Goal: Task Accomplishment & Management: Manage account settings

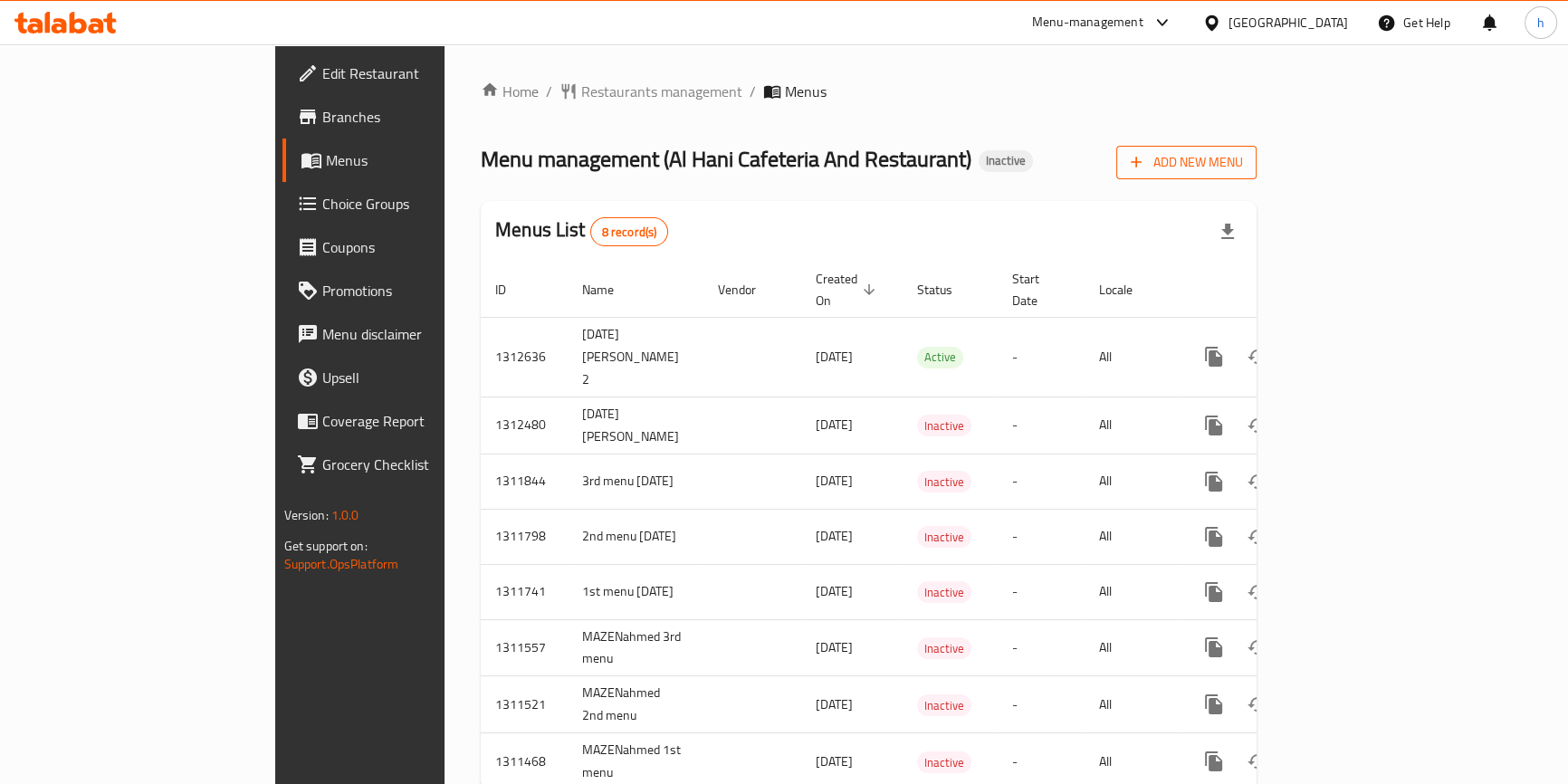
click at [1243, 160] on span "Add New Menu" at bounding box center [1186, 163] width 111 height 23
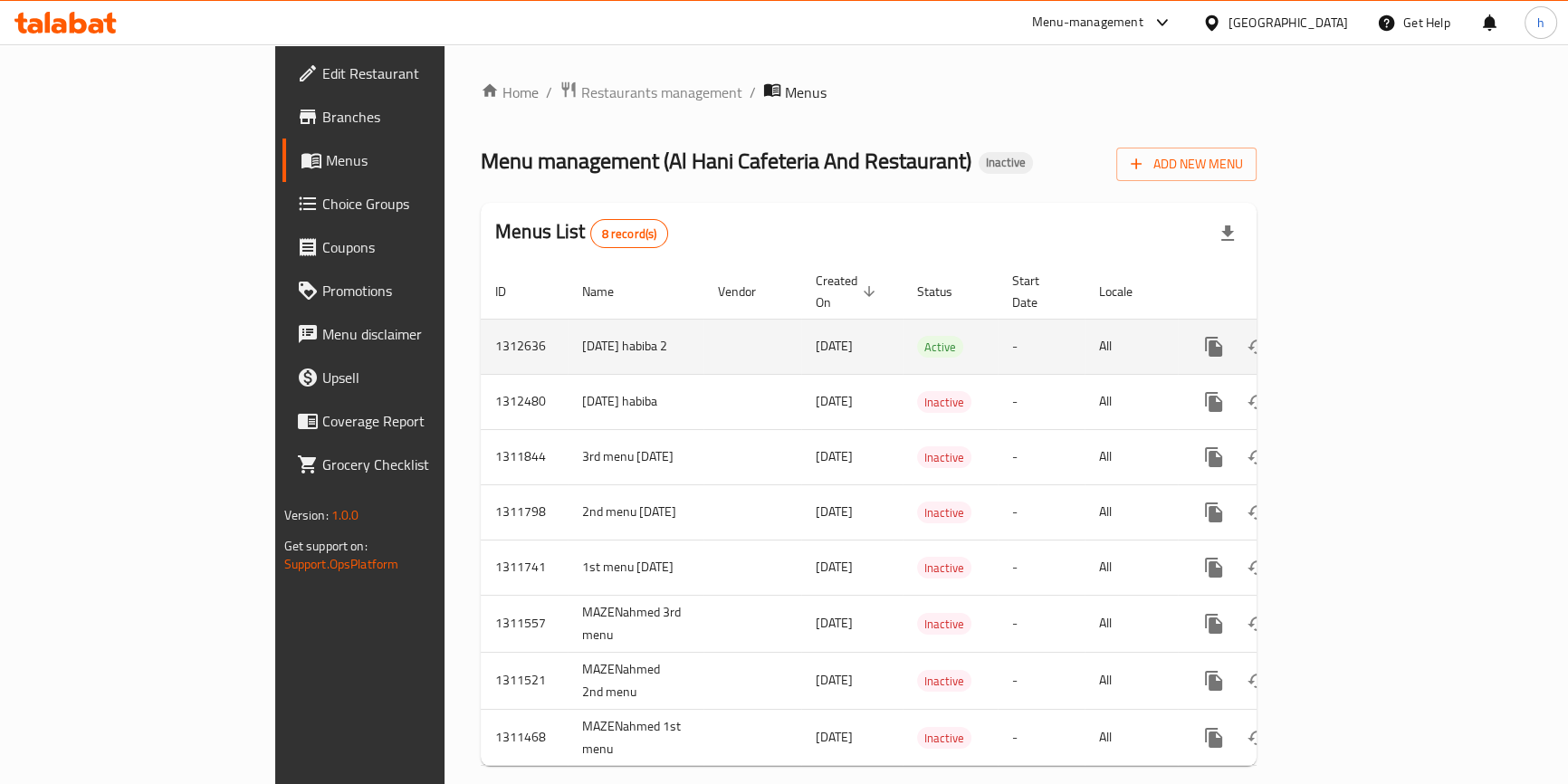
drag, startPoint x: 398, startPoint y: 311, endPoint x: 427, endPoint y: 339, distance: 40.3
click at [567, 339] on td "[DATE] habiba 2" at bounding box center [635, 346] width 135 height 55
copy td "[DATE] habiba 2"
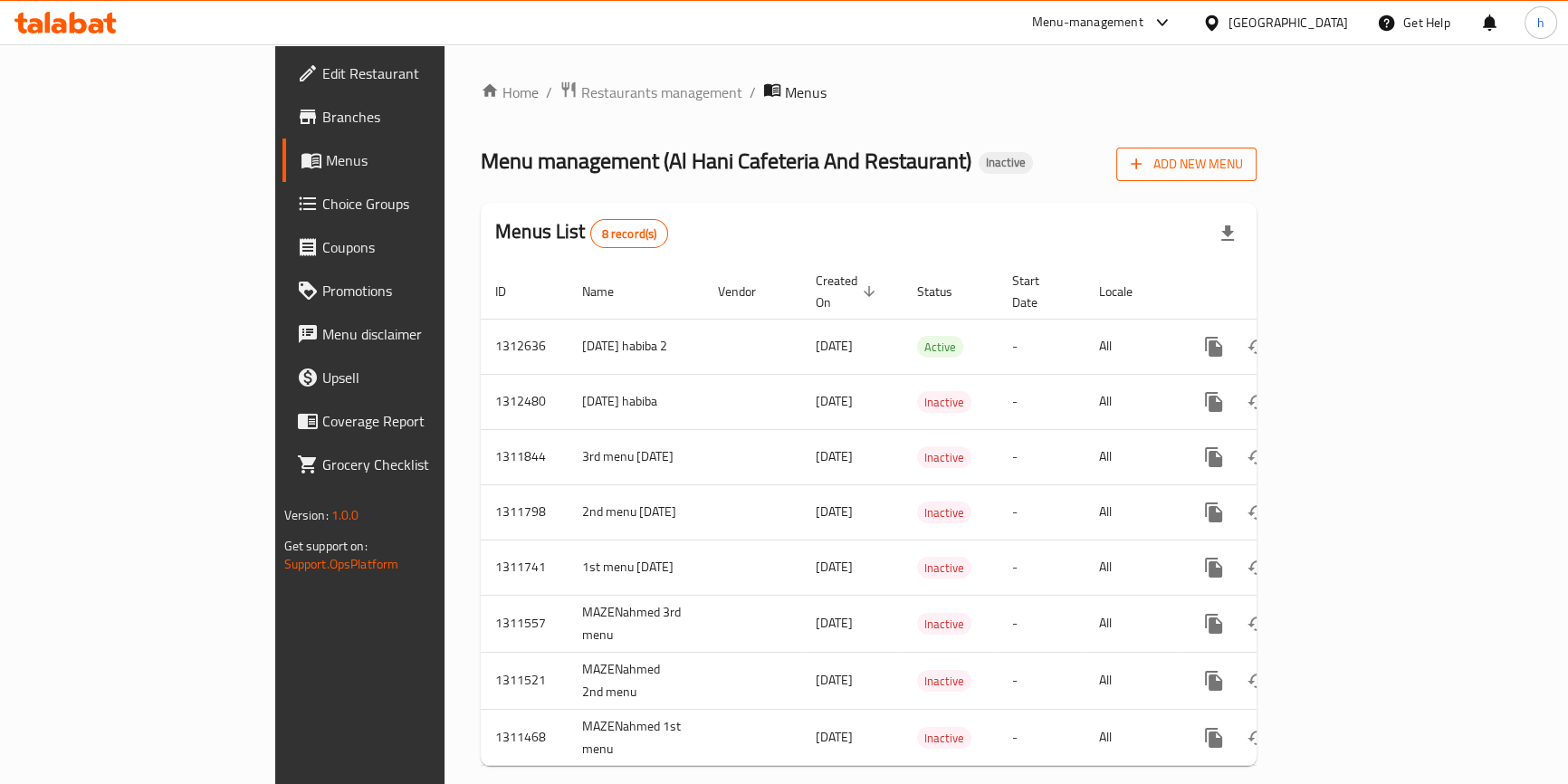
click at [1243, 162] on span "Add New Menu" at bounding box center [1186, 165] width 111 height 23
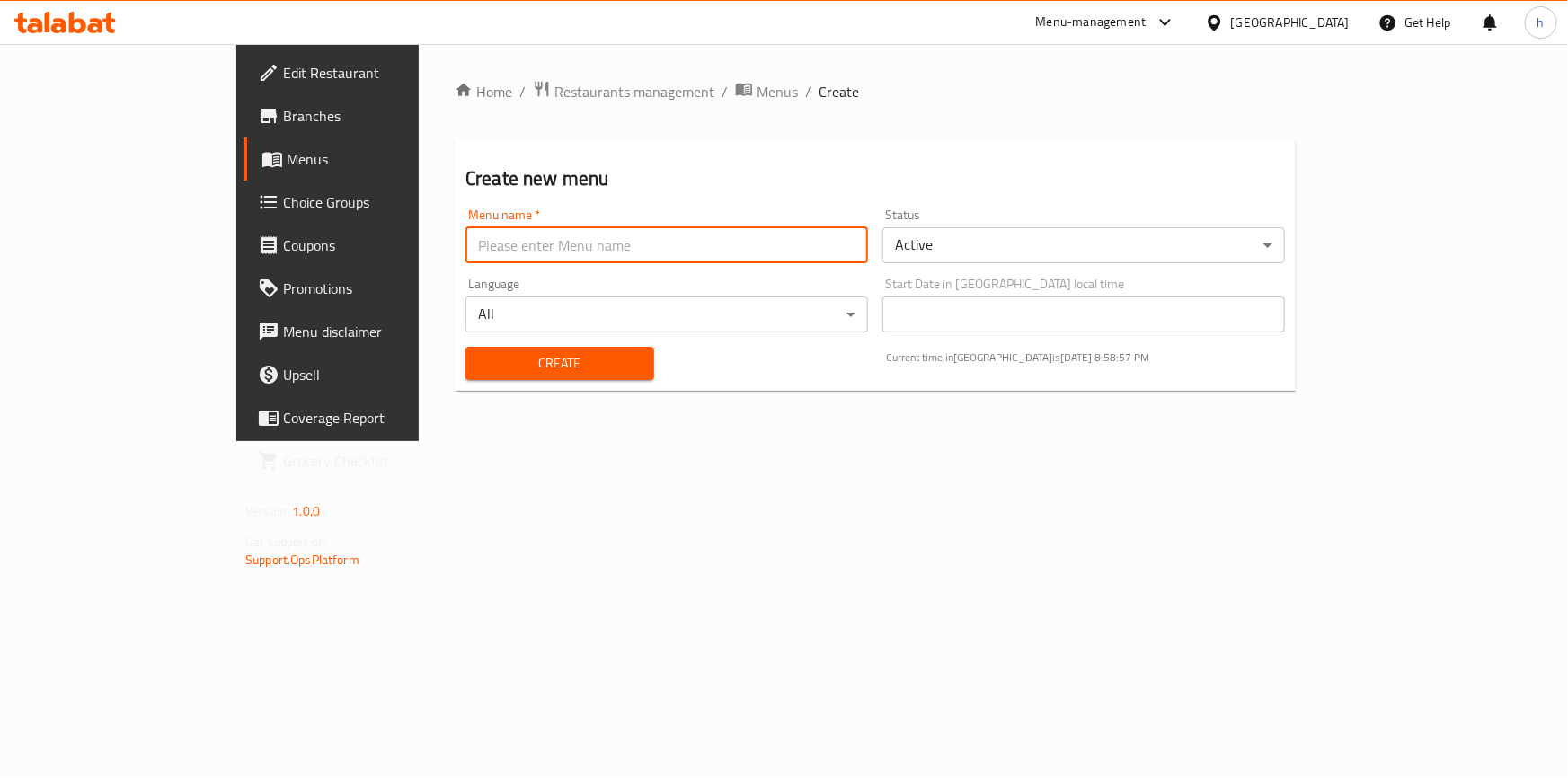
click at [688, 244] on input "text" at bounding box center [666, 245] width 402 height 36
paste input "17/9/2025 habiba 2"
type input "17/9/2025 habiba 3"
click at [590, 365] on button "Create" at bounding box center [560, 364] width 189 height 34
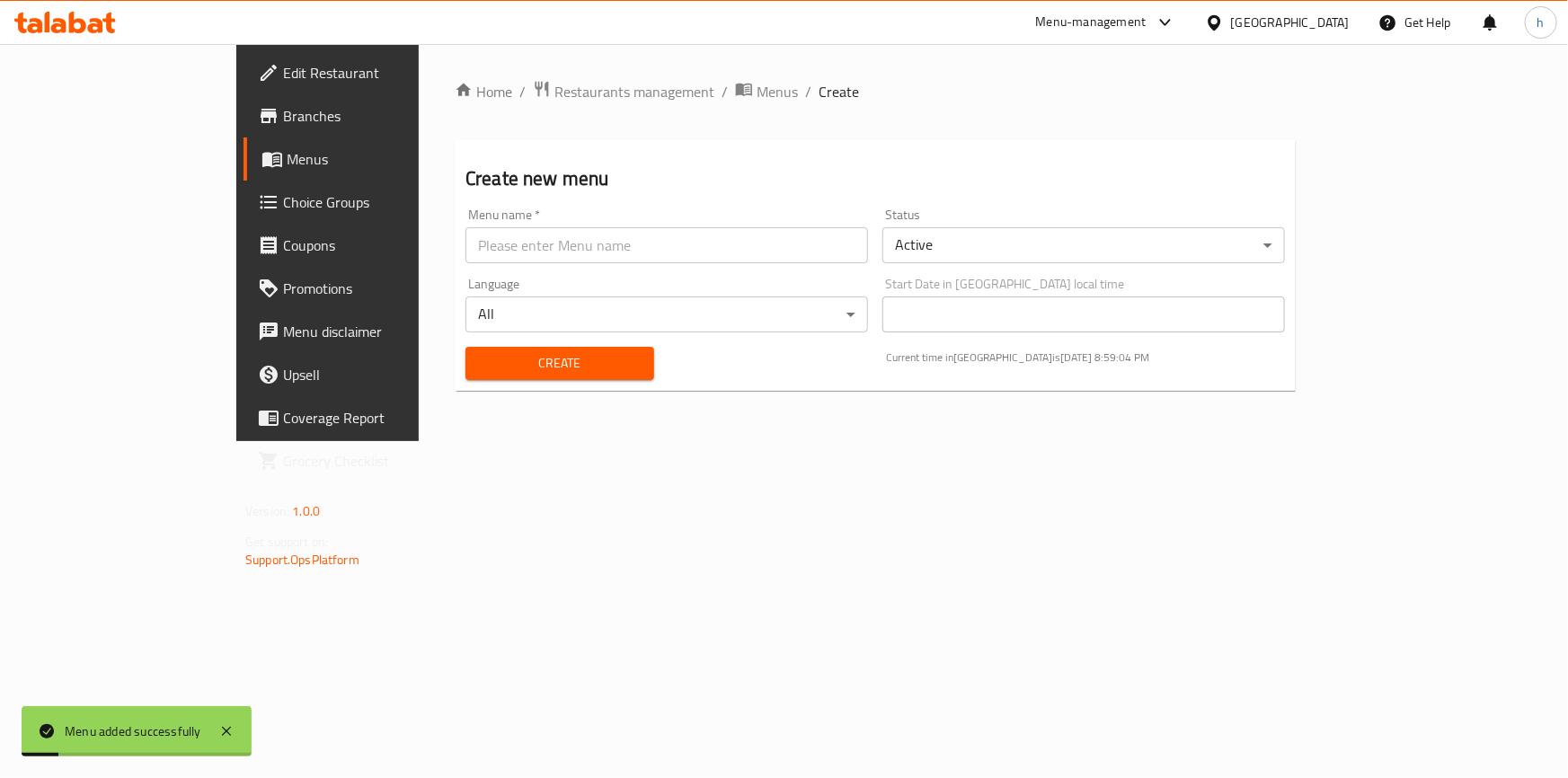
click at [244, 139] on link "Menus" at bounding box center [371, 159] width 254 height 43
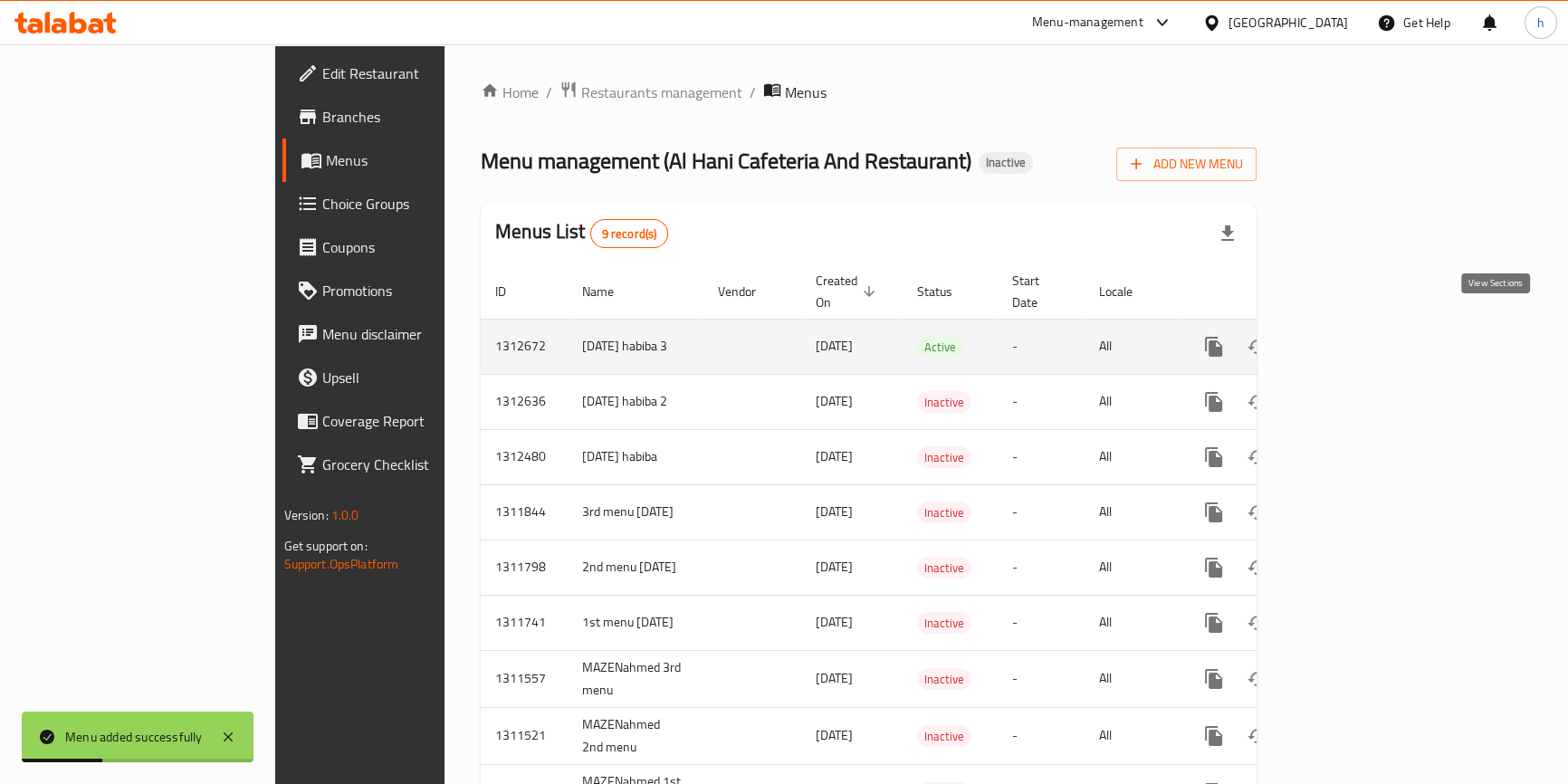
click at [1355, 336] on icon "enhanced table" at bounding box center [1344, 346] width 22 height 22
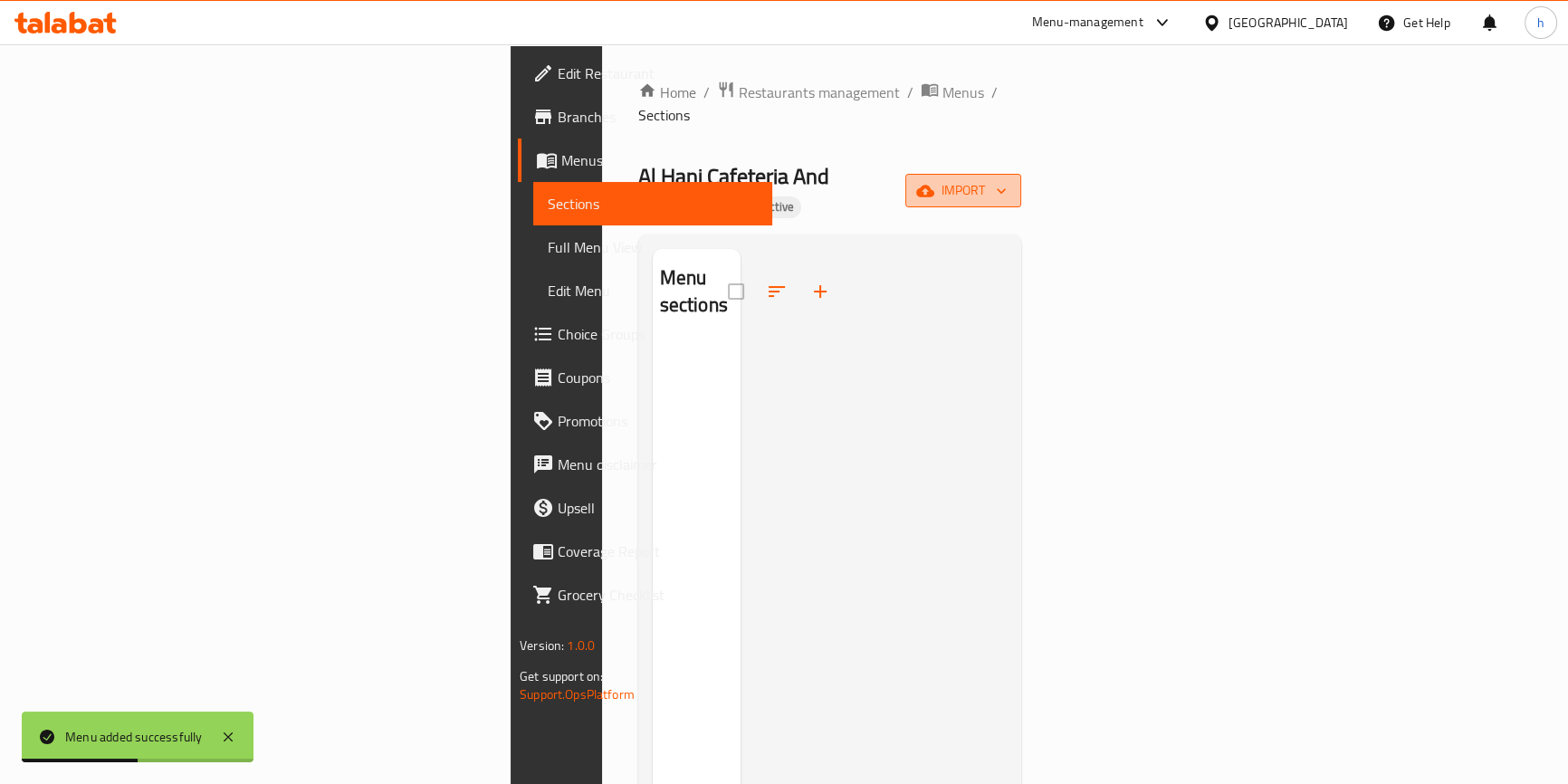
click at [1006, 180] on span "import" at bounding box center [963, 191] width 87 height 23
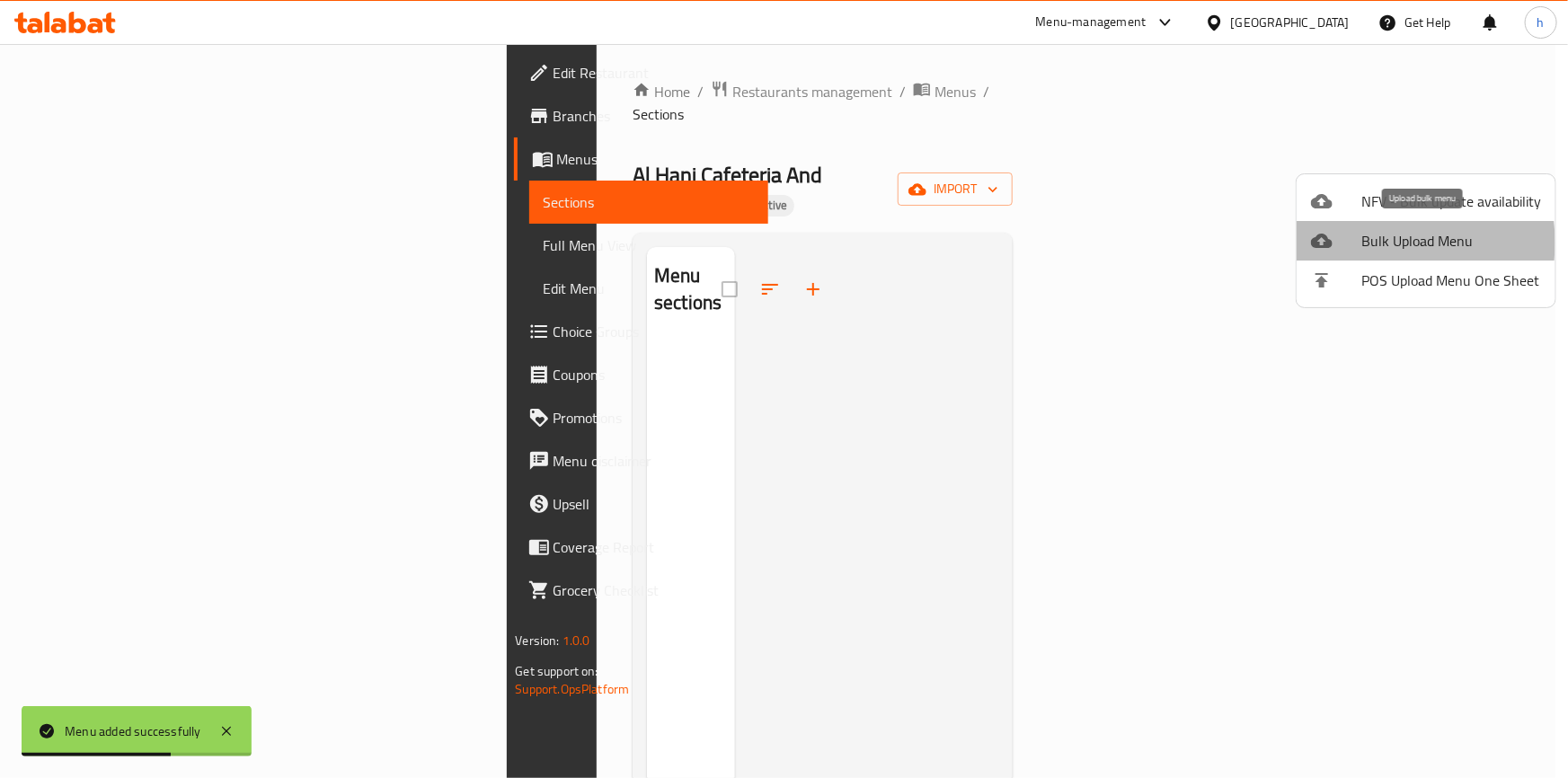
click at [1370, 243] on span "Bulk Upload Menu" at bounding box center [1450, 240] width 180 height 21
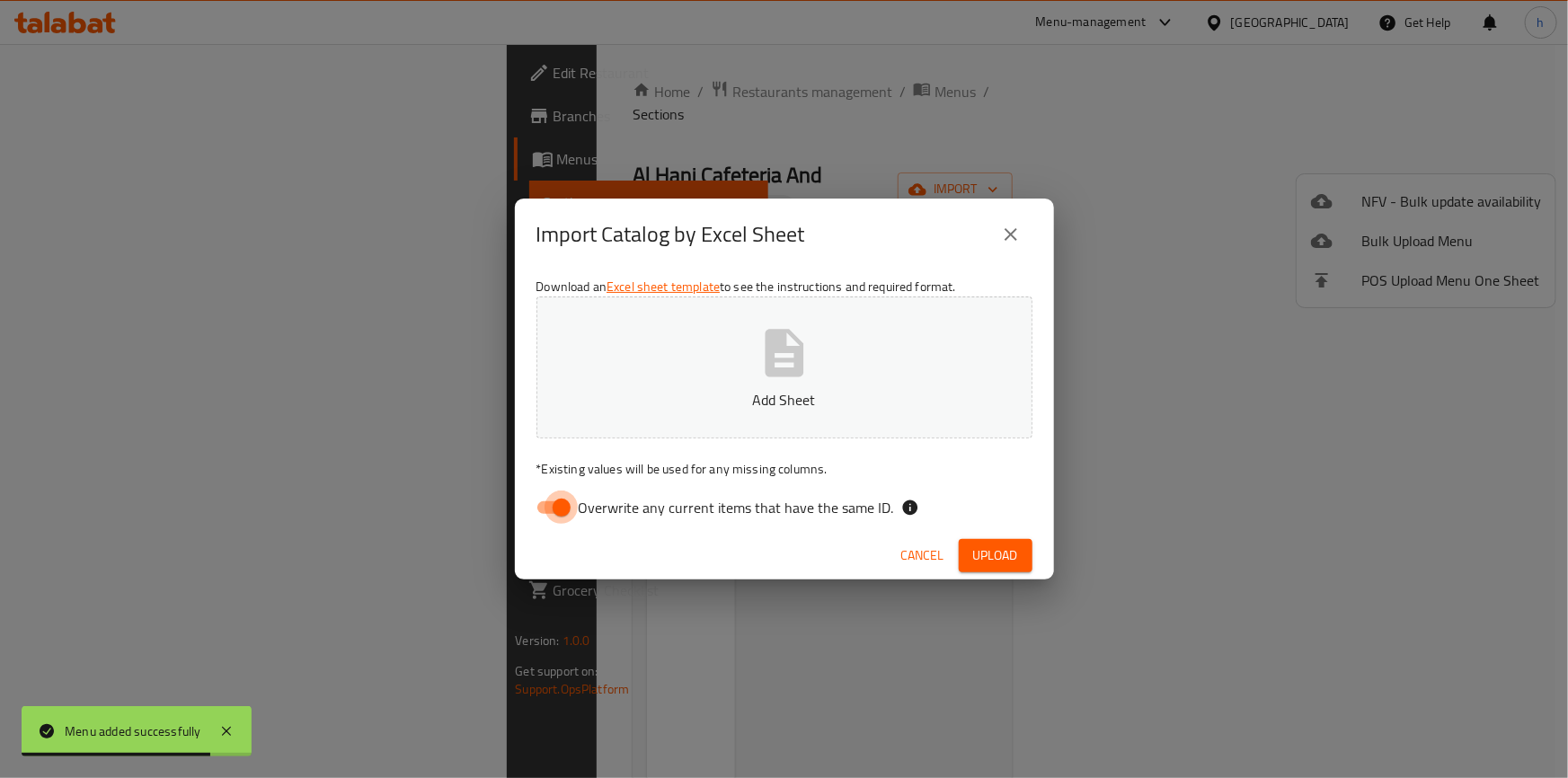
click at [565, 507] on input "Overwrite any current items that have the same ID." at bounding box center [562, 507] width 103 height 35
checkbox input "false"
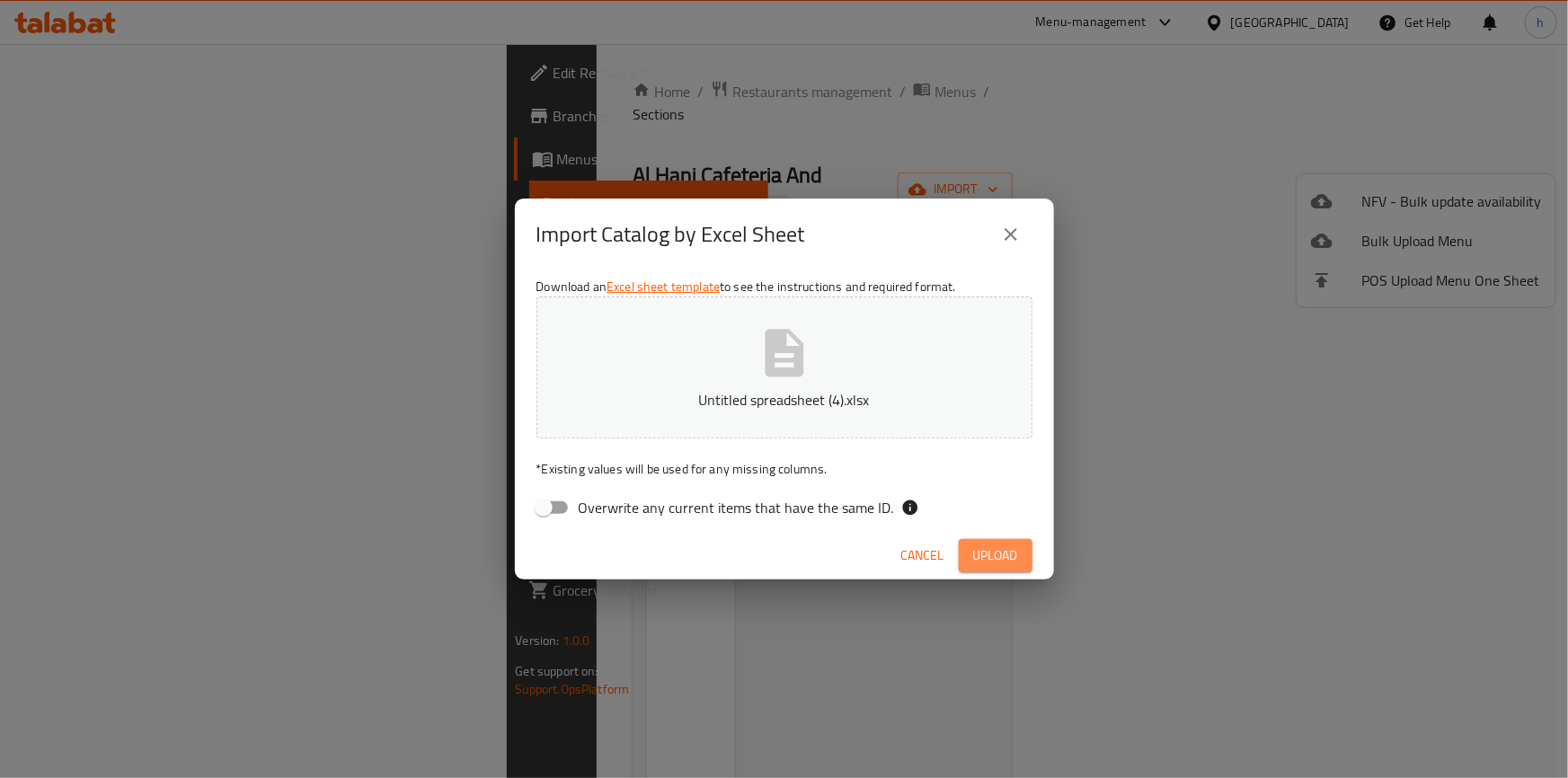
click at [992, 544] on span "Upload" at bounding box center [995, 555] width 45 height 22
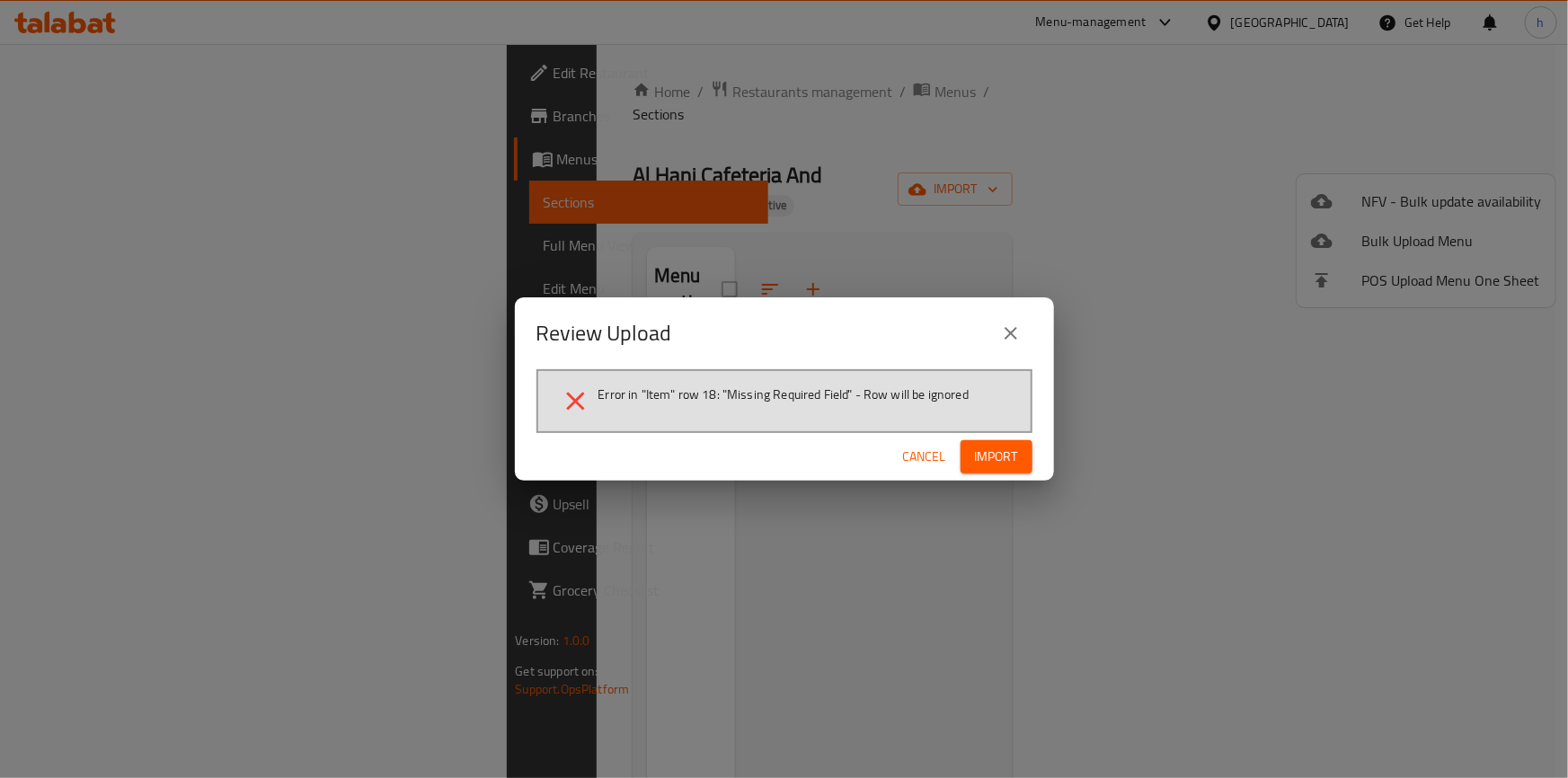
click at [948, 504] on div "Review Upload Error in "Item" row 18: "Missing Required Field" - Row will be ig…" at bounding box center [784, 389] width 1568 height 778
click at [916, 459] on span "Cancel" at bounding box center [924, 456] width 43 height 22
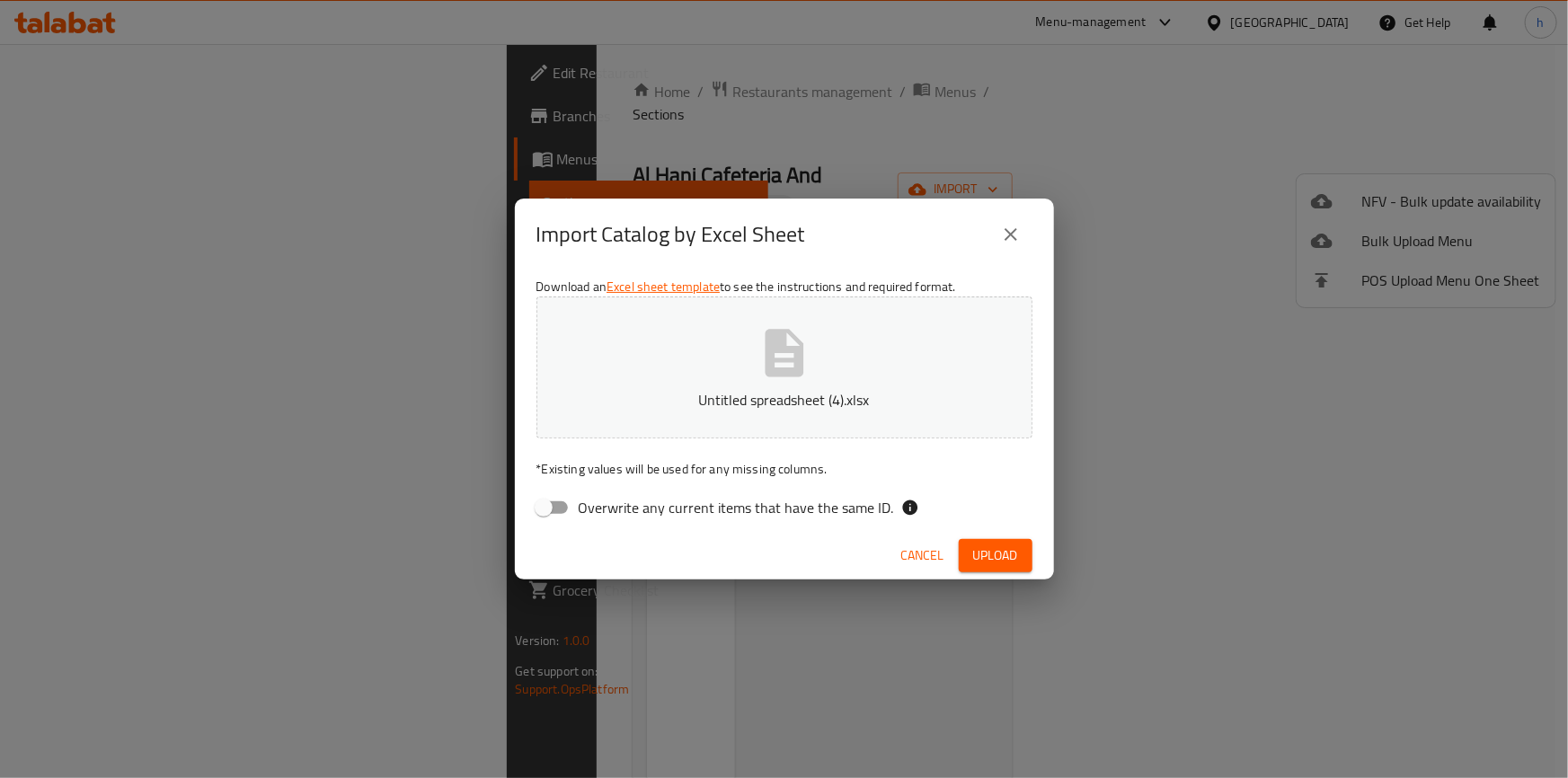
drag, startPoint x: 1015, startPoint y: 228, endPoint x: 931, endPoint y: 230, distance: 84.0
click at [1014, 228] on icon "close" at bounding box center [1010, 234] width 21 height 21
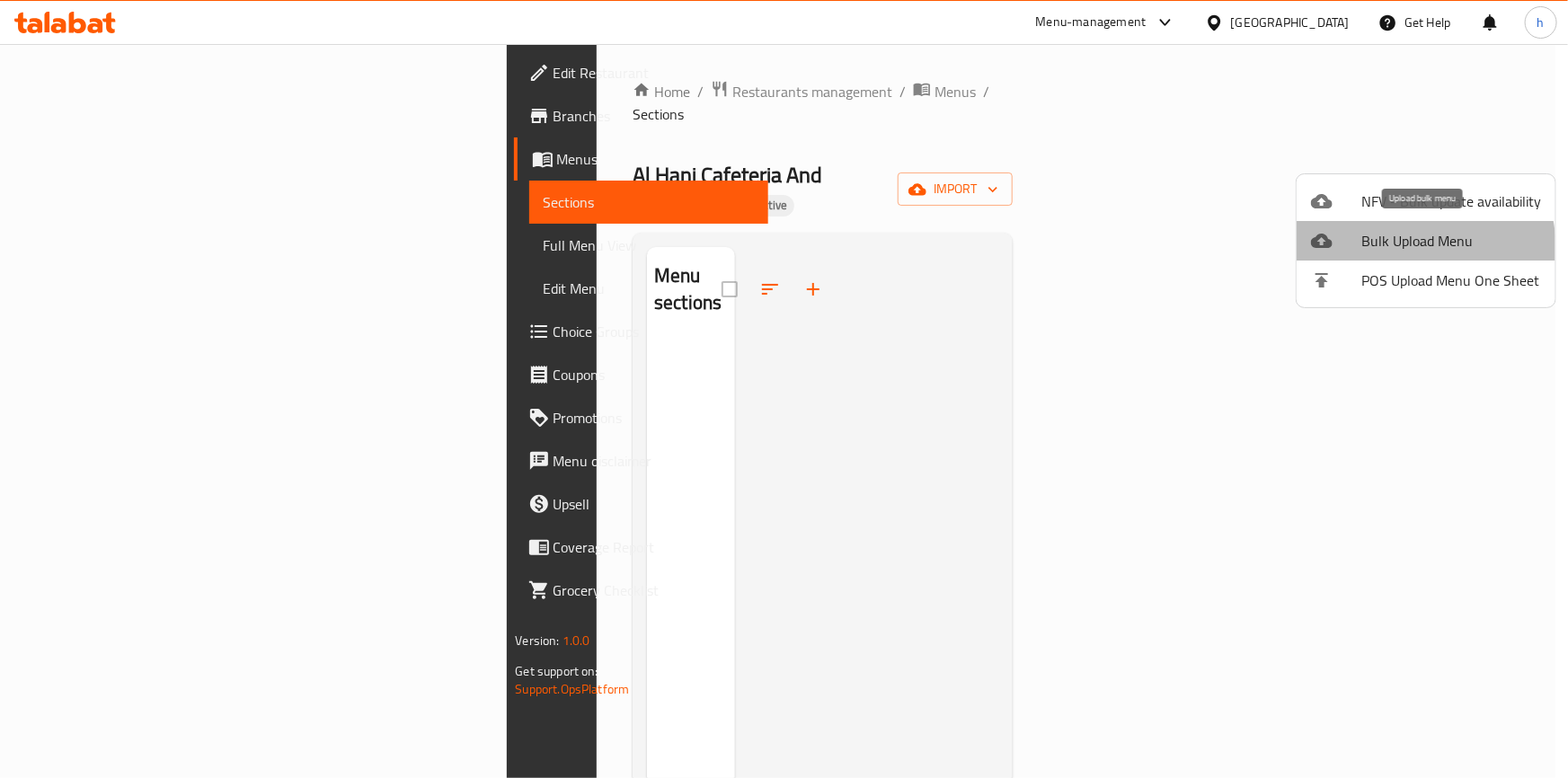
click at [1388, 250] on span "Bulk Upload Menu" at bounding box center [1450, 240] width 180 height 21
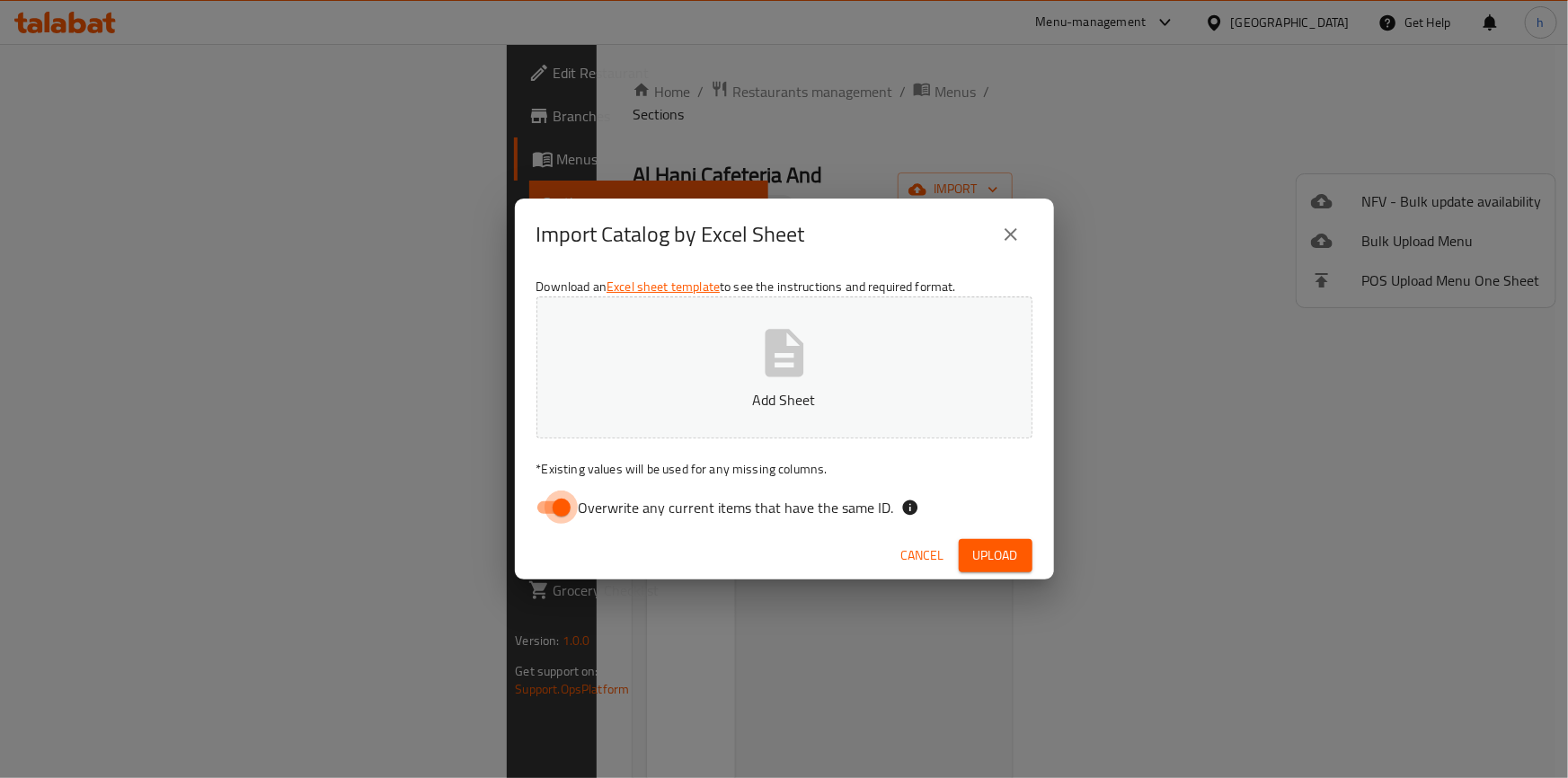
click at [571, 501] on input "Overwrite any current items that have the same ID." at bounding box center [562, 507] width 103 height 35
checkbox input "false"
click at [979, 539] on button "Upload" at bounding box center [995, 556] width 74 height 34
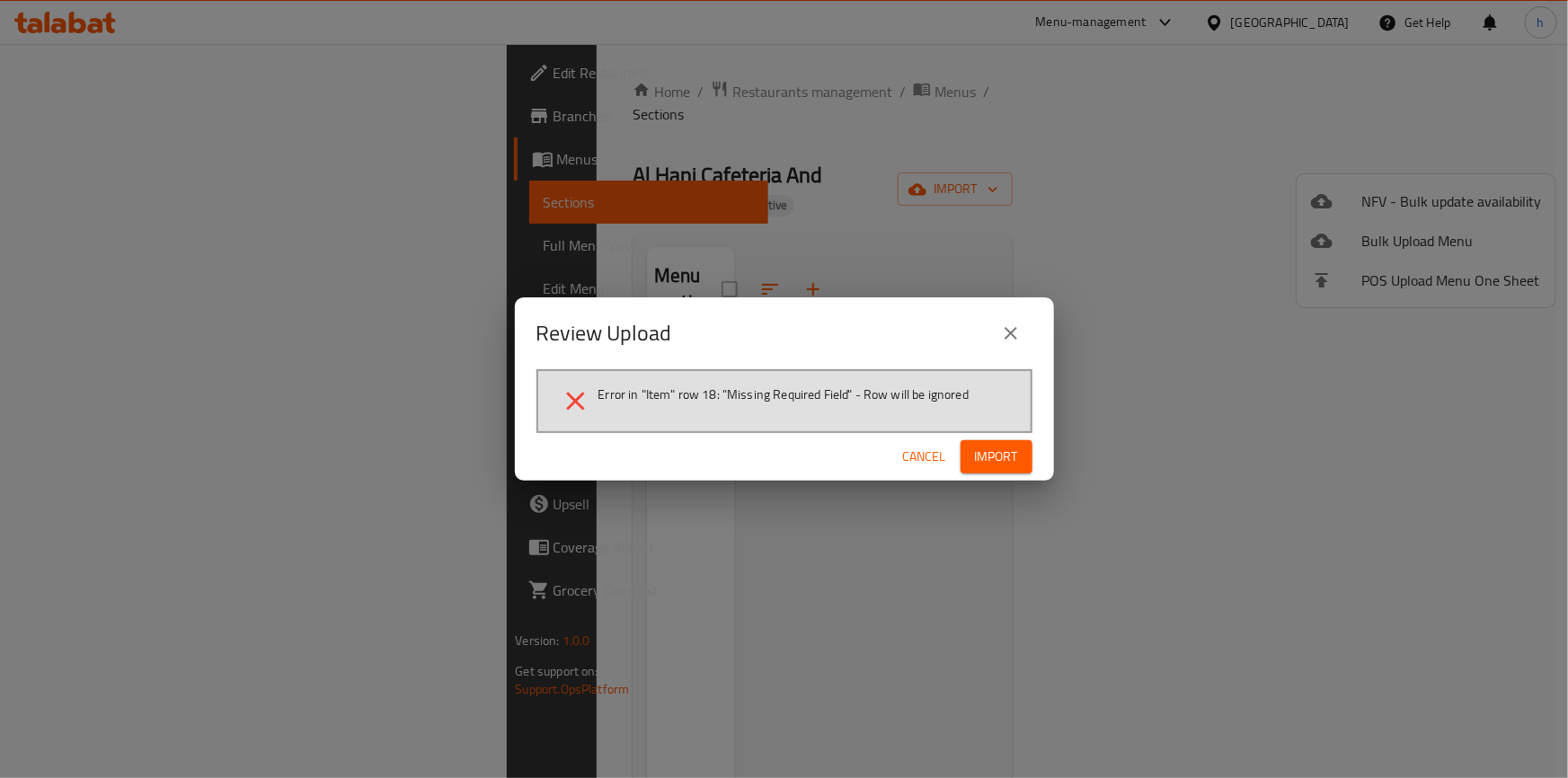
click at [1004, 460] on span "Import" at bounding box center [996, 456] width 43 height 22
click at [956, 454] on span "Cancel" at bounding box center [939, 456] width 43 height 22
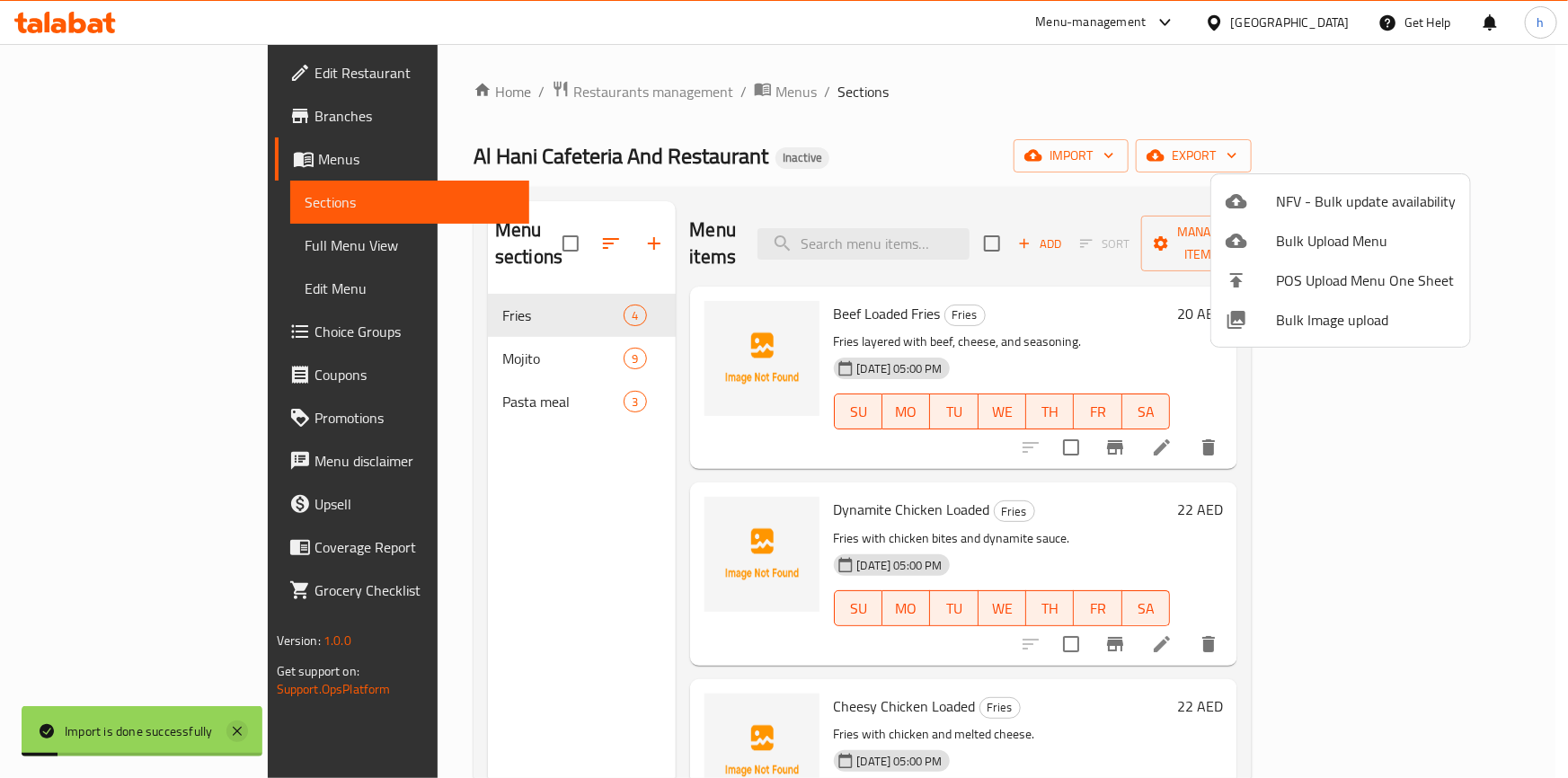
click at [231, 729] on icon at bounding box center [237, 730] width 21 height 21
click at [508, 235] on div at bounding box center [784, 389] width 1568 height 778
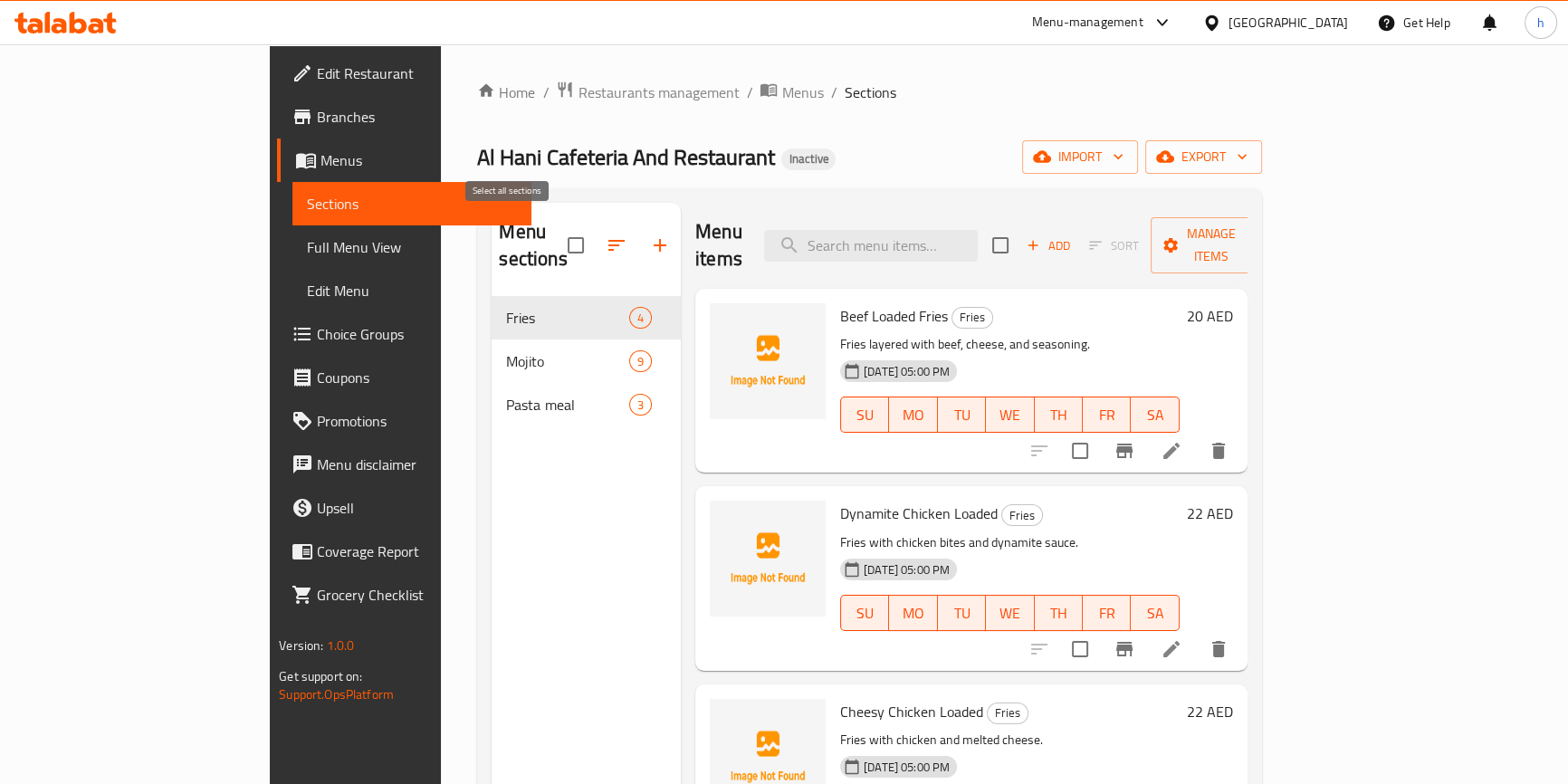
click at [557, 234] on input "checkbox" at bounding box center [576, 245] width 38 height 38
checkbox input "false"
click at [307, 207] on span "Sections" at bounding box center [411, 203] width 210 height 22
click at [321, 165] on span "Menus" at bounding box center [419, 160] width 197 height 22
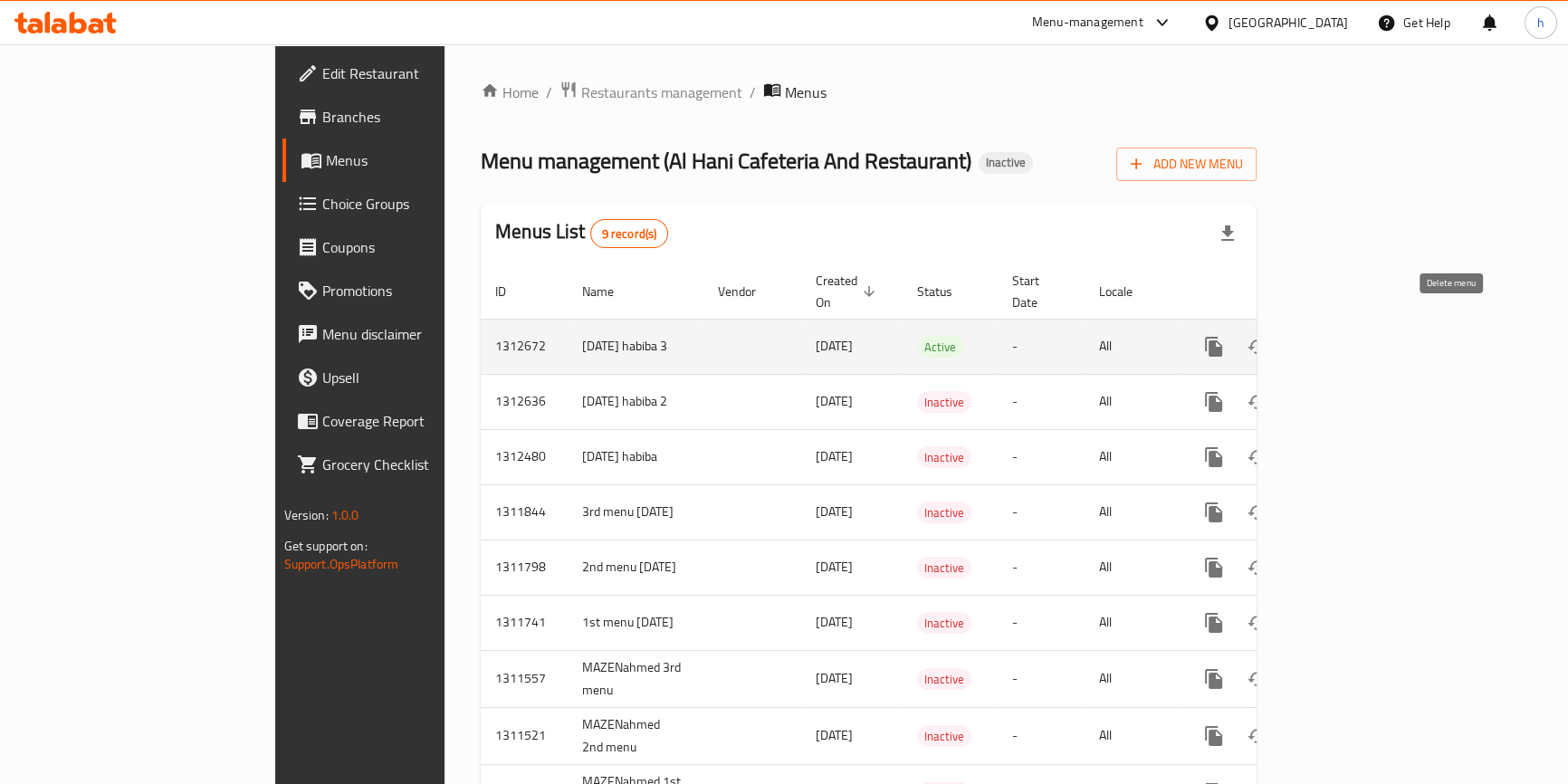
click at [1307, 338] on icon "enhanced table" at bounding box center [1300, 346] width 12 height 16
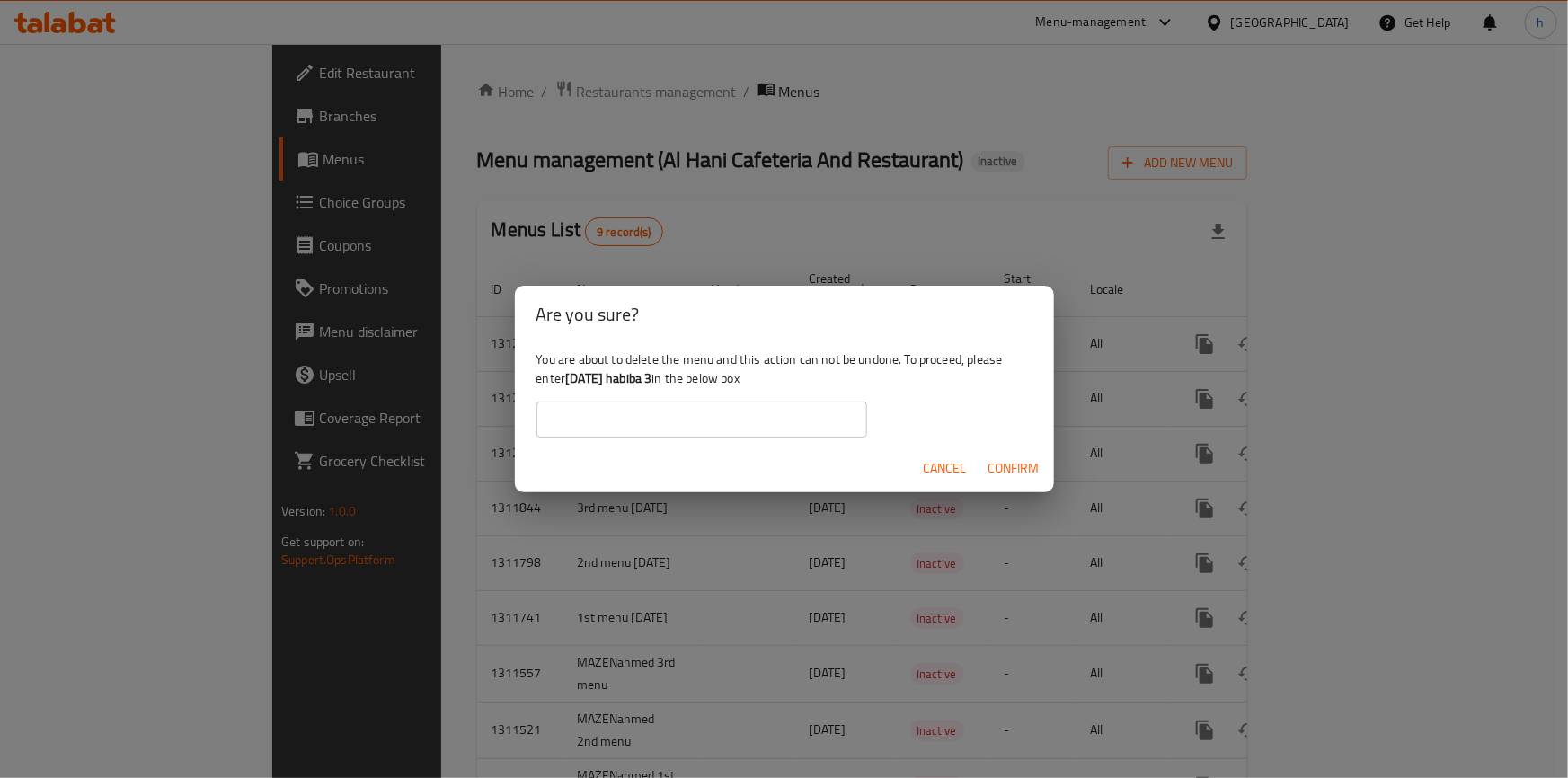
click at [997, 467] on span "Confirm" at bounding box center [1014, 468] width 51 height 22
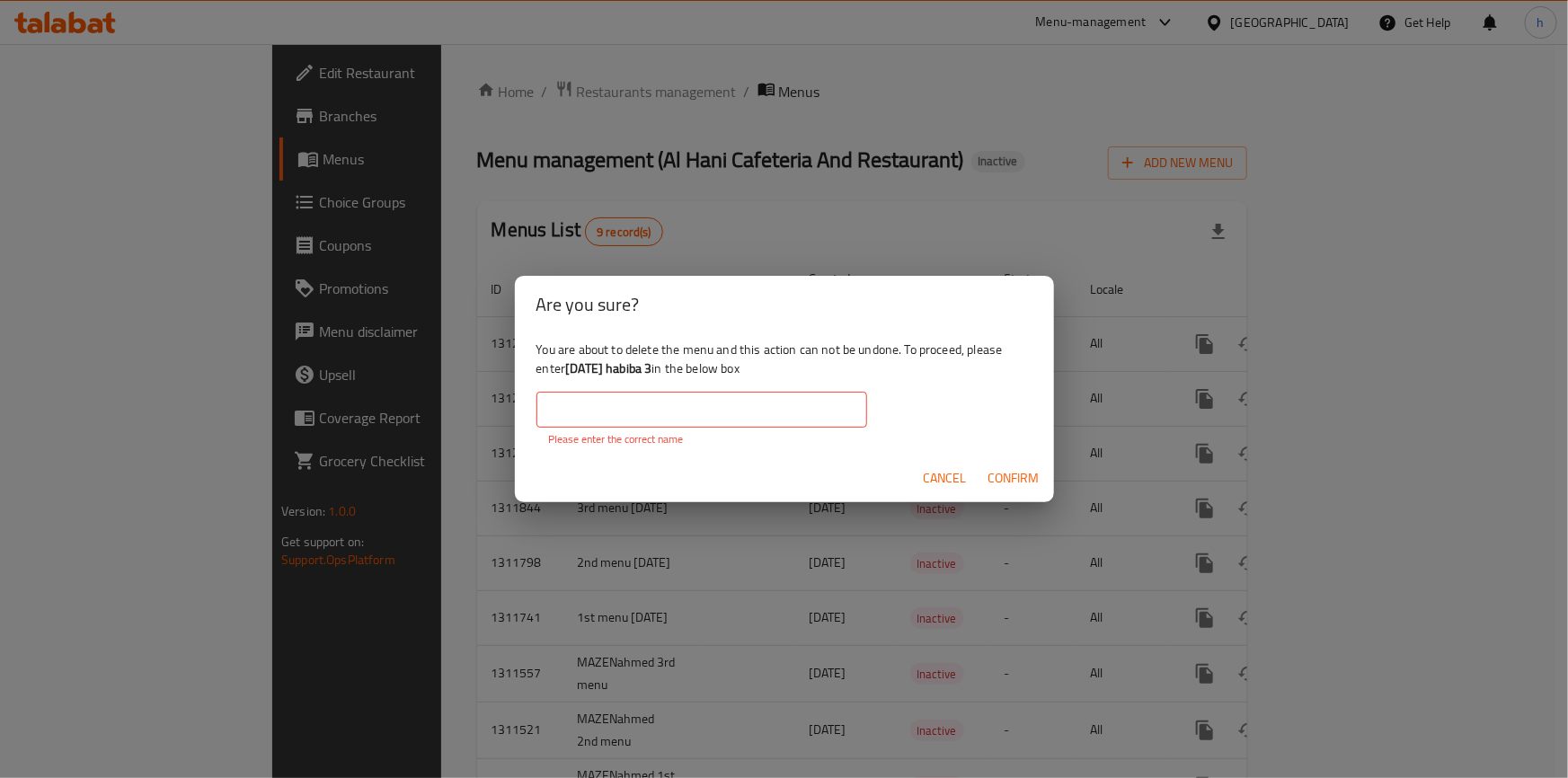
click at [1033, 209] on div "Are you sure? You are about to delete the menu and this action can not be undon…" at bounding box center [784, 389] width 1568 height 778
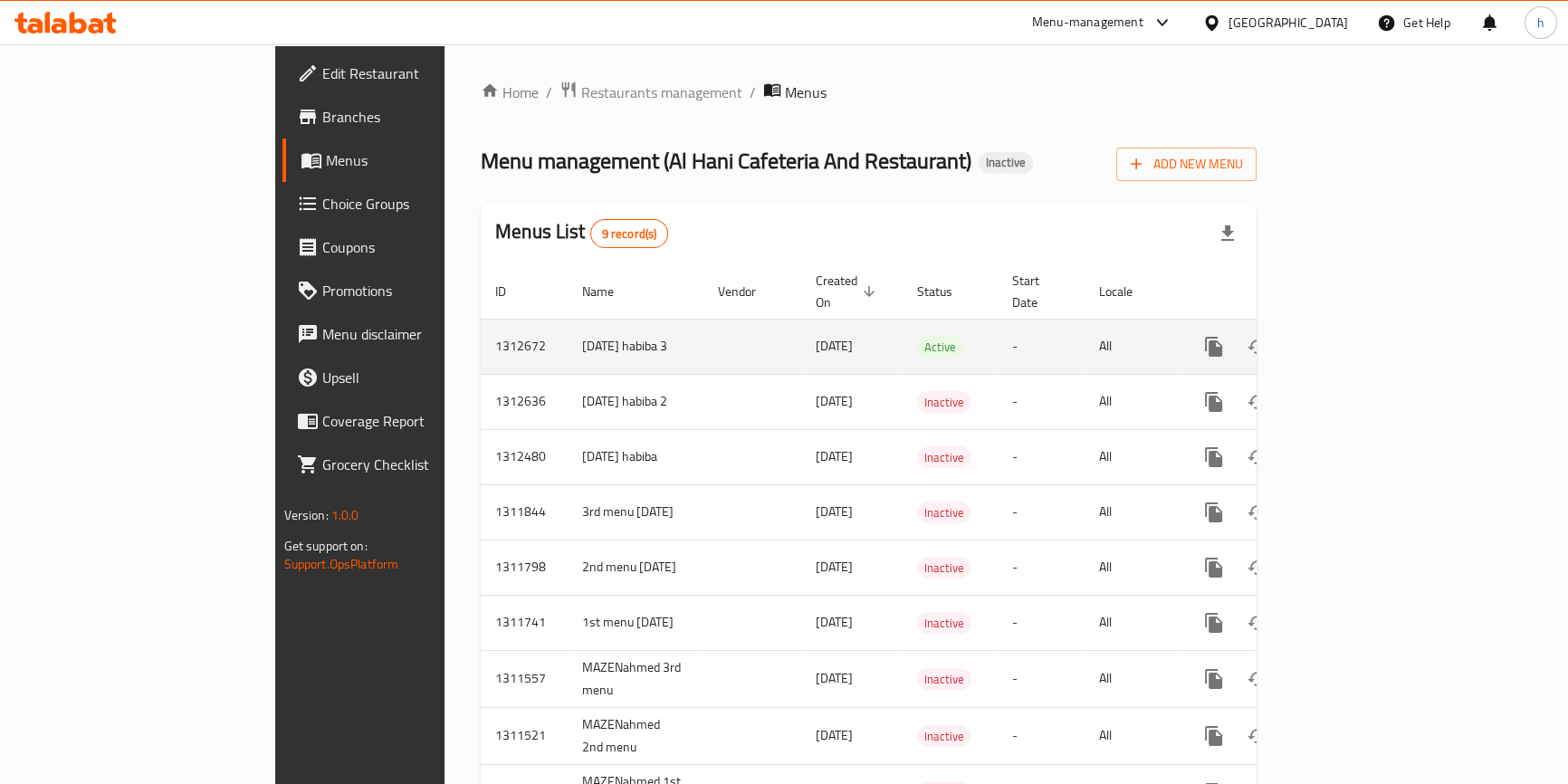
click at [704, 330] on td "enhanced table" at bounding box center [752, 346] width 98 height 55
click at [1307, 338] on icon "enhanced table" at bounding box center [1300, 346] width 12 height 16
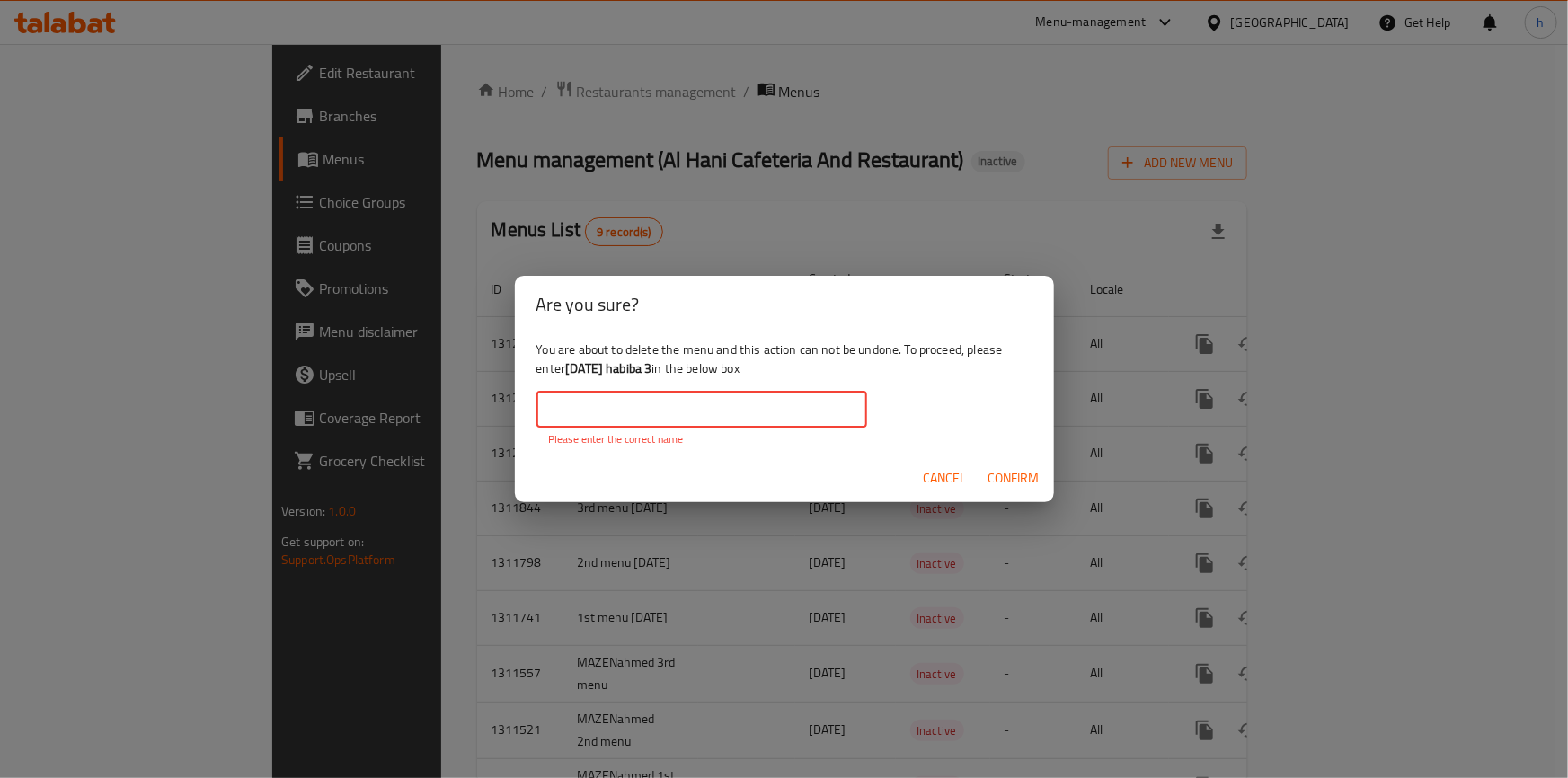
click at [784, 413] on input "text" at bounding box center [702, 410] width 330 height 36
click at [986, 526] on div "Are you sure? You are about to delete the menu and this action can not be undon…" at bounding box center [784, 389] width 1568 height 778
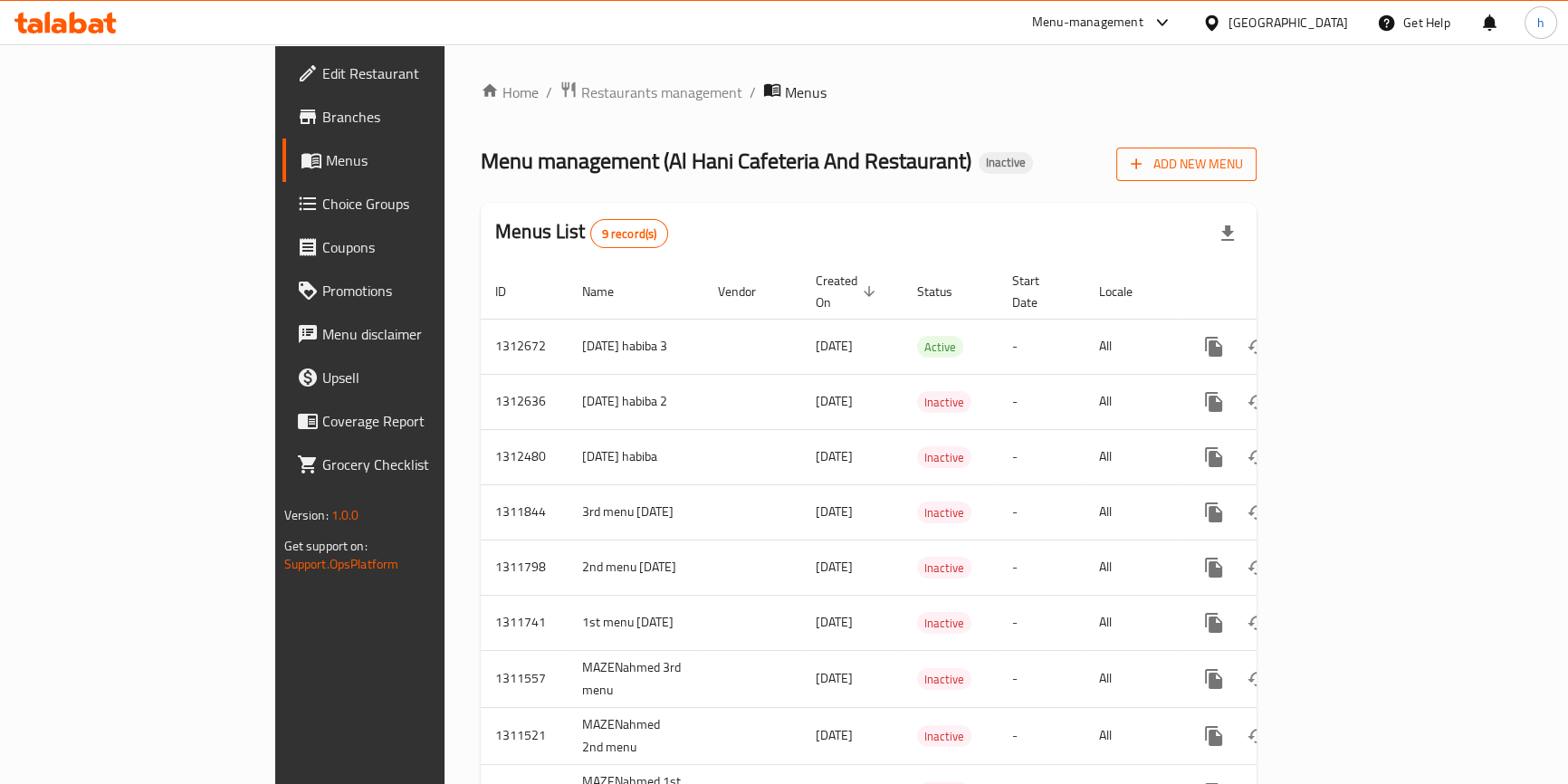
click at [1243, 165] on span "Add New Menu" at bounding box center [1186, 165] width 111 height 23
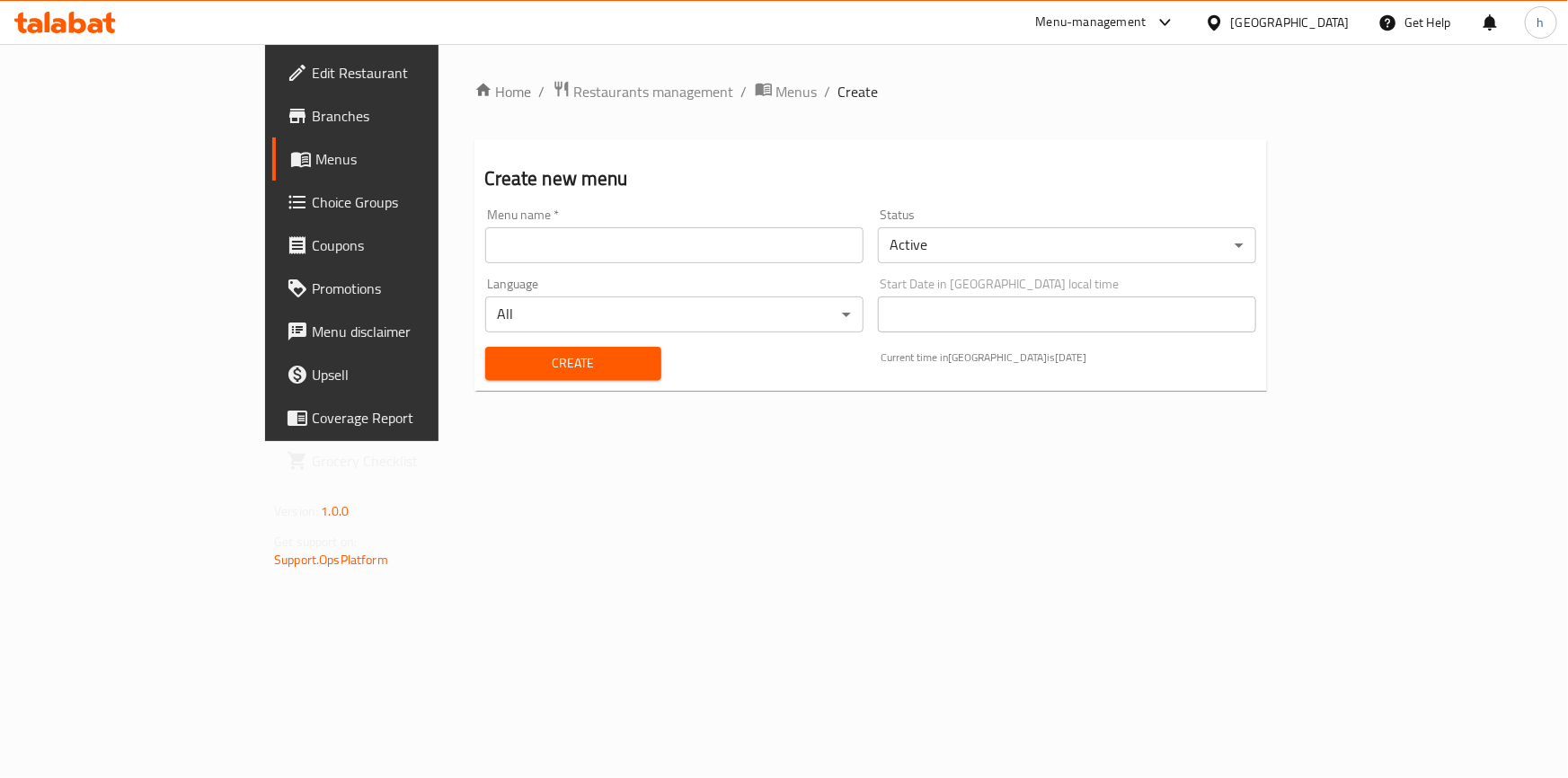
click at [722, 252] on input "text" at bounding box center [674, 245] width 378 height 36
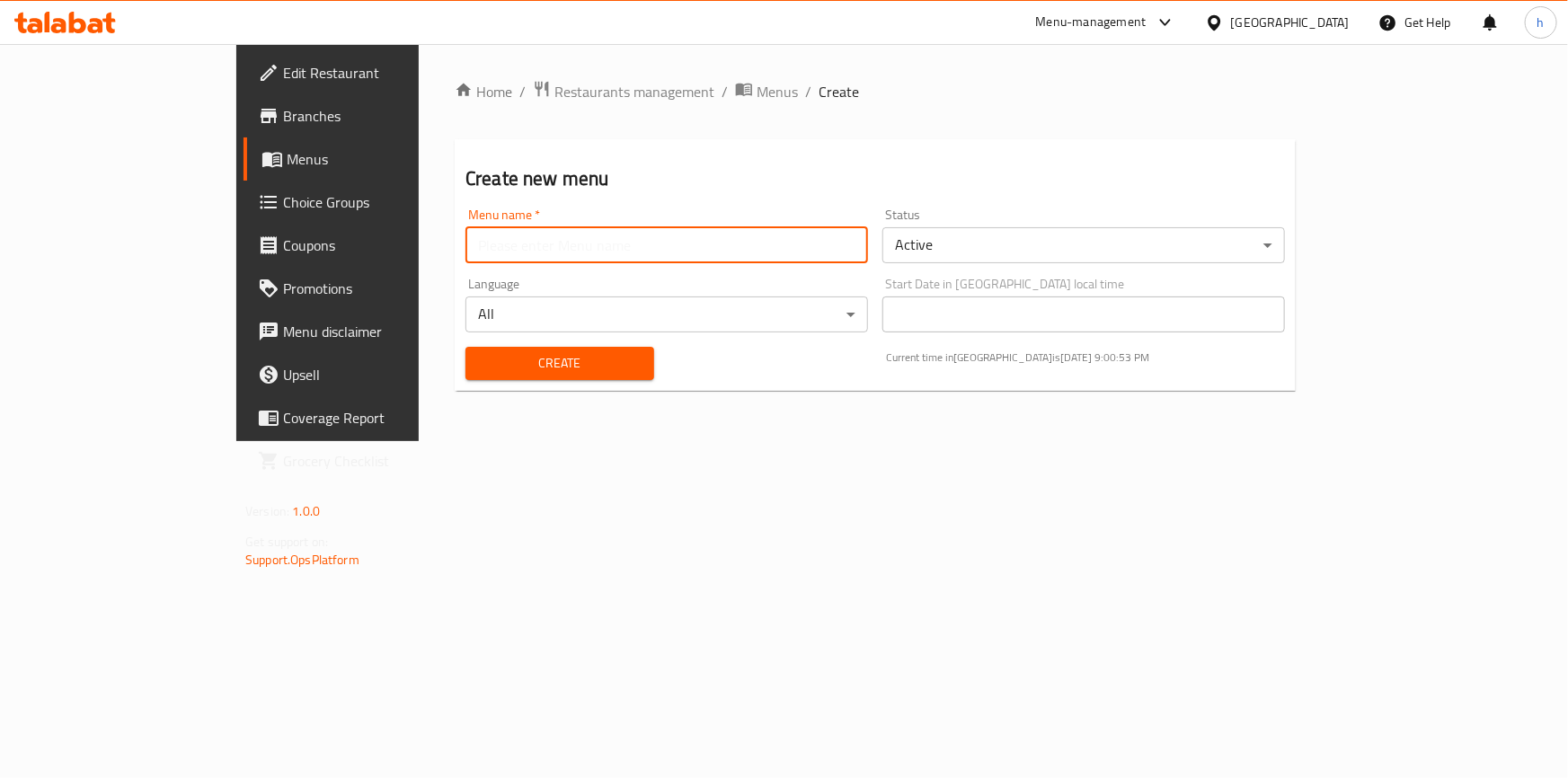
paste input "[DATE] habiba 2"
type input "[DATE] habiba menu 3"
click at [575, 352] on span "Create" at bounding box center [559, 363] width 160 height 22
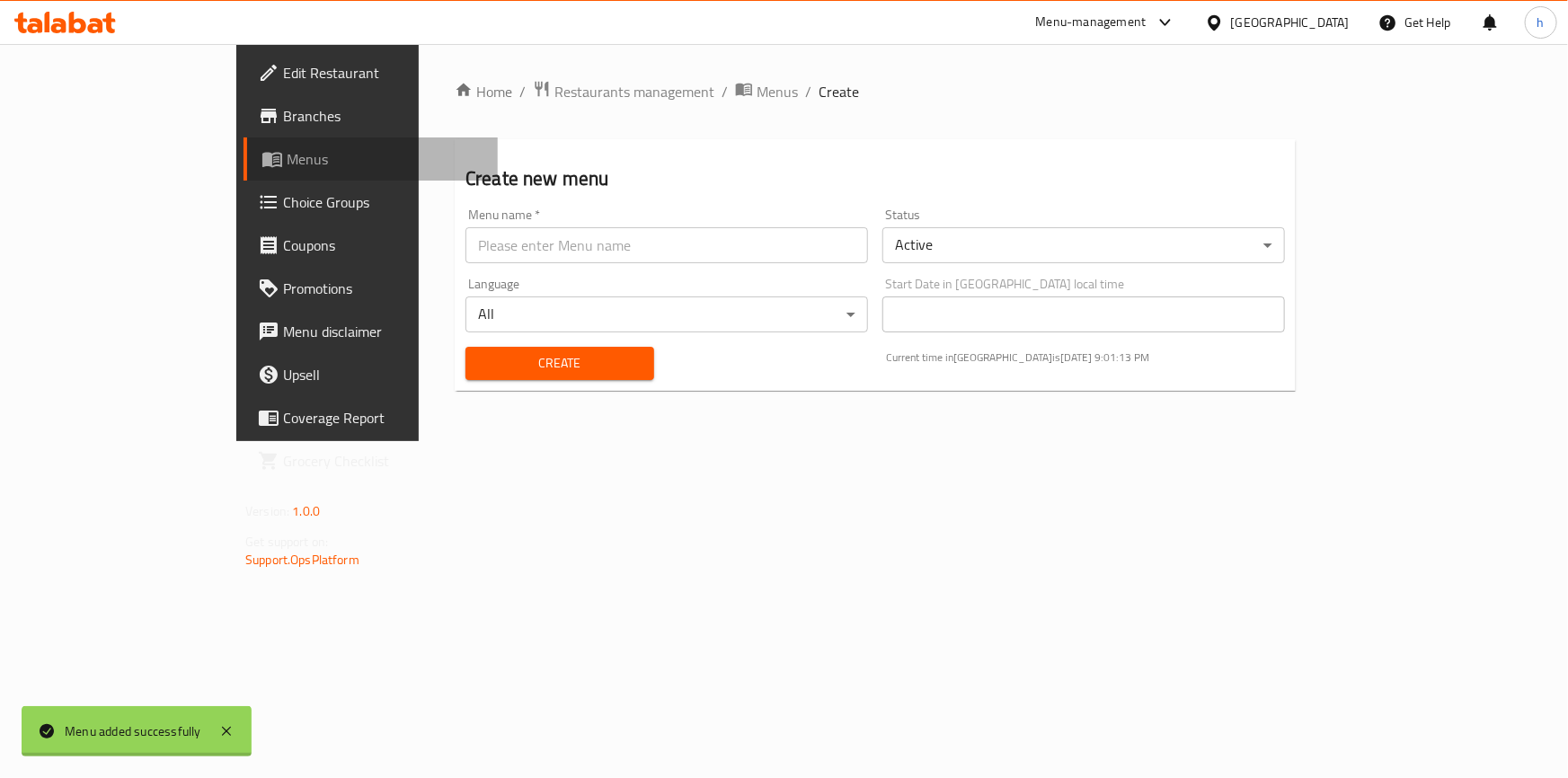
click at [244, 143] on link "Menus" at bounding box center [371, 159] width 254 height 43
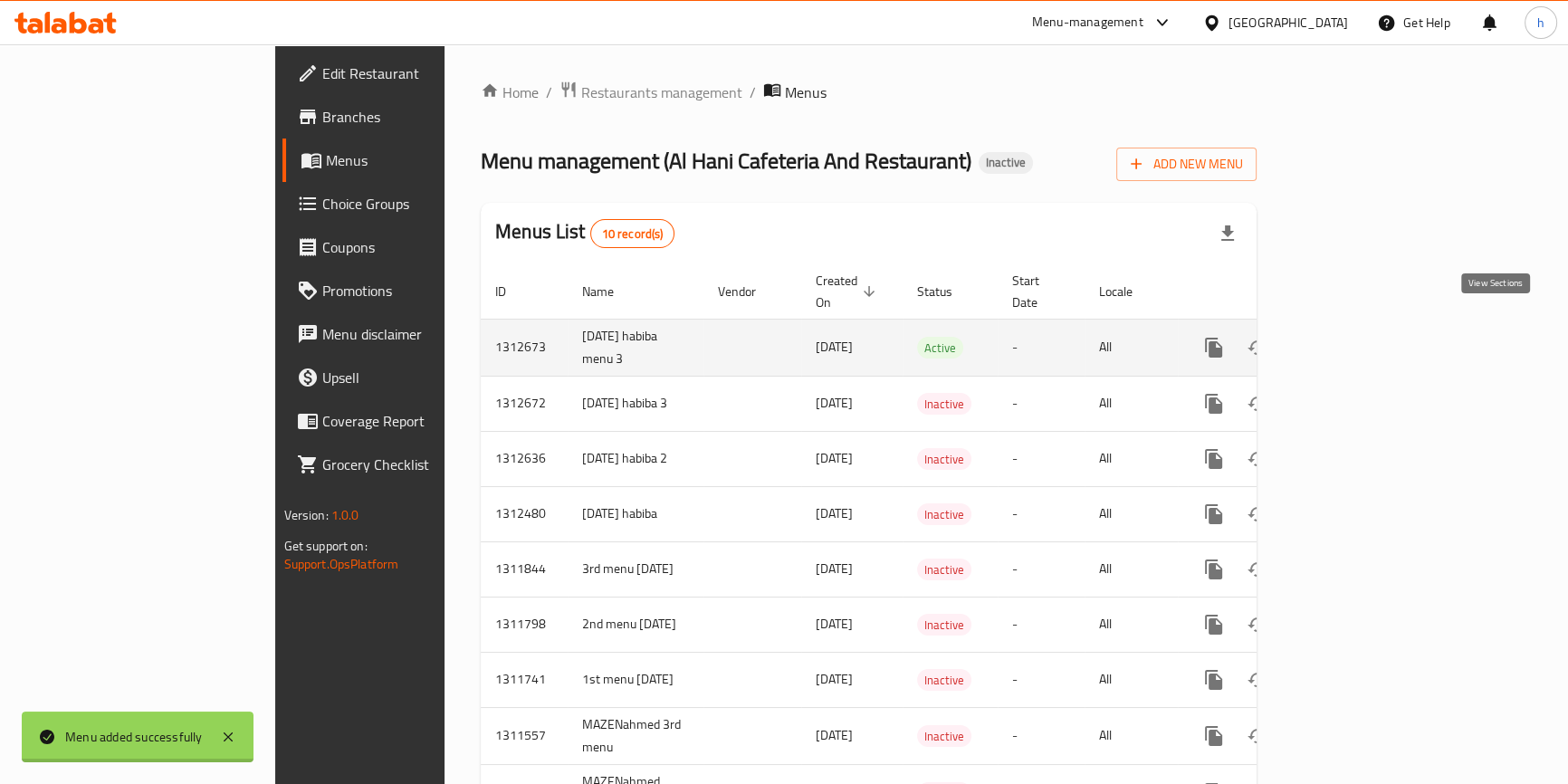
click at [1355, 337] on icon "enhanced table" at bounding box center [1344, 347] width 22 height 22
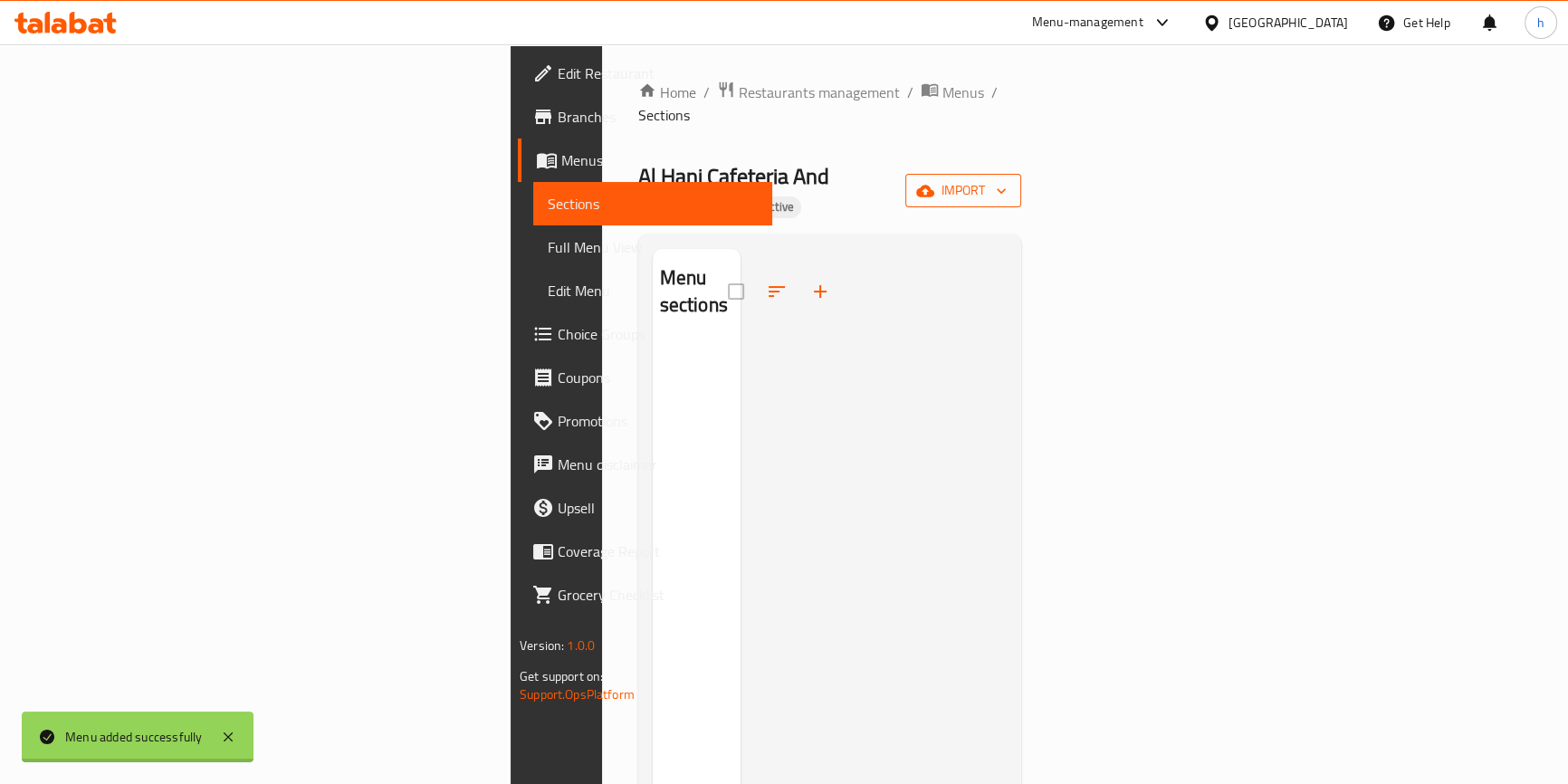
click at [934, 181] on icon "button" at bounding box center [925, 190] width 18 height 18
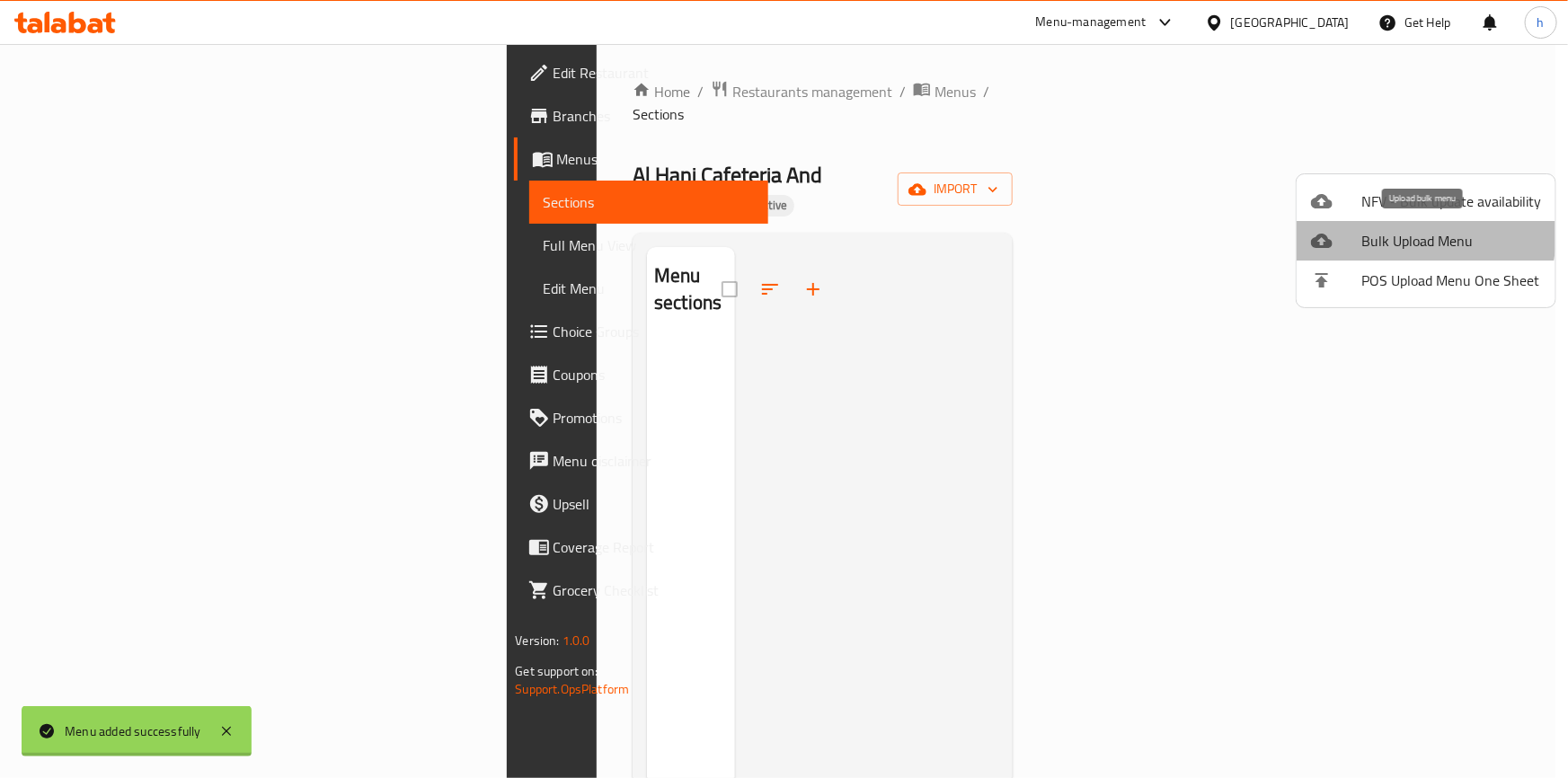
click at [1405, 235] on span "Bulk Upload Menu" at bounding box center [1450, 240] width 180 height 21
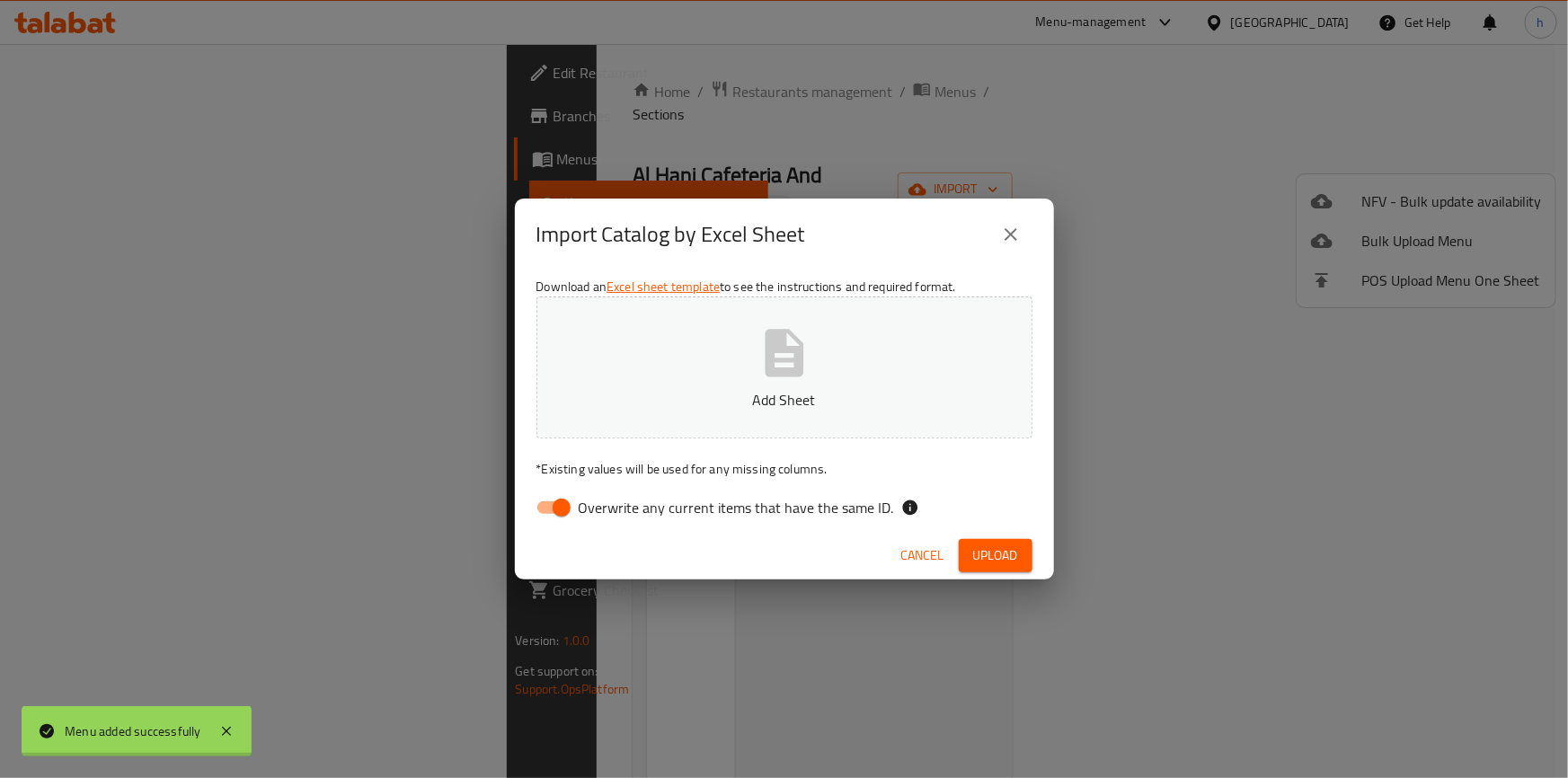
click at [550, 505] on input "Overwrite any current items that have the same ID." at bounding box center [562, 507] width 103 height 35
checkbox input "false"
click at [996, 555] on span "Upload" at bounding box center [995, 555] width 45 height 22
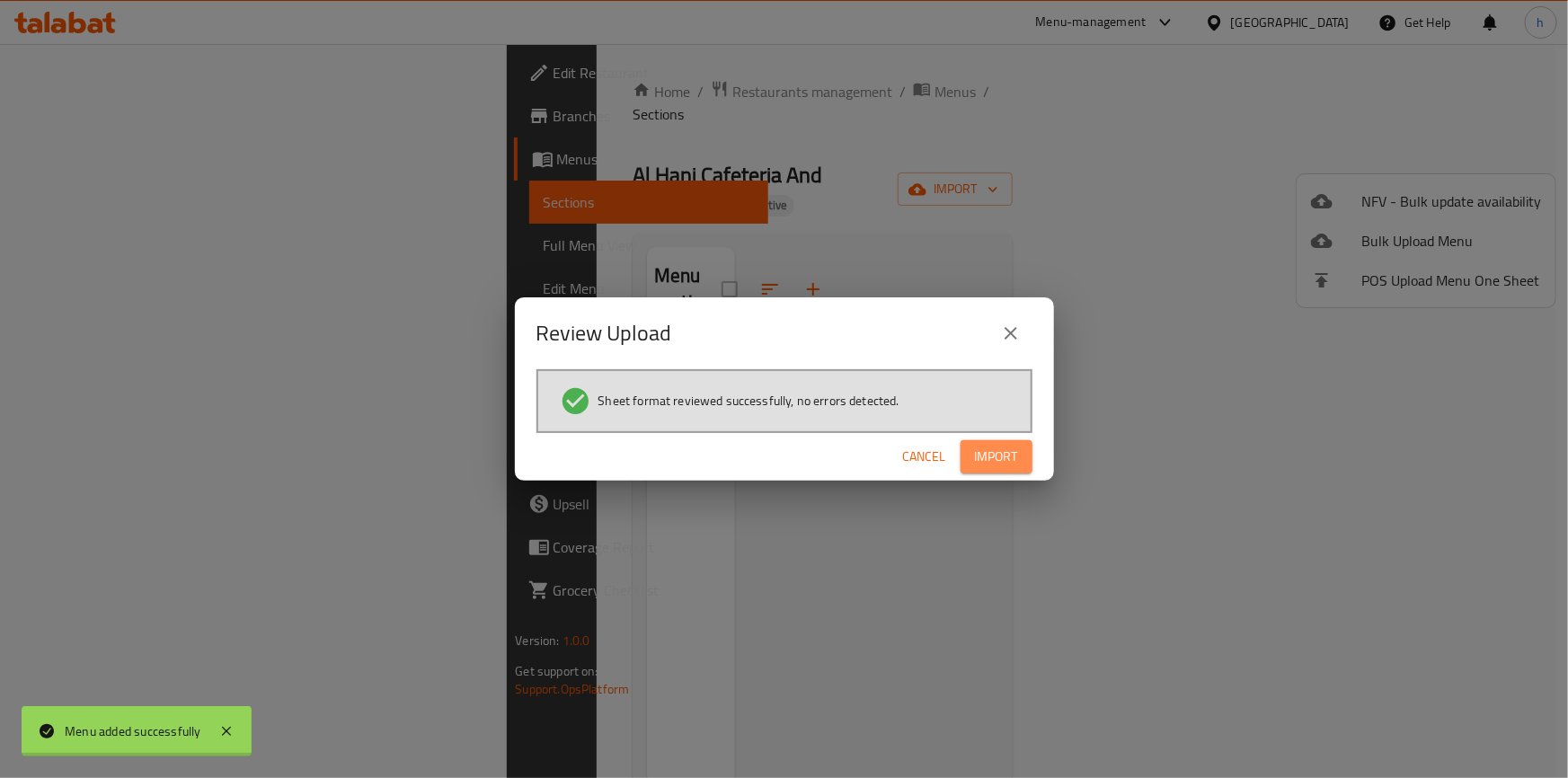
click at [1004, 458] on span "Import" at bounding box center [996, 456] width 43 height 22
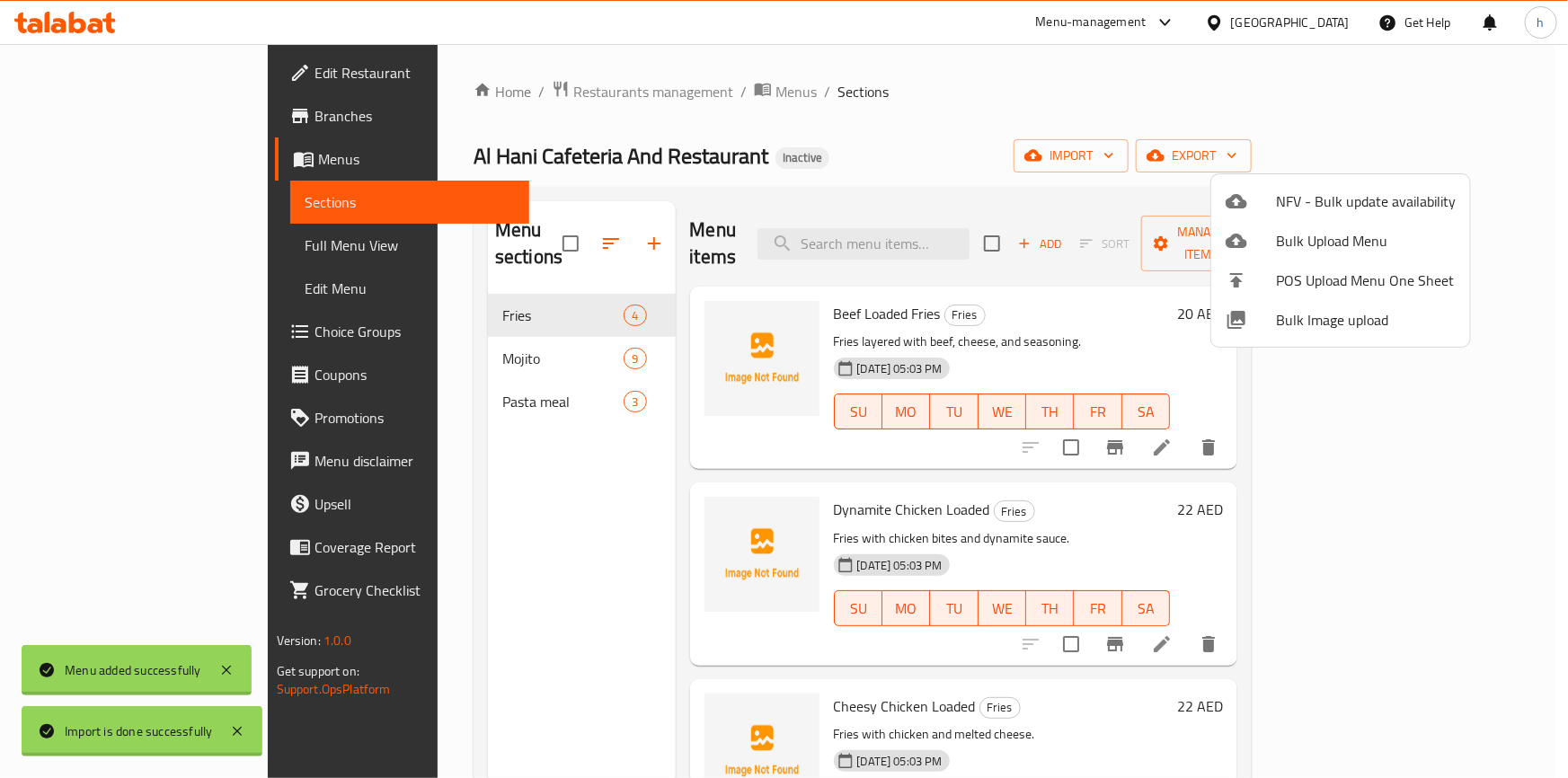
click at [133, 239] on div at bounding box center [784, 389] width 1568 height 778
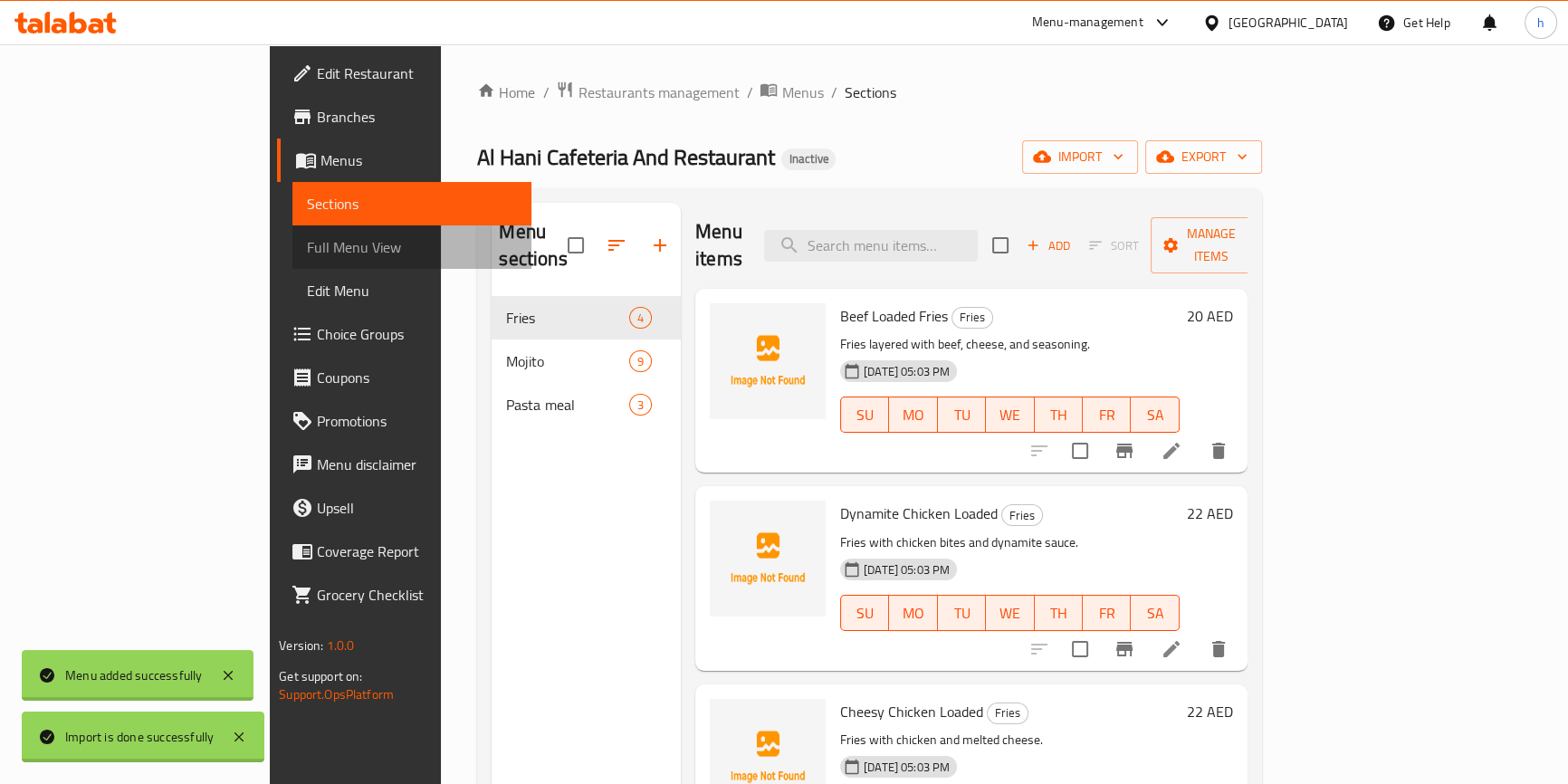
click at [307, 237] on span "Full Menu View" at bounding box center [411, 246] width 210 height 22
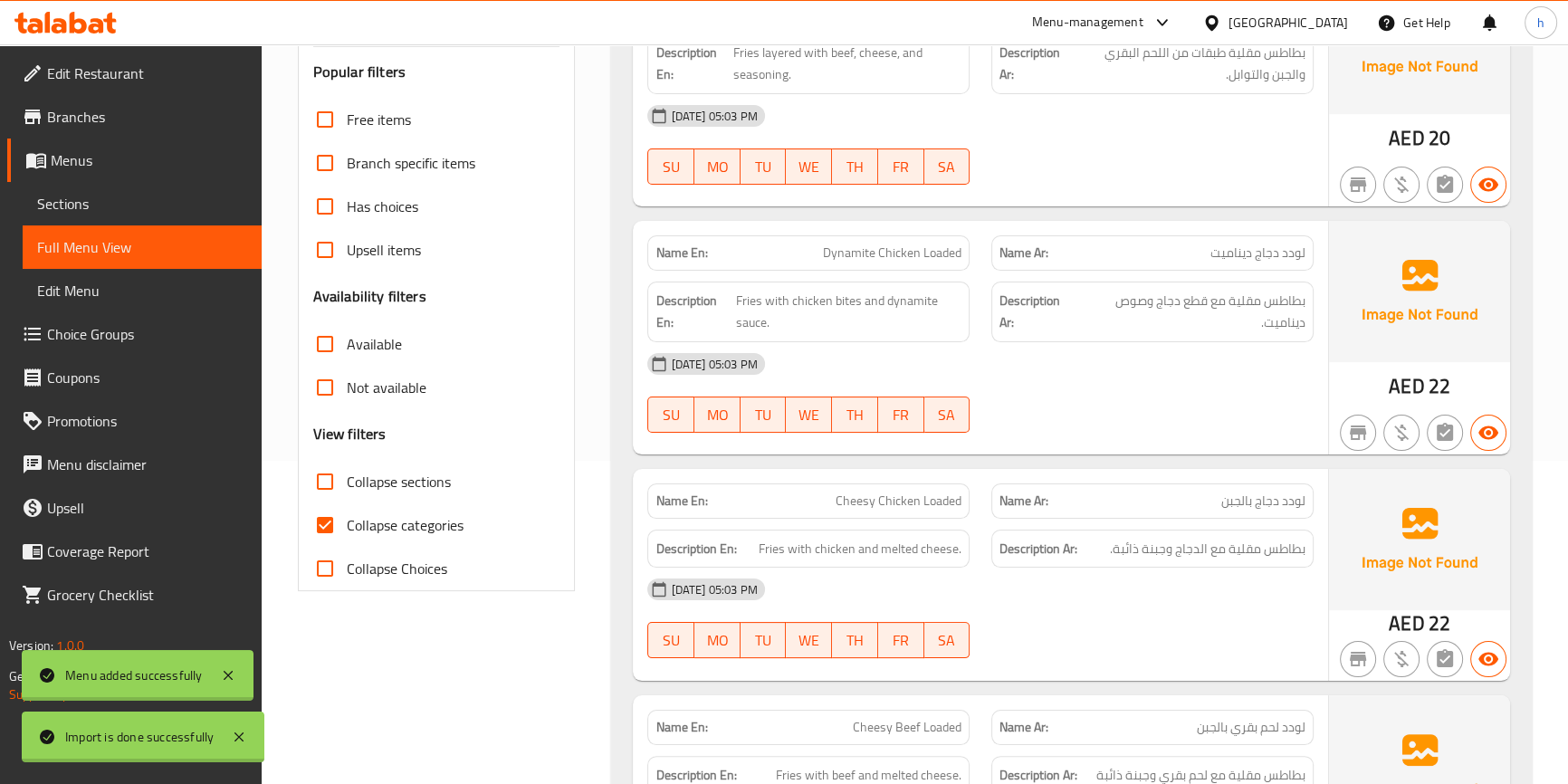
scroll to position [328, 0]
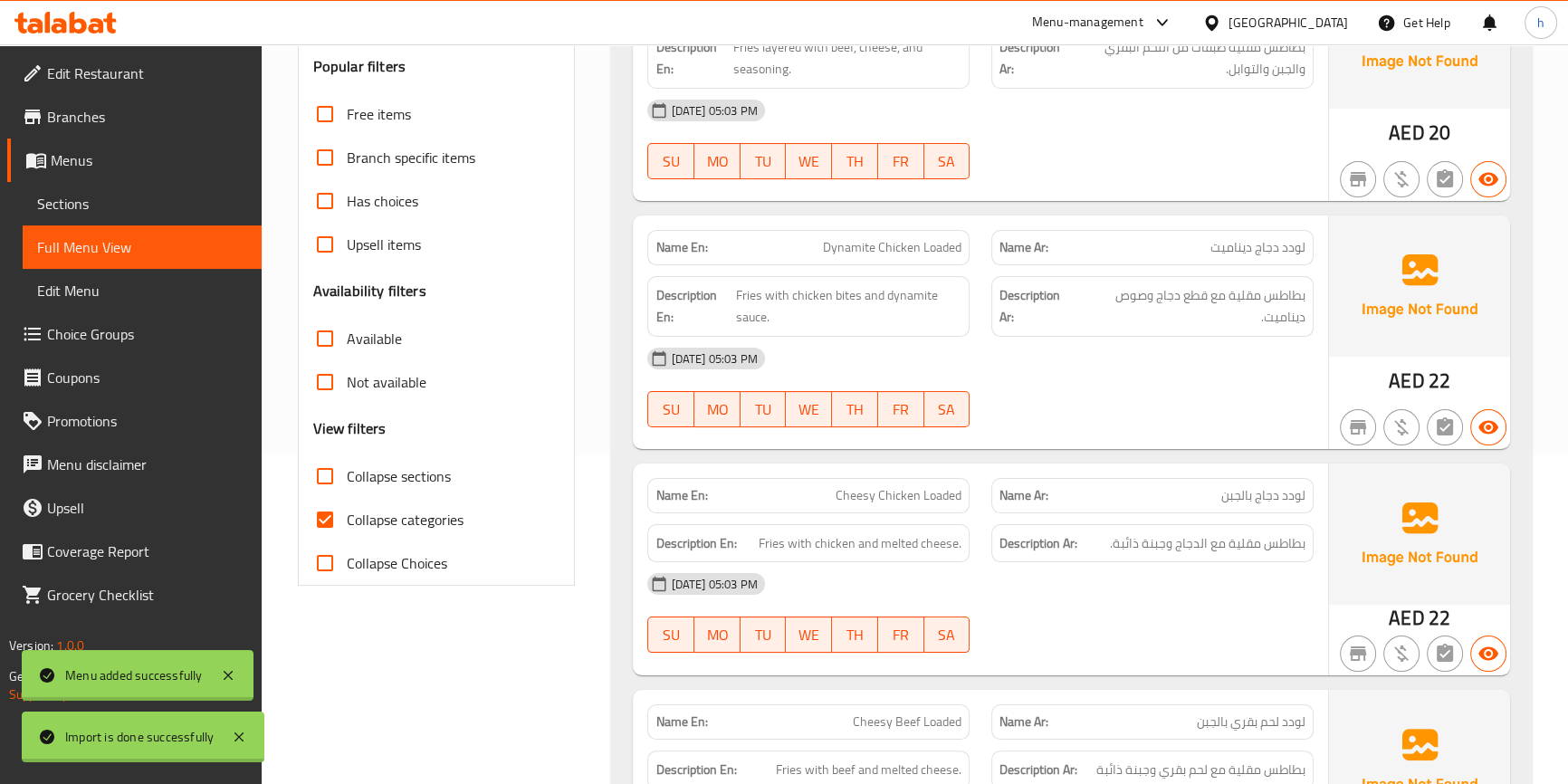
click at [391, 509] on span "Collapse categories" at bounding box center [405, 519] width 117 height 22
click at [347, 508] on input "Collapse categories" at bounding box center [325, 519] width 43 height 43
checkbox input "false"
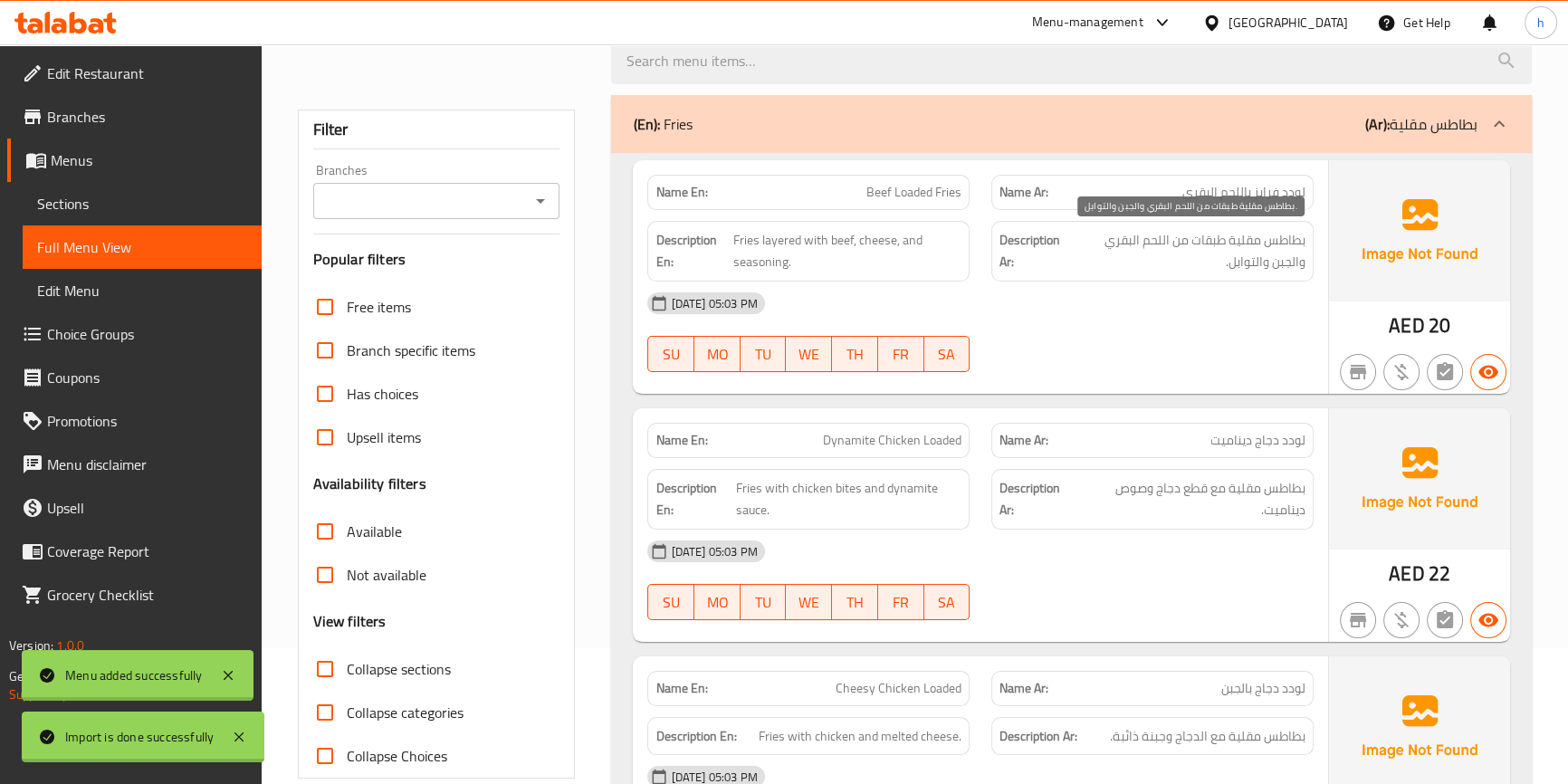
scroll to position [164, 0]
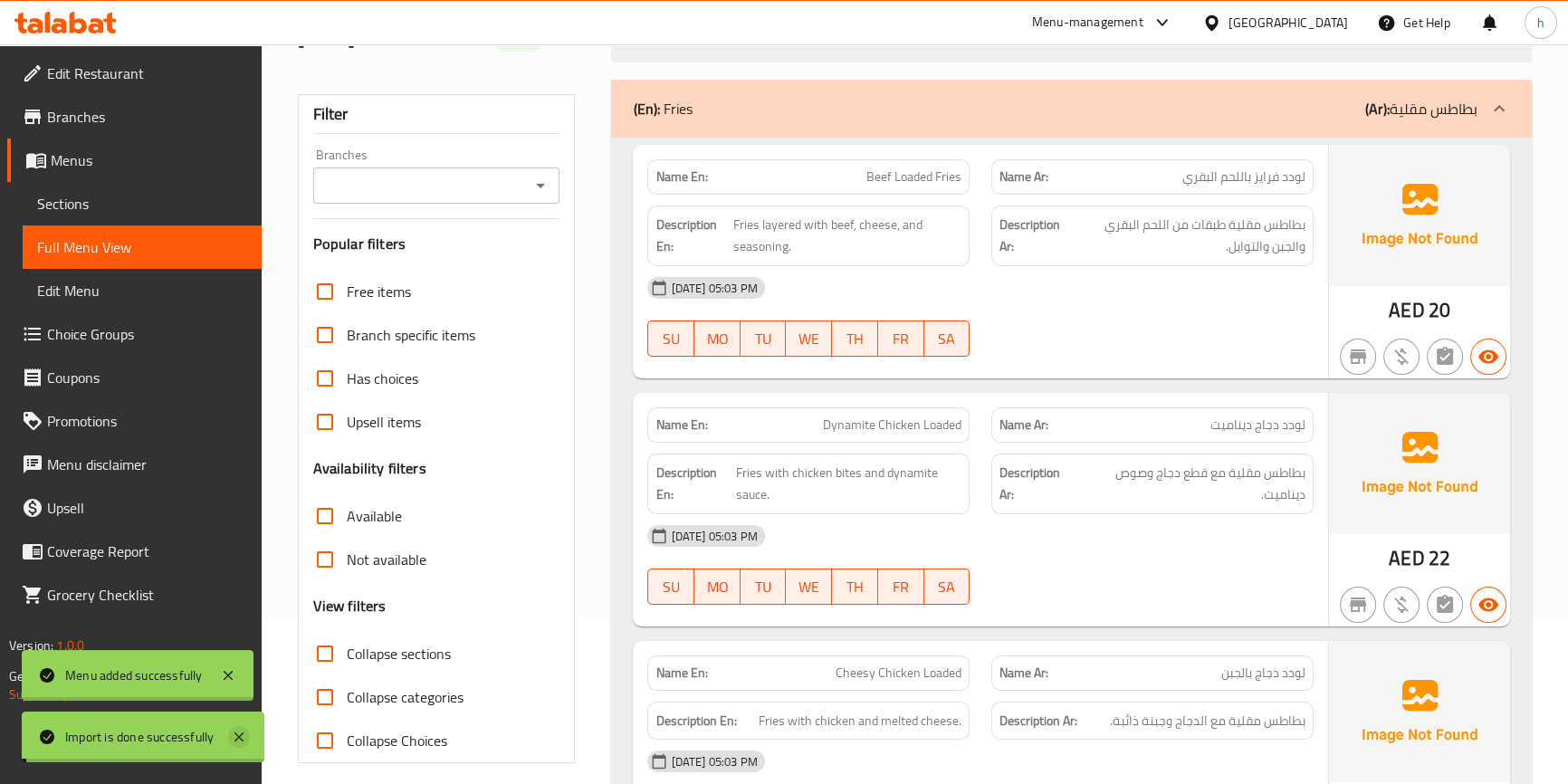
click at [235, 737] on icon at bounding box center [239, 736] width 22 height 22
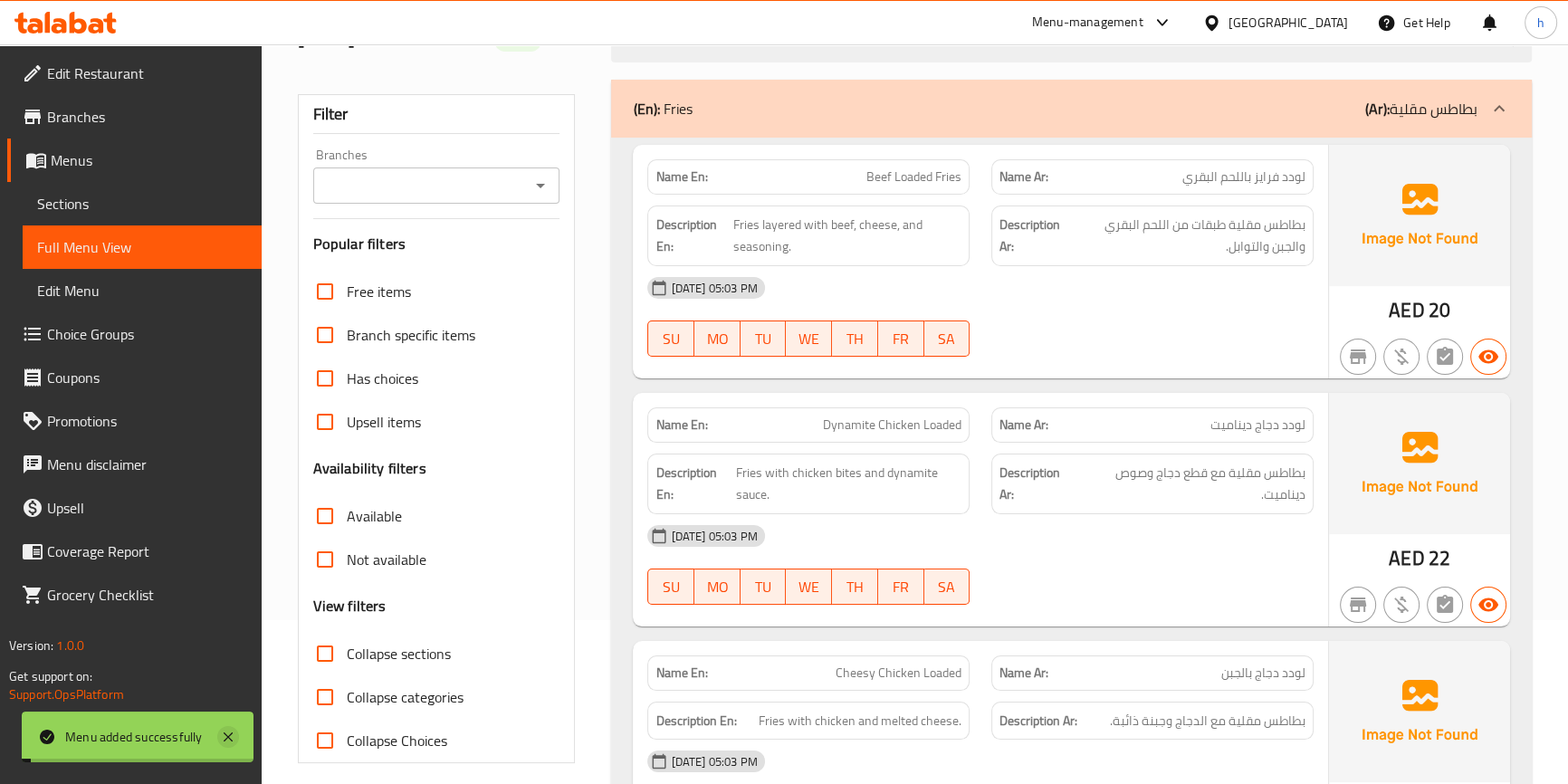
click at [230, 738] on icon at bounding box center [229, 737] width 9 height 9
click at [114, 201] on span "Sections" at bounding box center [141, 203] width 210 height 22
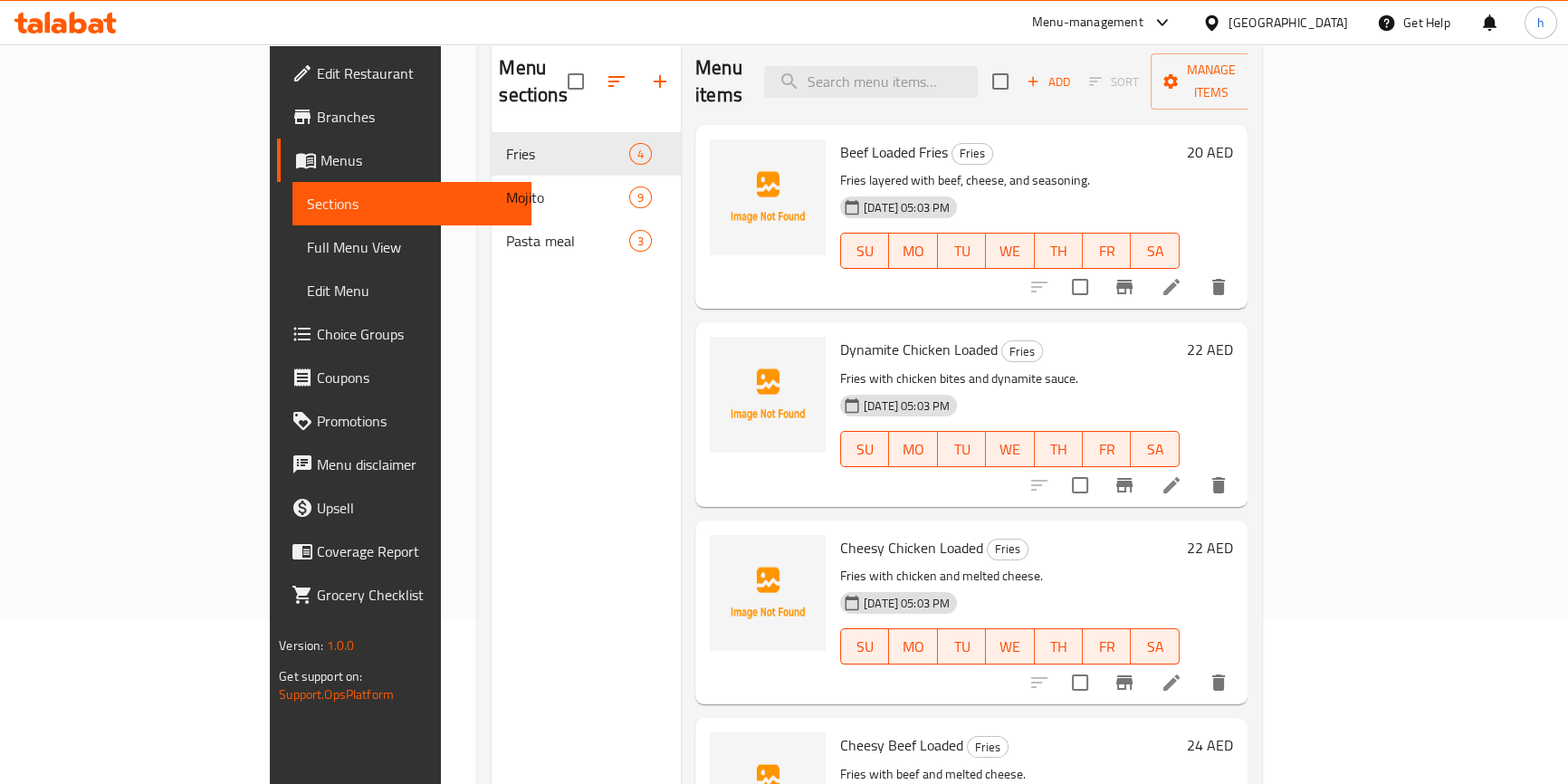
click at [307, 242] on span "Full Menu View" at bounding box center [411, 246] width 210 height 22
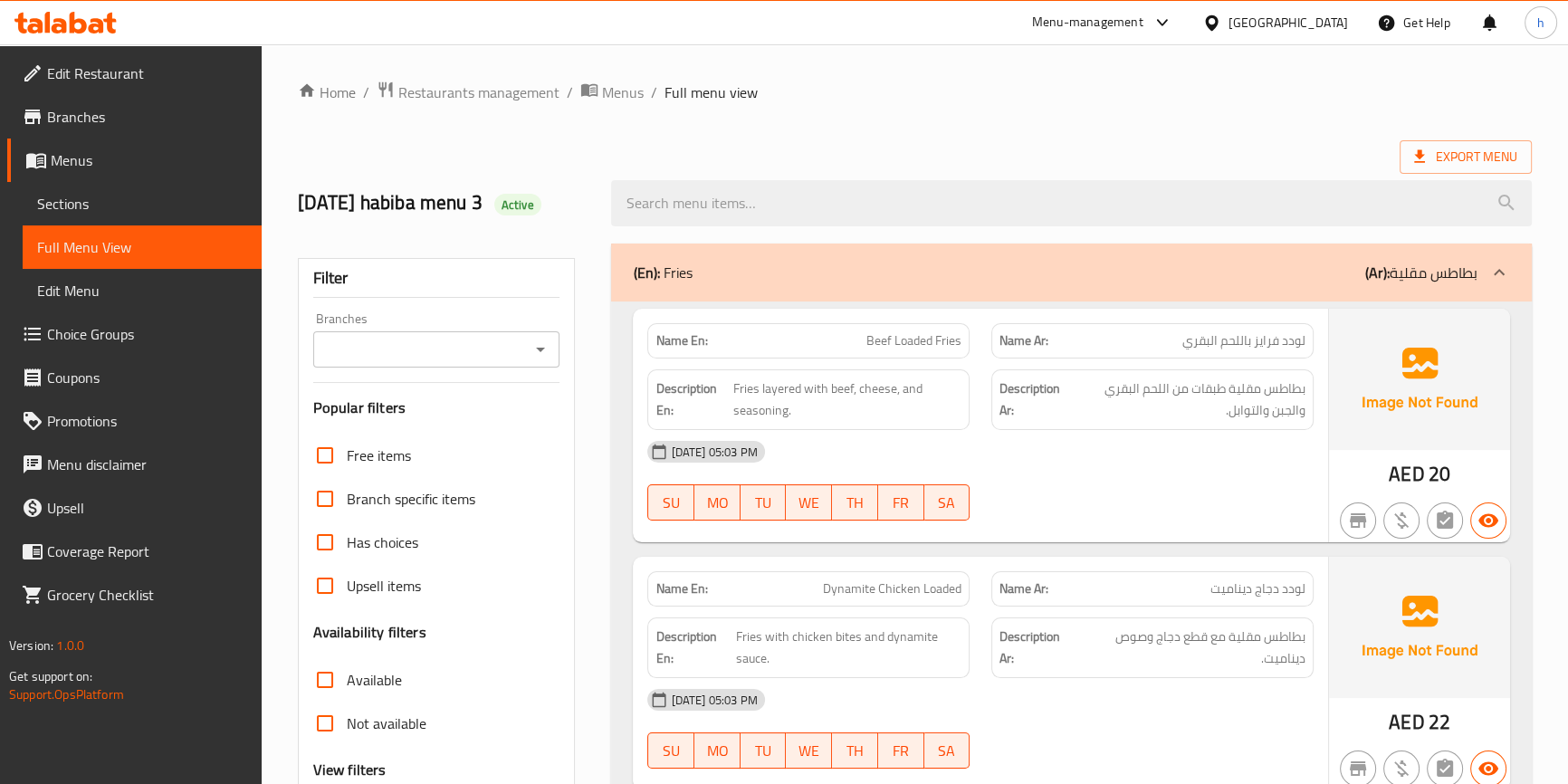
click at [166, 190] on link "Sections" at bounding box center [142, 203] width 239 height 43
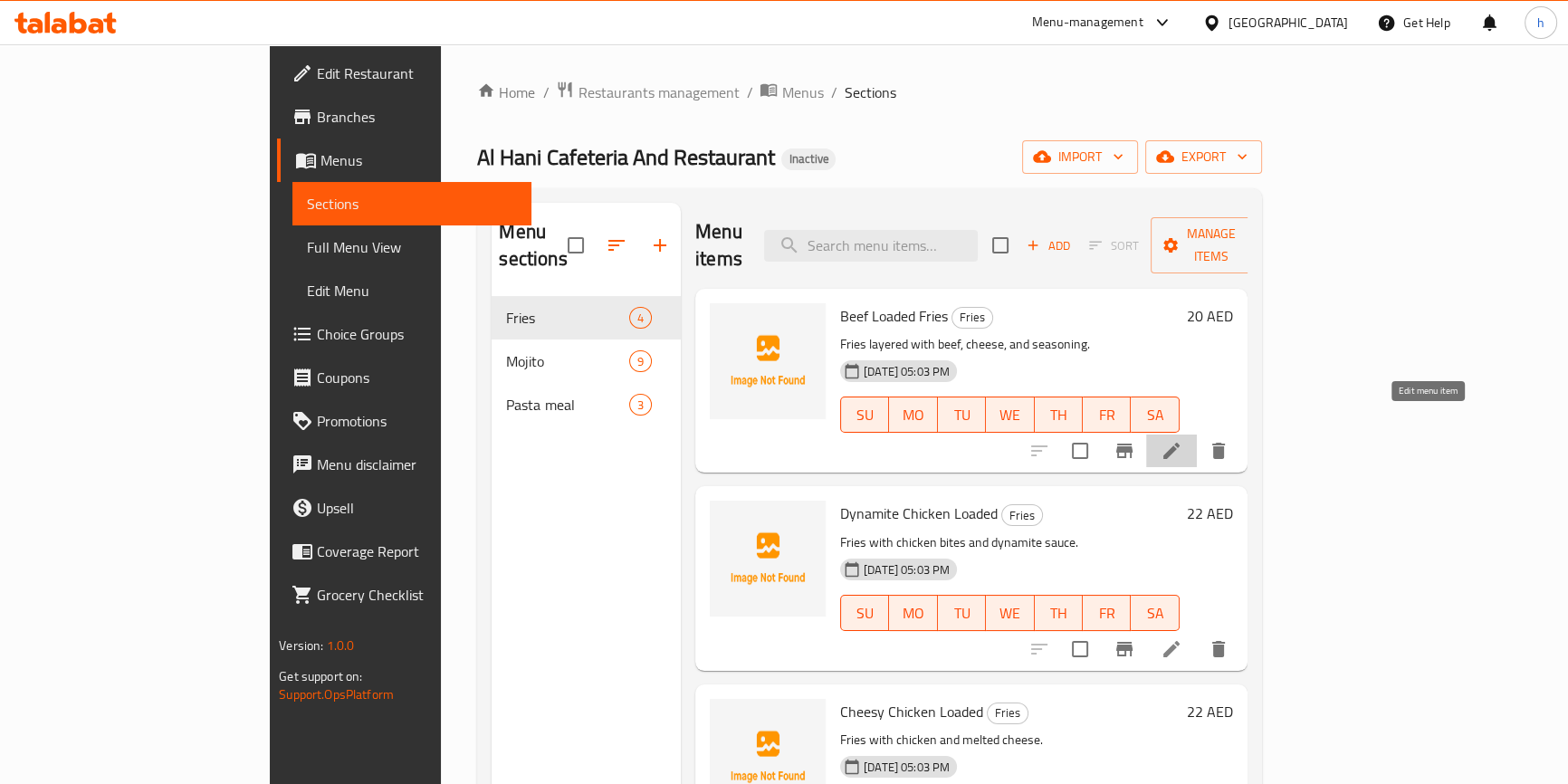
click at [1182, 440] on icon at bounding box center [1171, 450] width 22 height 22
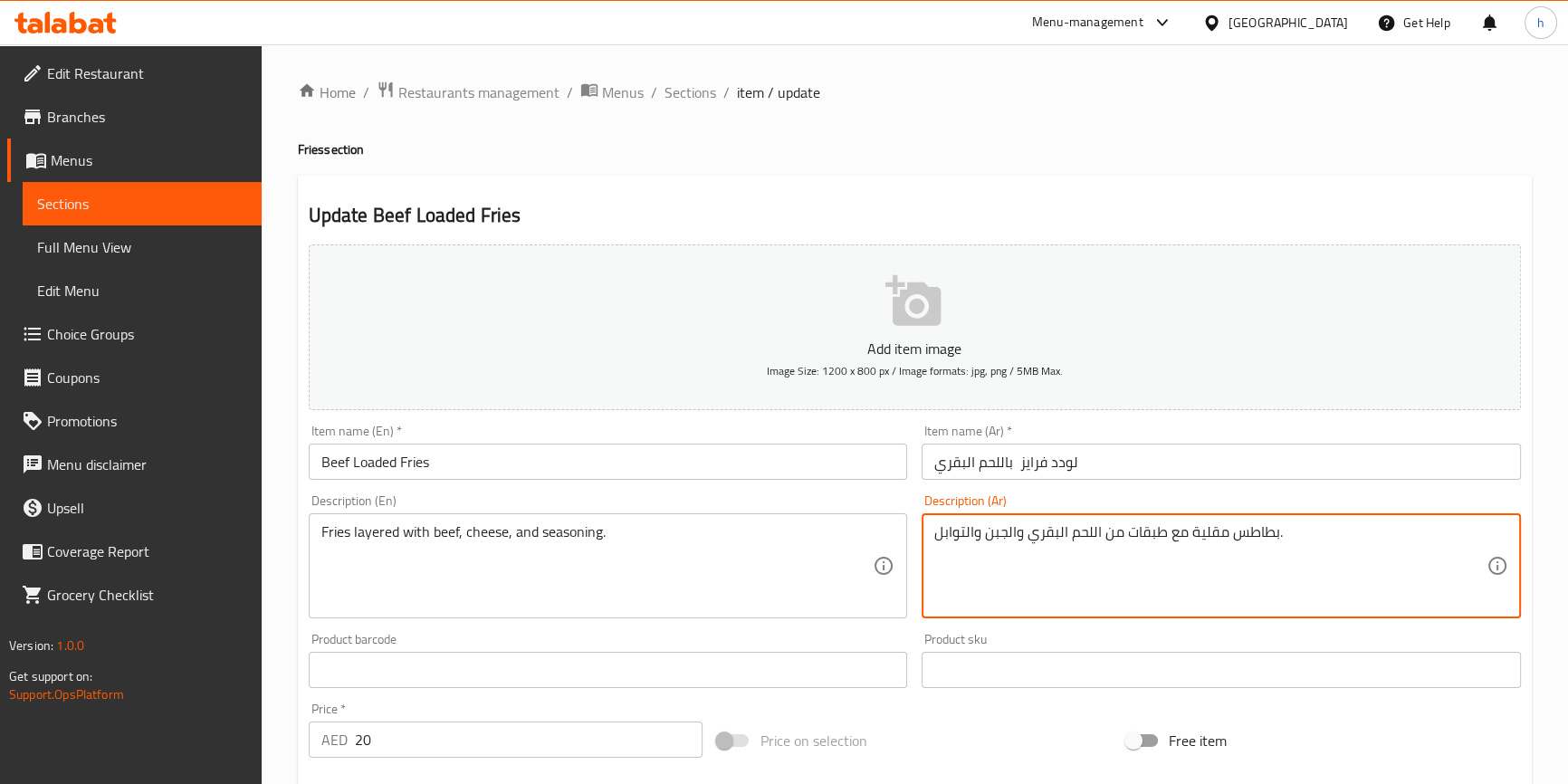
drag, startPoint x: 1104, startPoint y: 530, endPoint x: 1120, endPoint y: 525, distance: 16.8
click at [1120, 525] on textarea "بطاطس مقلية مع طبقات من اللحم البقري والجبن والتوابل." at bounding box center [1210, 565] width 552 height 86
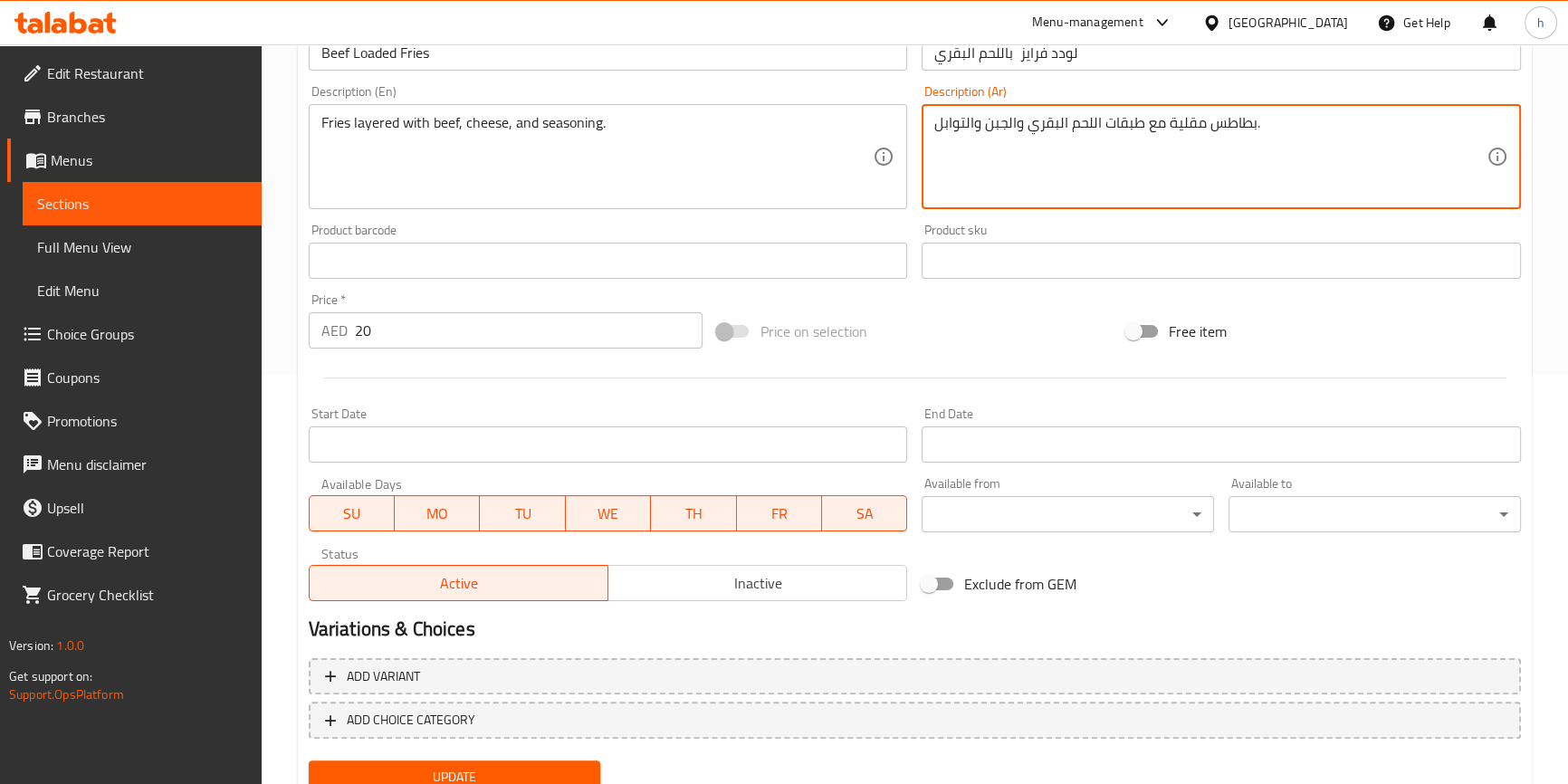
scroll to position [478, 0]
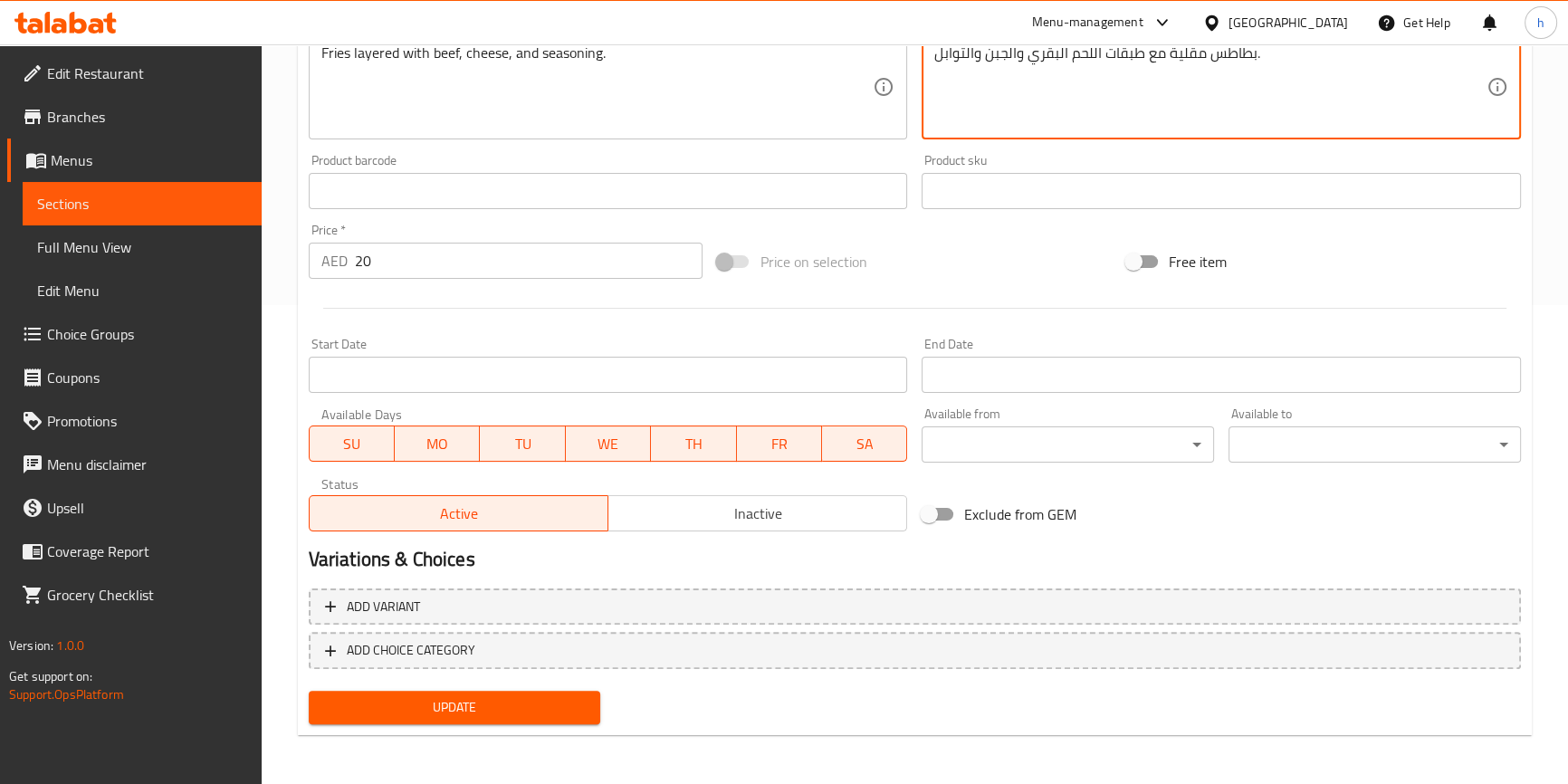
type textarea "بطاطس مقلية مع طبقات اللحم البقري والجبن والتوابل."
click at [515, 703] on span "Update" at bounding box center [455, 707] width 263 height 23
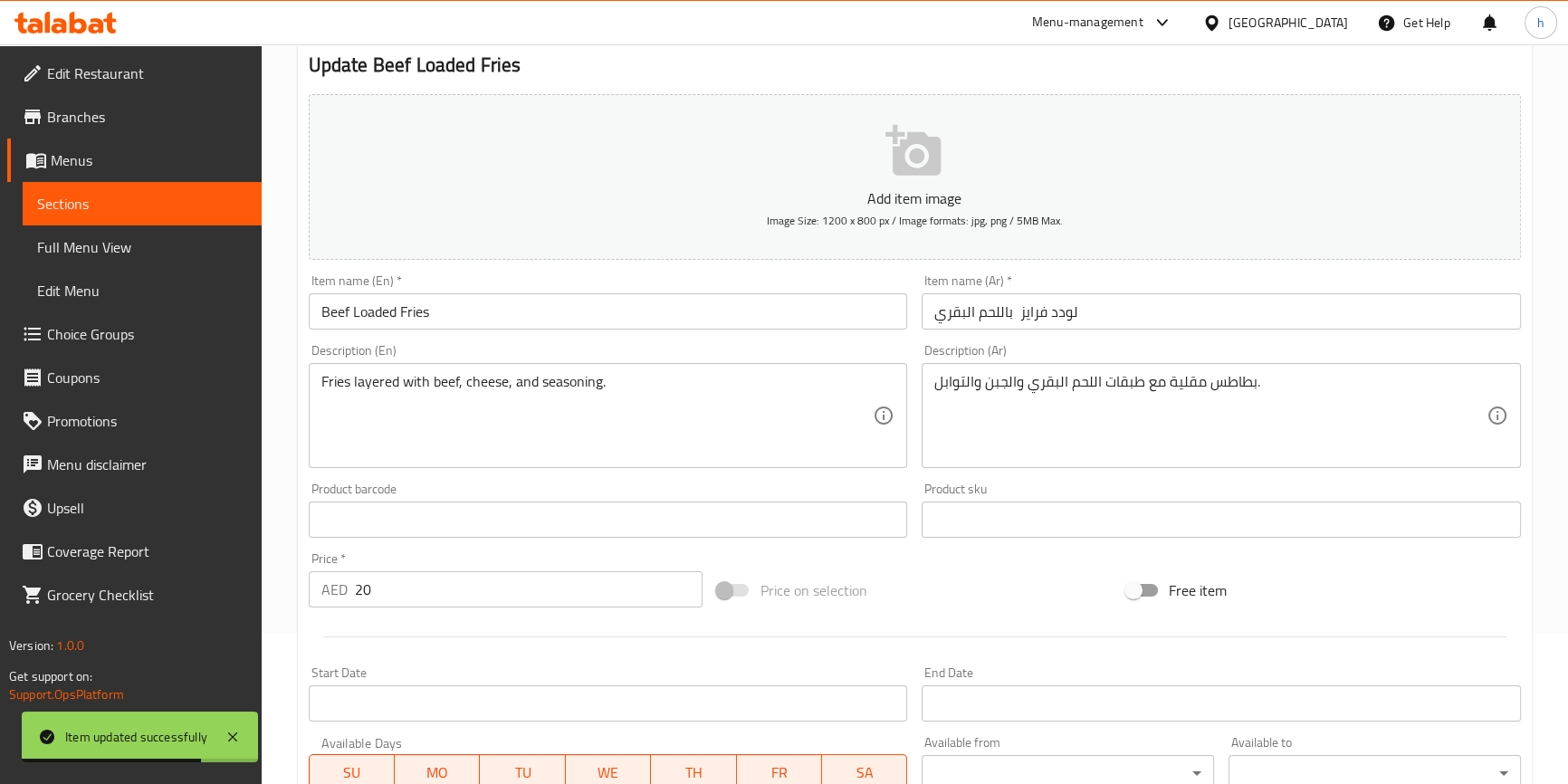
scroll to position [149, 0]
click at [184, 207] on span "Sections" at bounding box center [141, 203] width 210 height 22
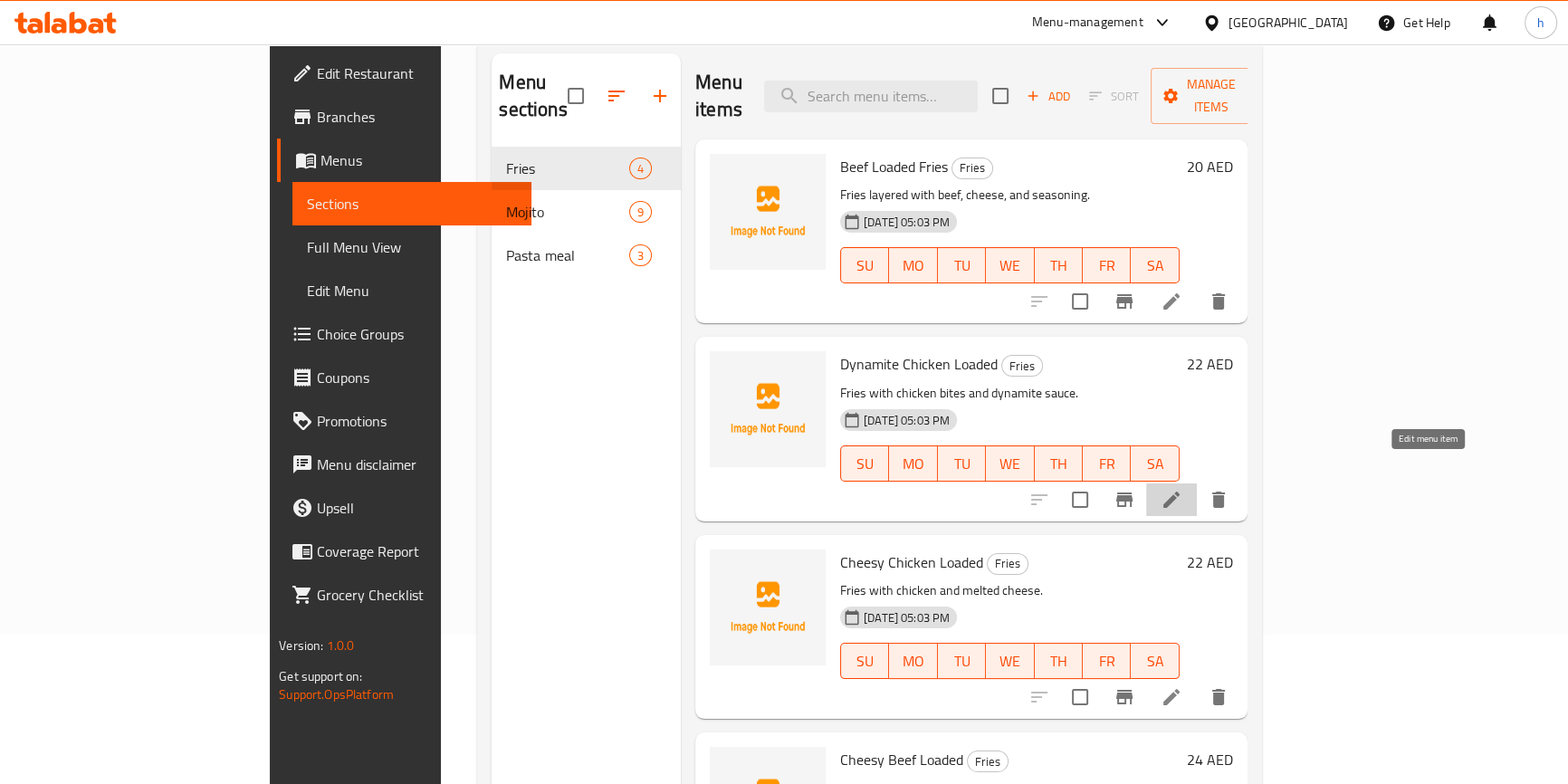
click at [1182, 489] on icon at bounding box center [1171, 499] width 22 height 22
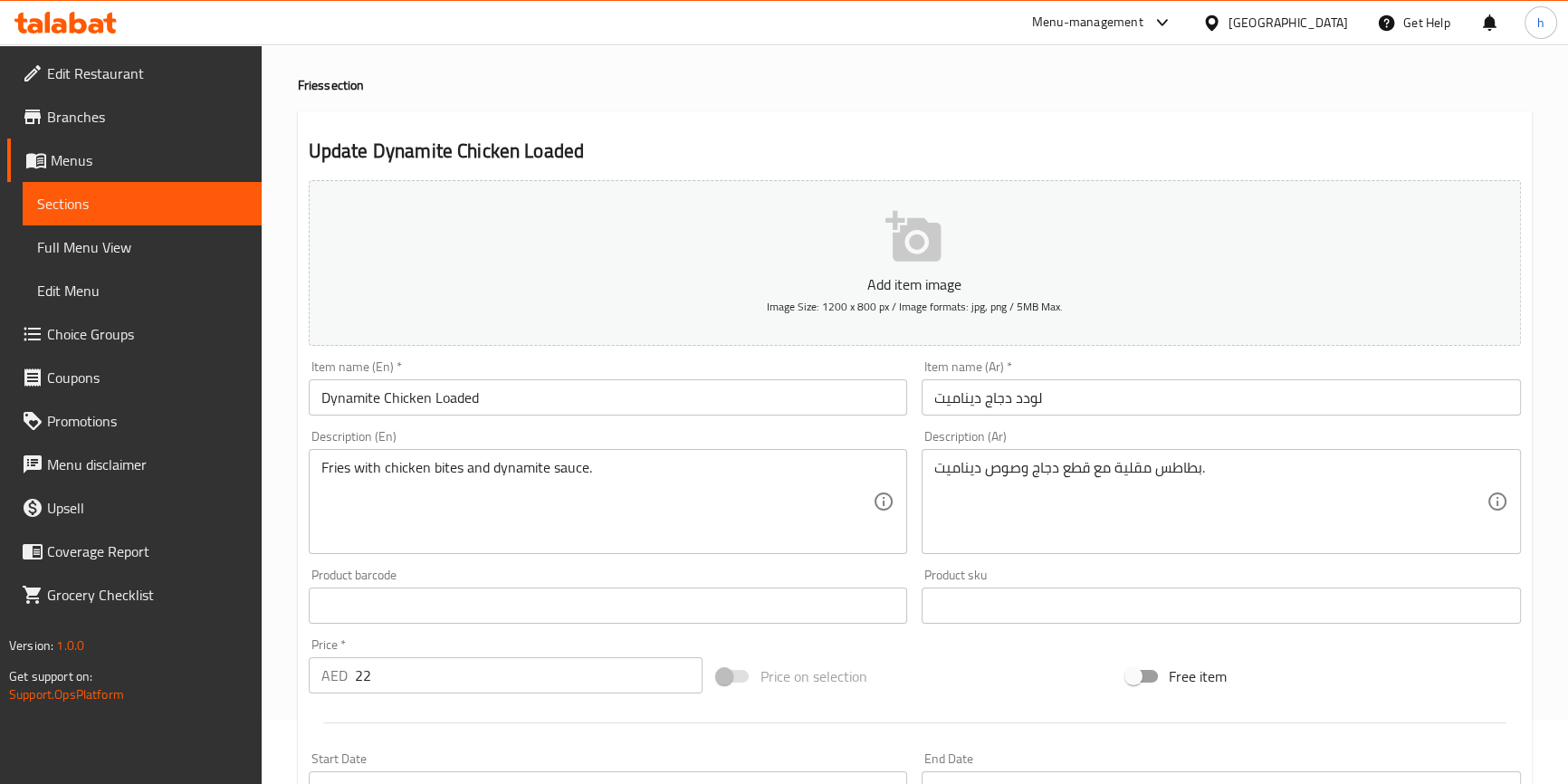
scroll to position [164, 0]
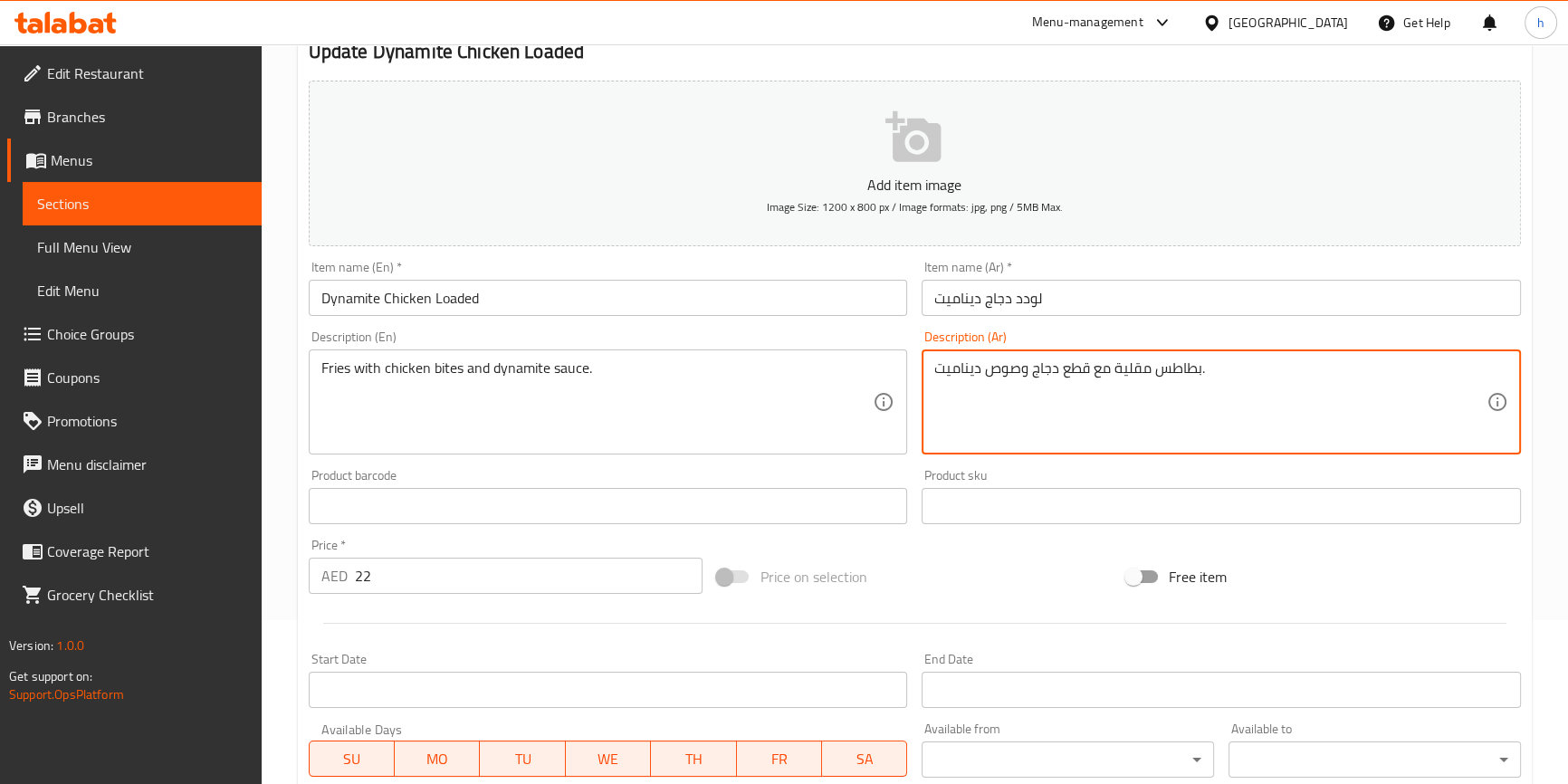
drag, startPoint x: 1059, startPoint y: 368, endPoint x: 1087, endPoint y: 368, distance: 28.0
paste textarea "بايتس"
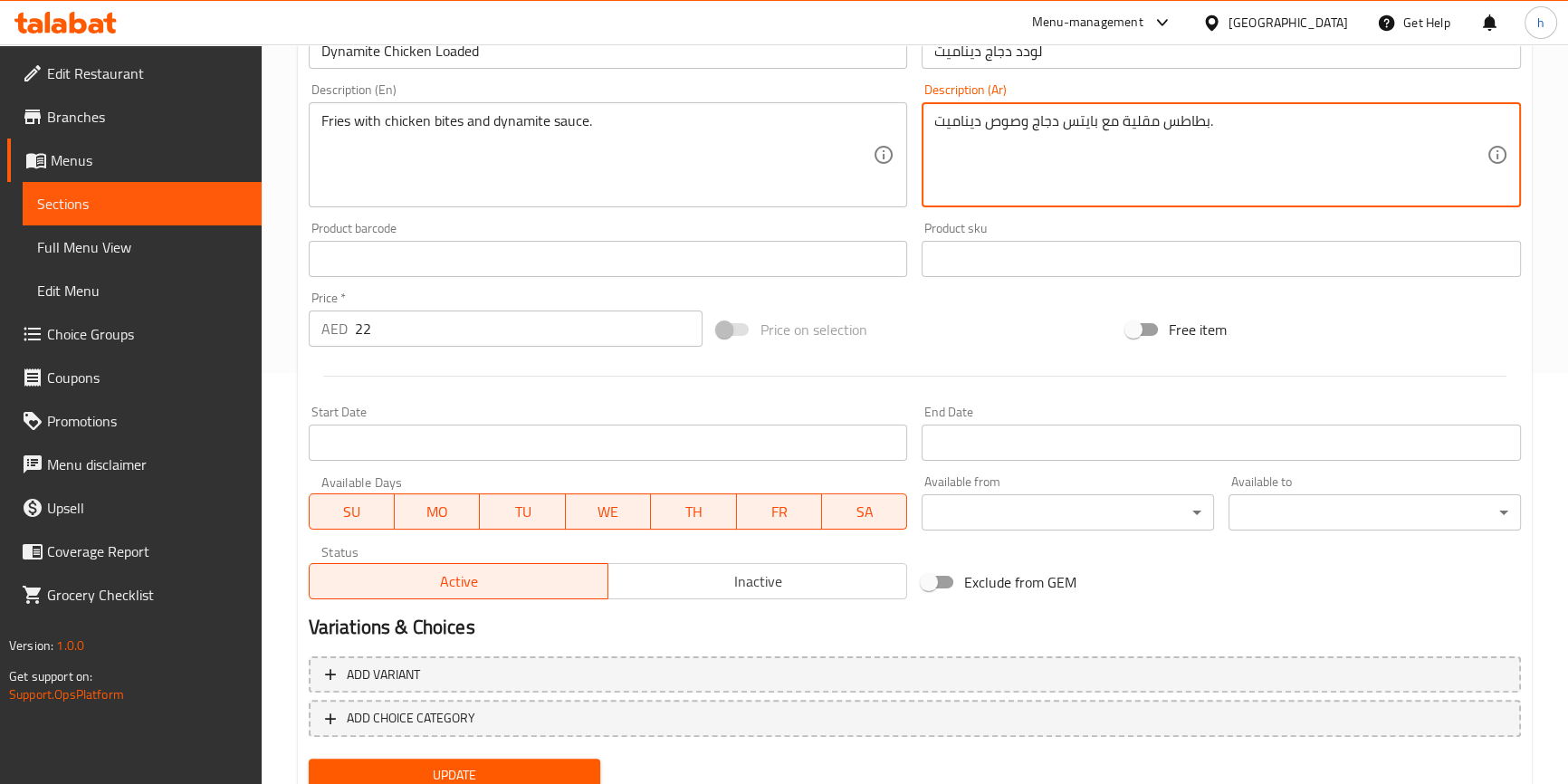
scroll to position [478, 0]
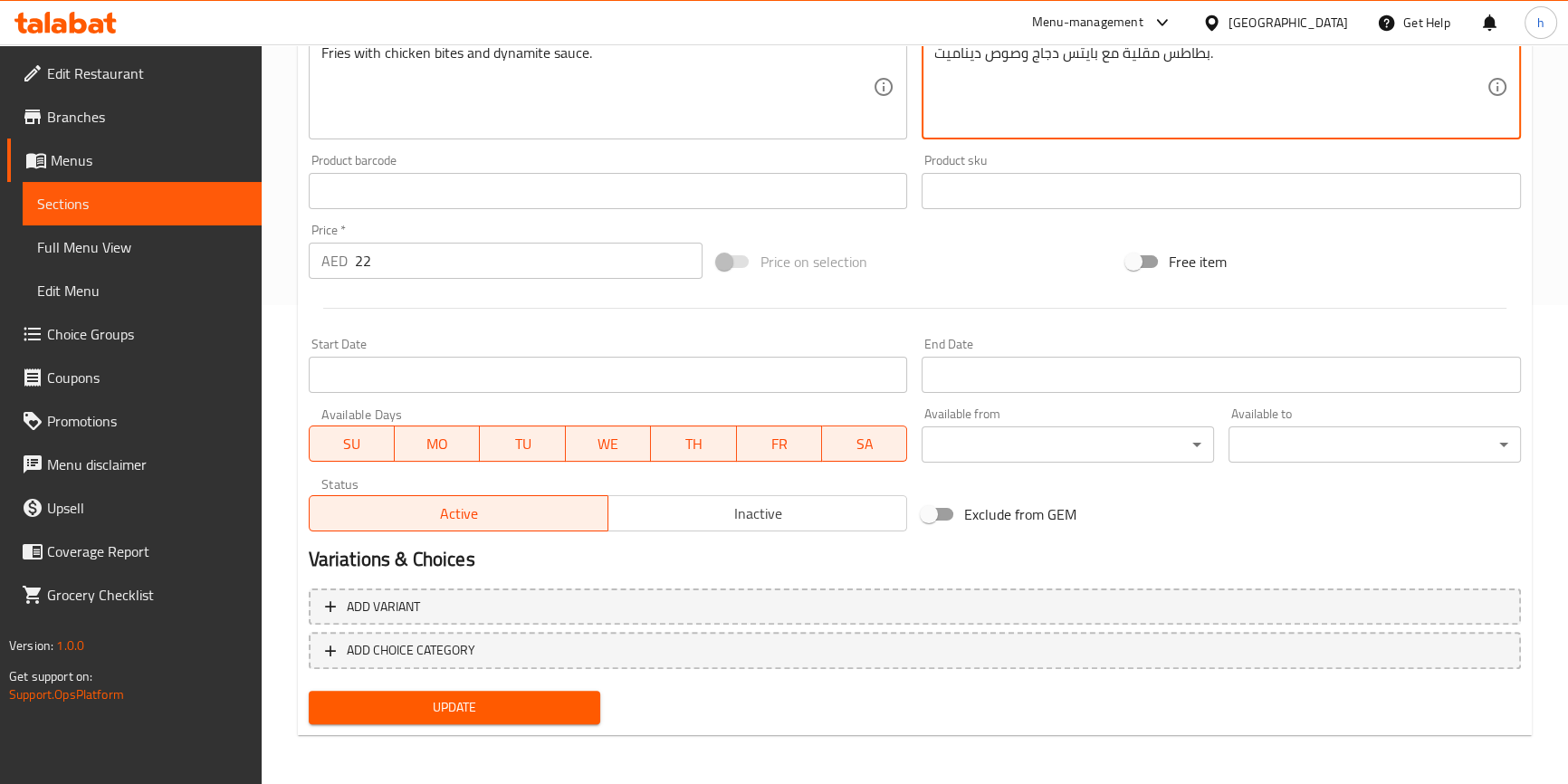
type textarea "بطاطس مقلية مع بايتس دجاج وصوص ديناميت."
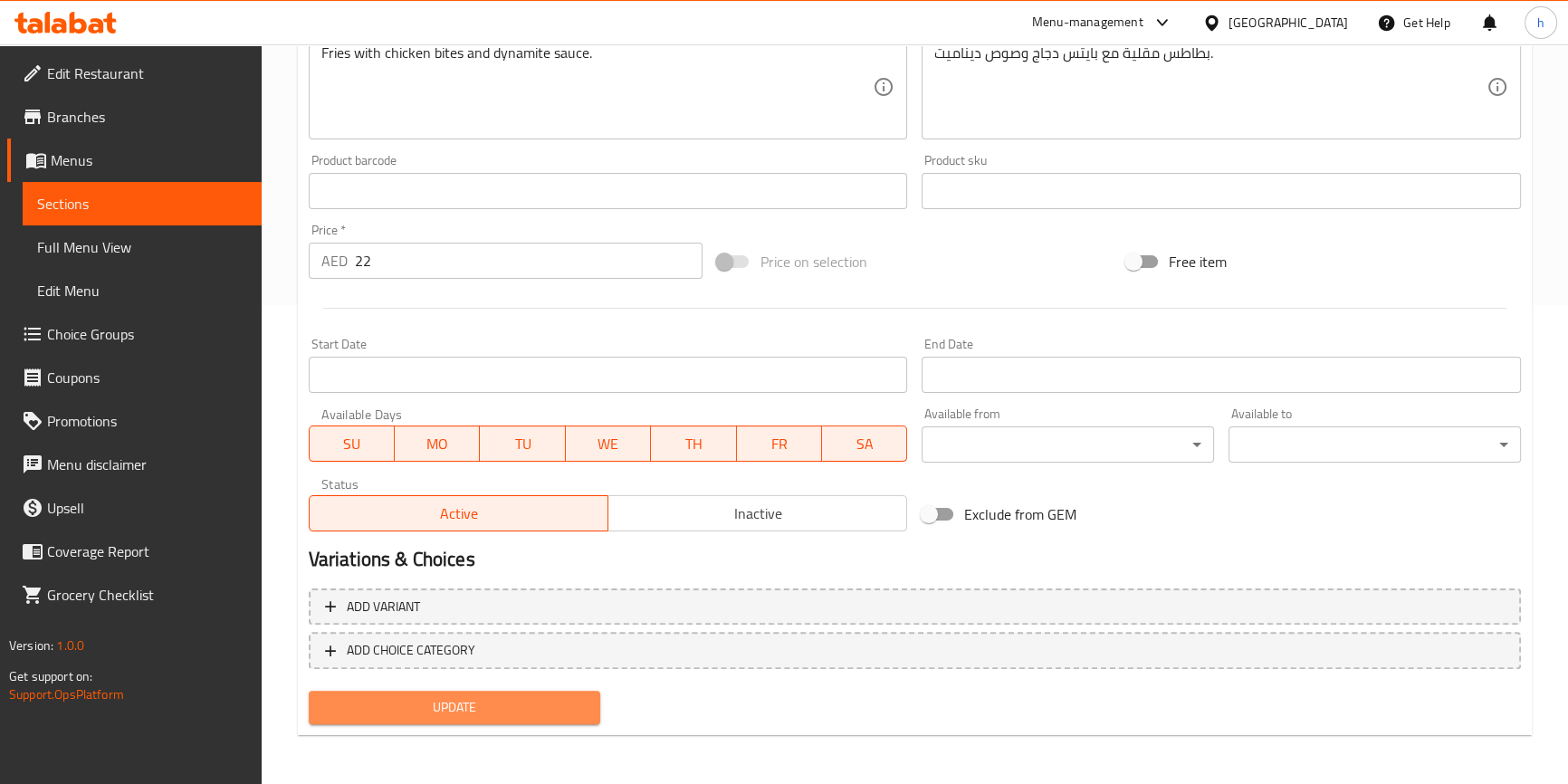
click at [529, 702] on span "Update" at bounding box center [455, 707] width 263 height 23
click at [544, 703] on span "Update" at bounding box center [455, 707] width 263 height 23
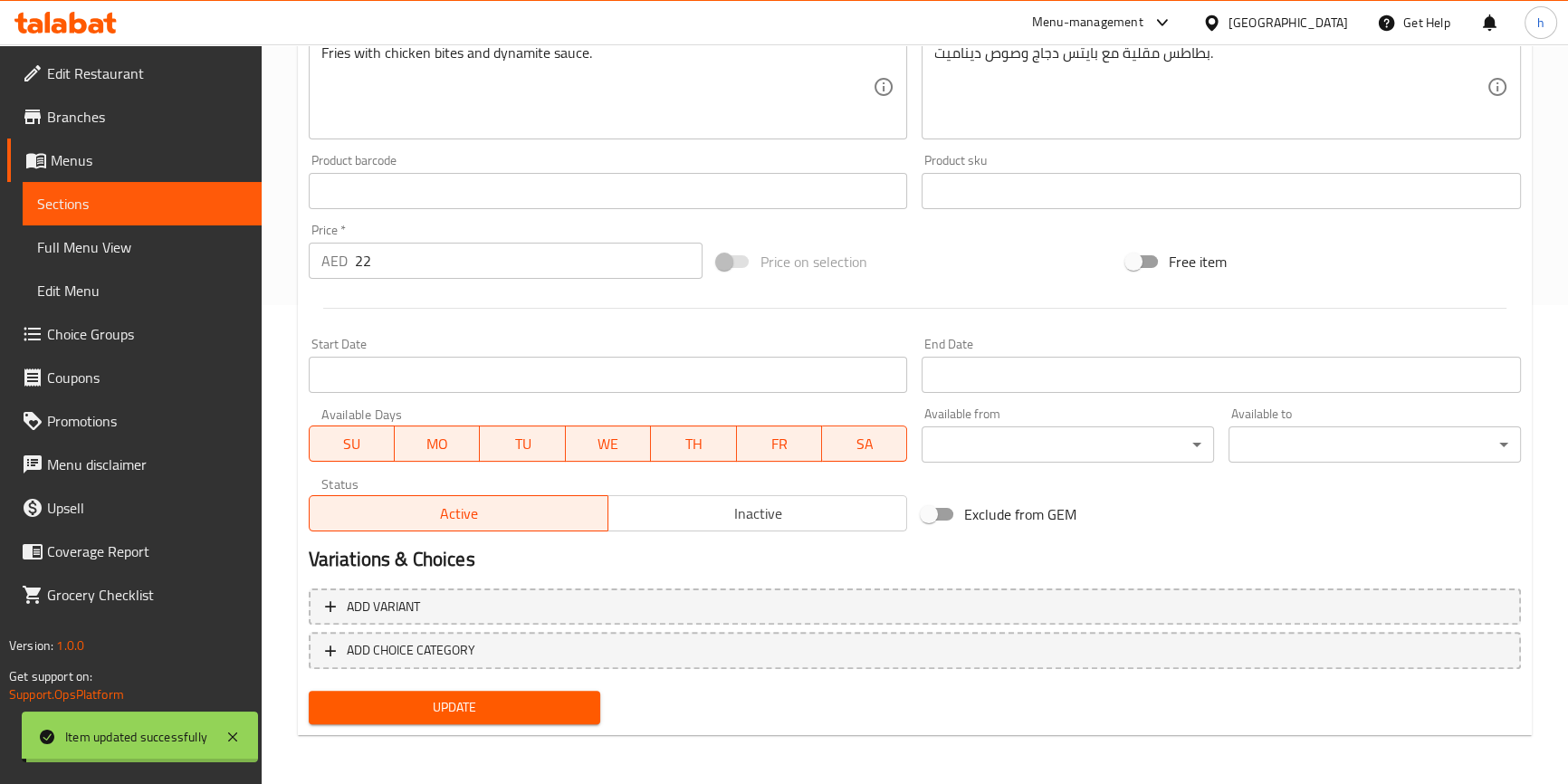
click at [130, 205] on span "Sections" at bounding box center [141, 203] width 210 height 22
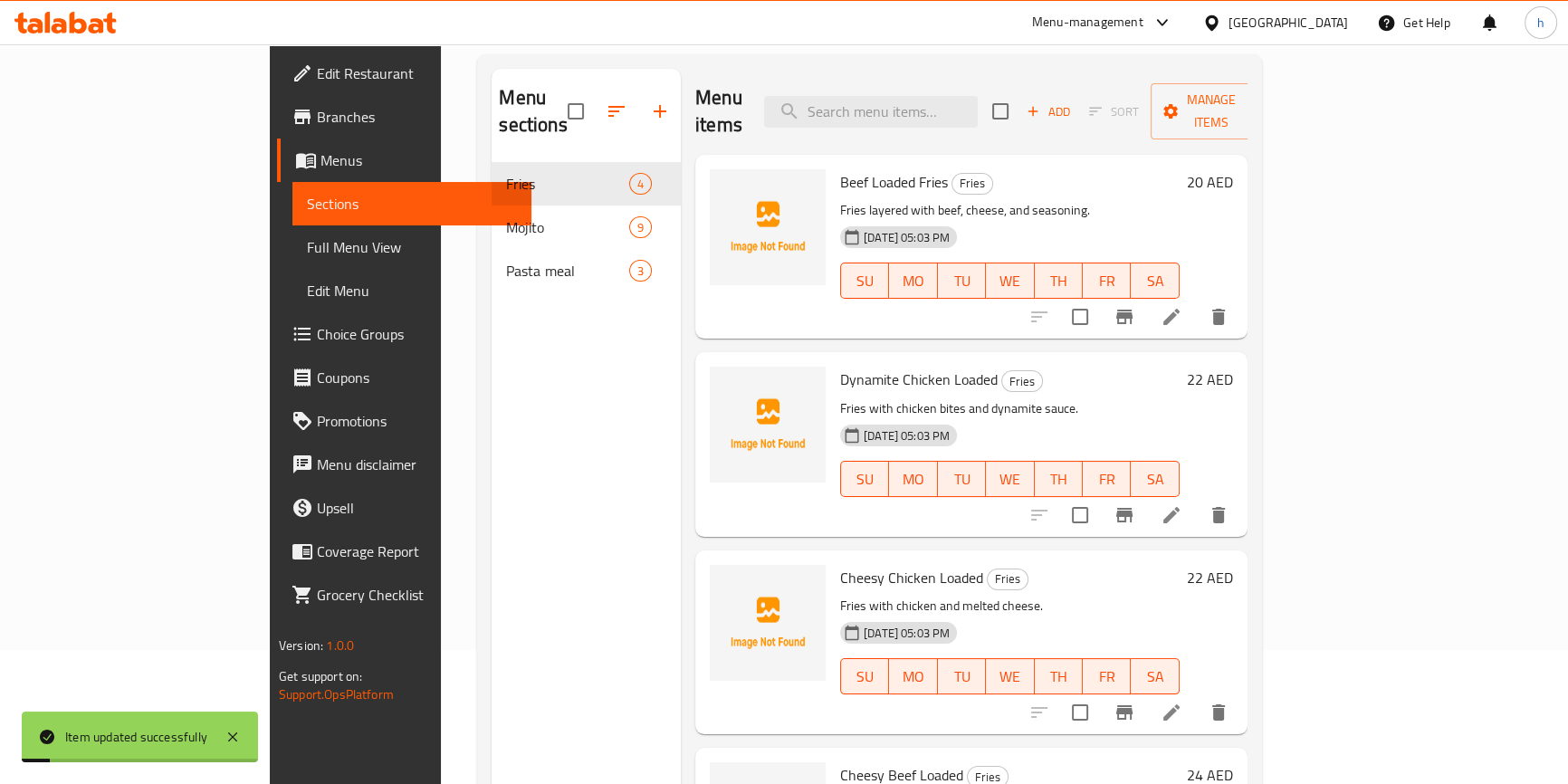
scroll to position [8, 0]
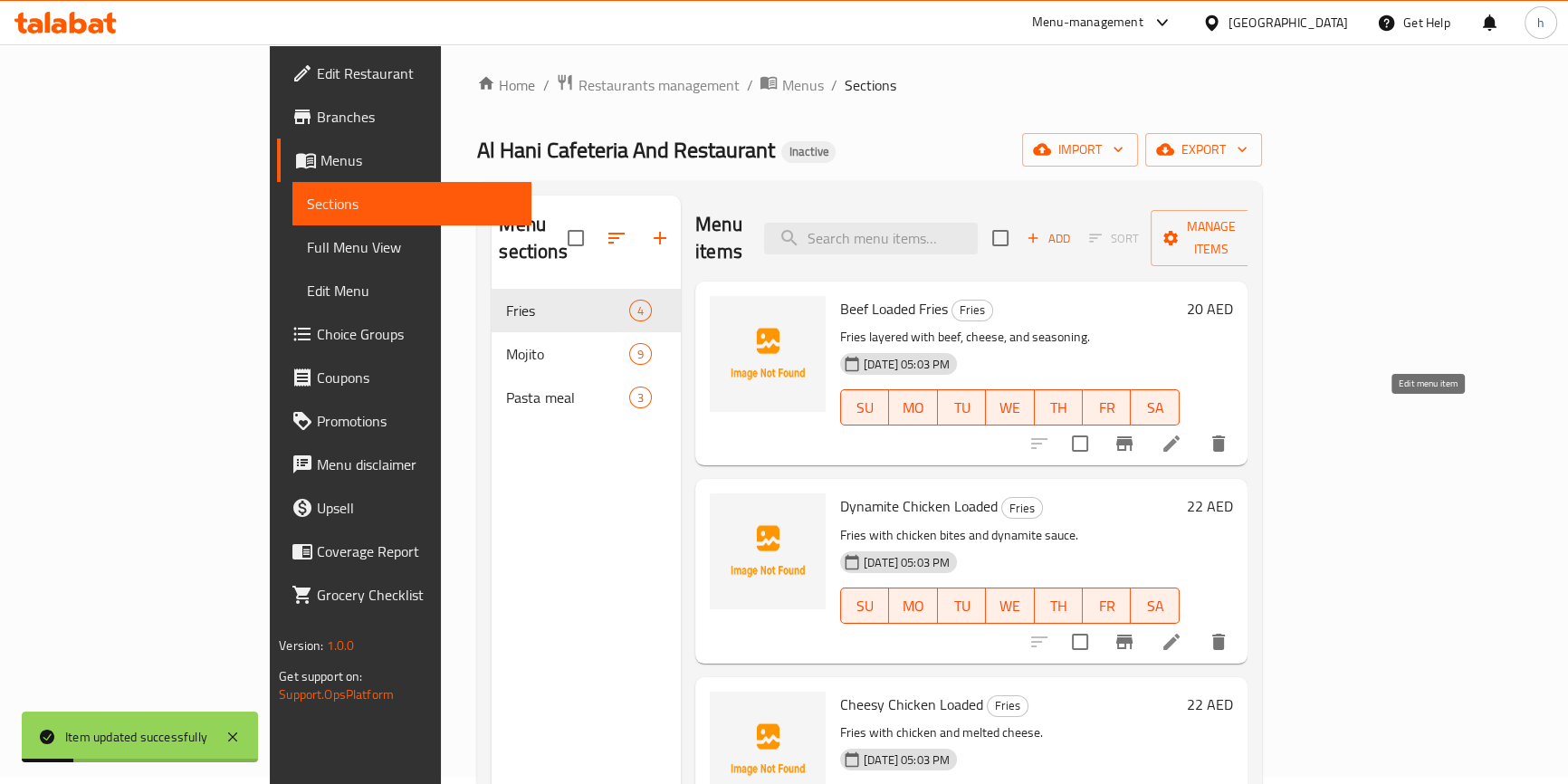
click at [1182, 432] on icon at bounding box center [1171, 443] width 22 height 22
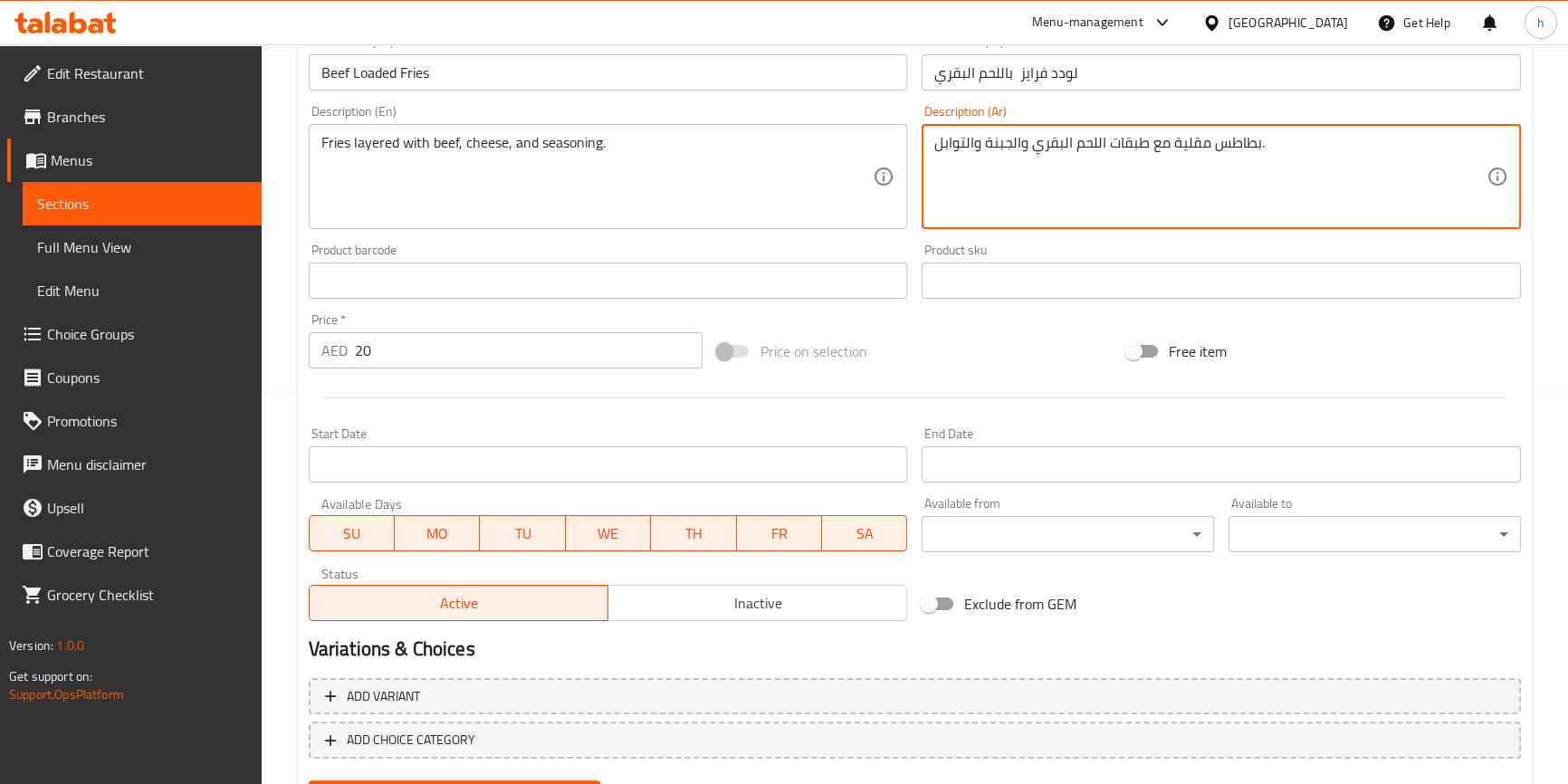
scroll to position [478, 0]
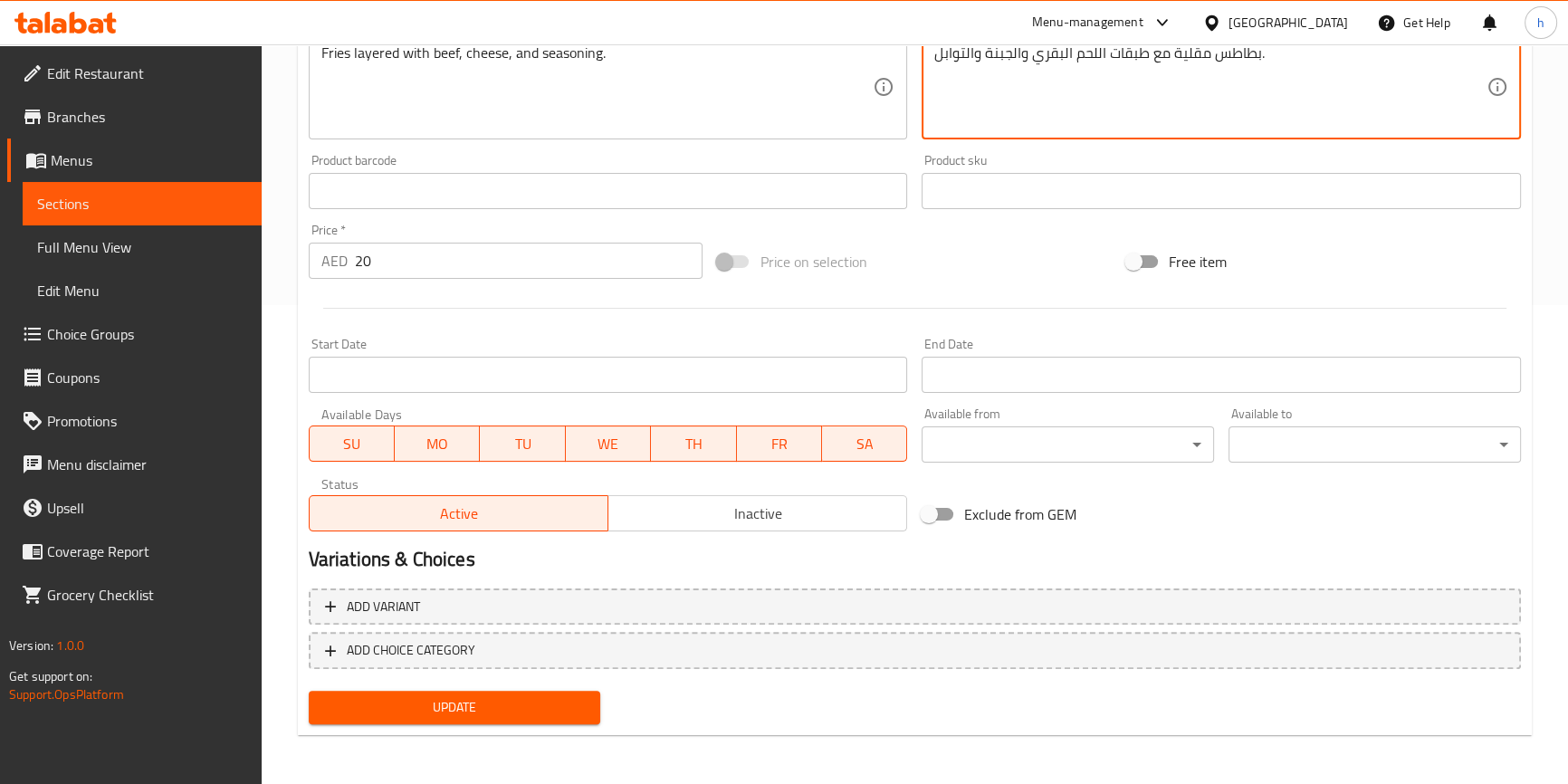
type textarea "بطاطس مقلية مع طبقات اللحم البقري والجبنة والتوابل."
click at [564, 698] on span "Update" at bounding box center [455, 707] width 263 height 23
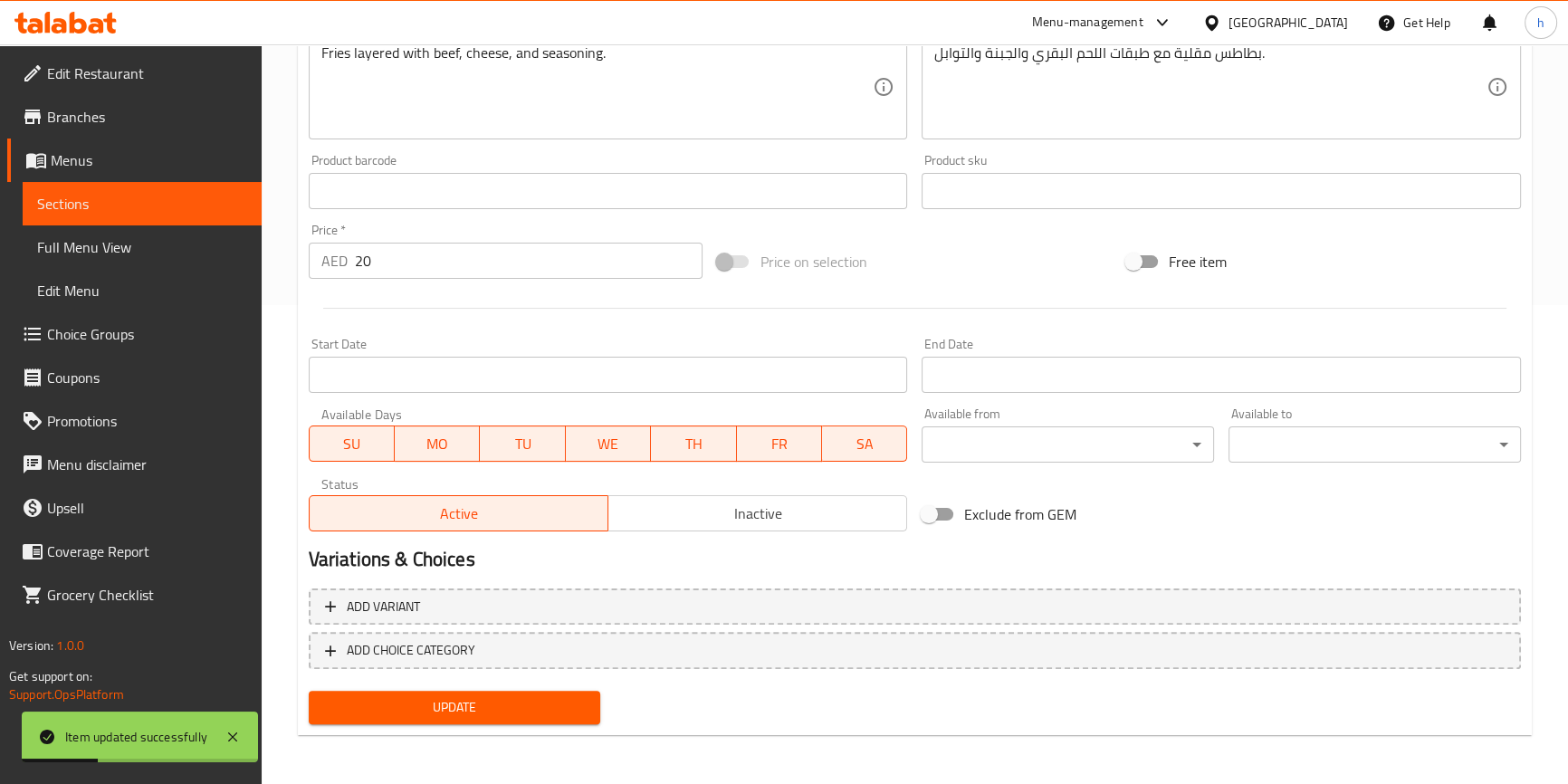
click at [108, 203] on span "Sections" at bounding box center [141, 203] width 210 height 22
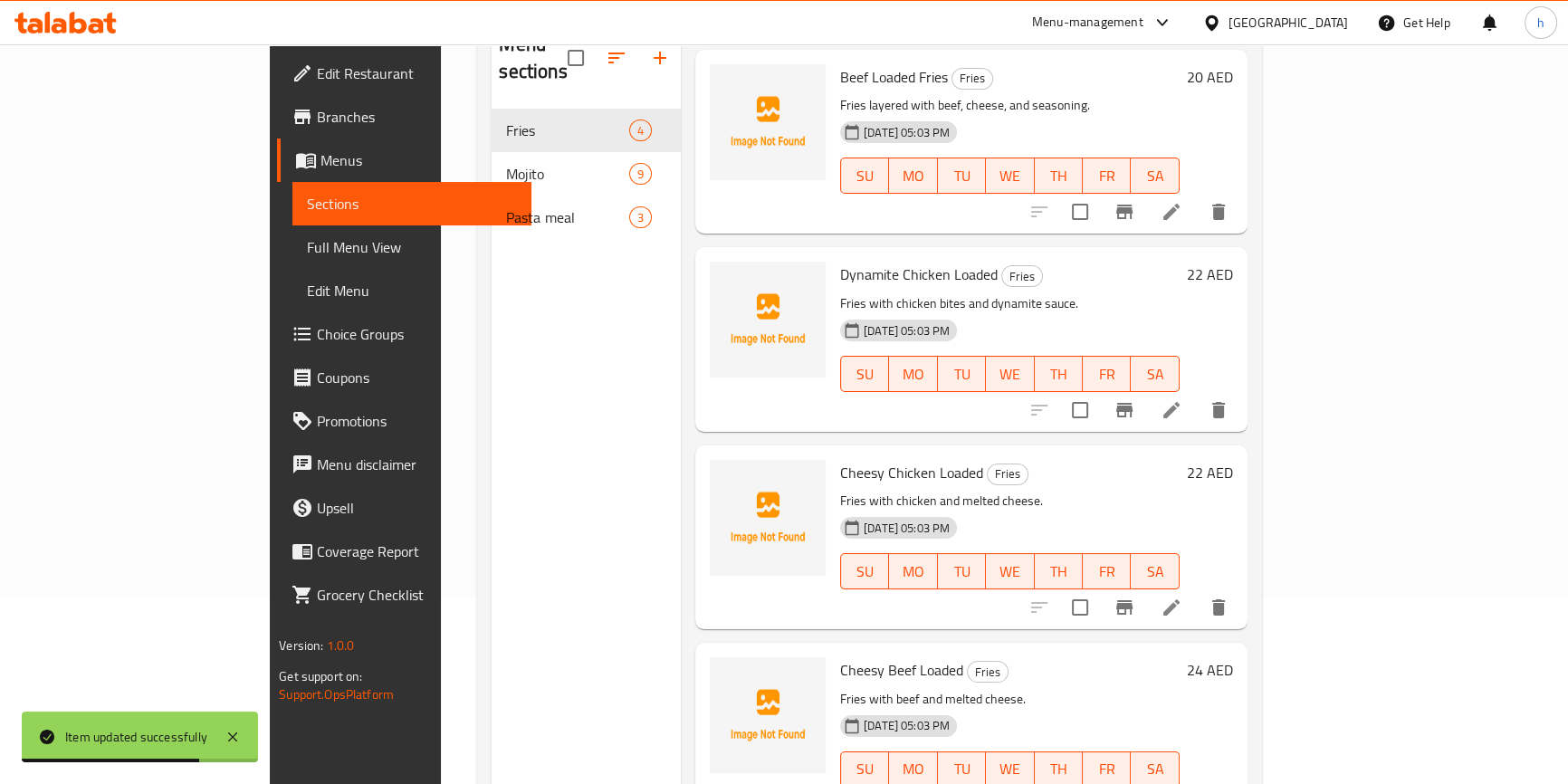
scroll to position [246, 0]
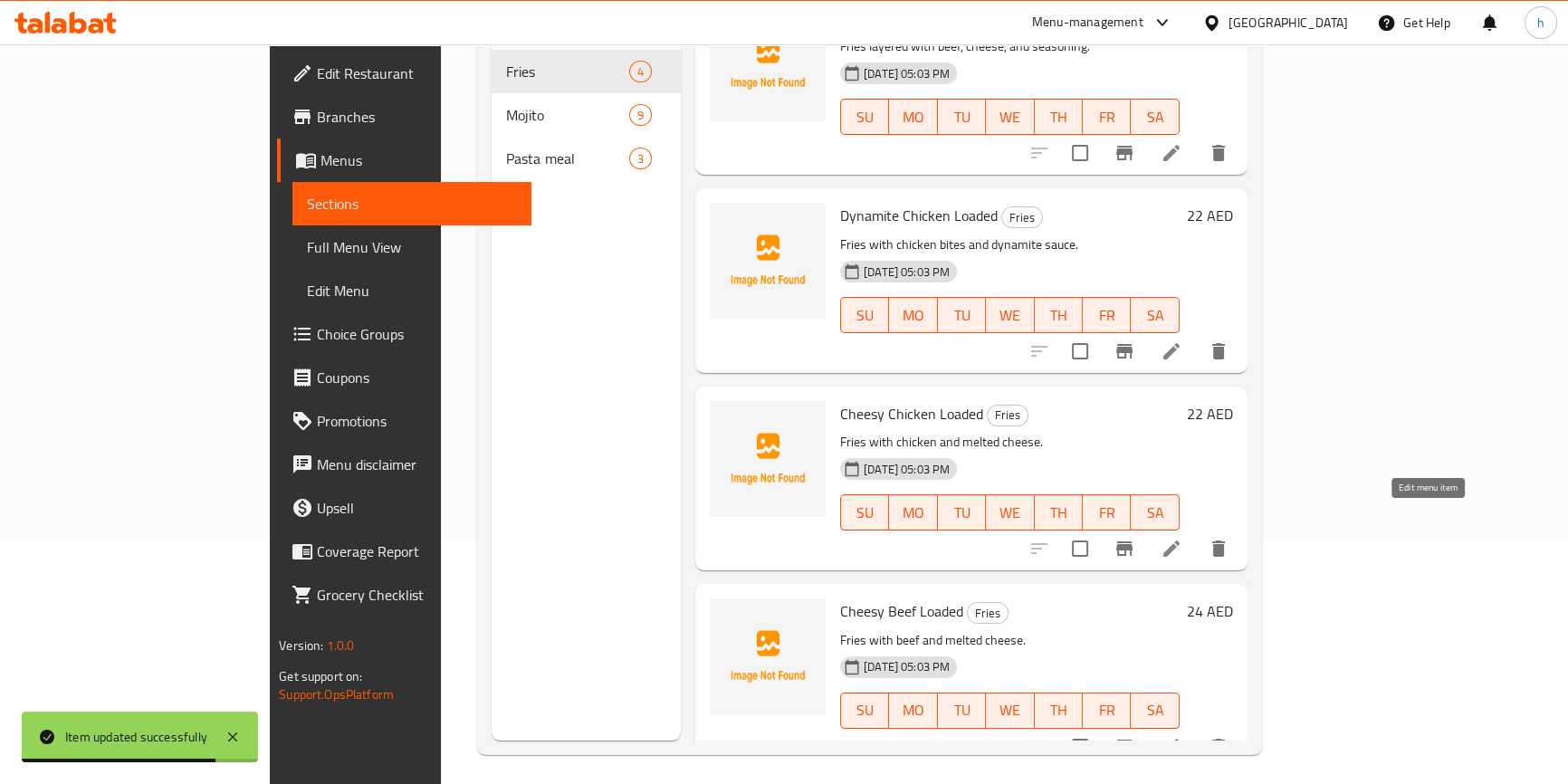
click at [1182, 538] on icon at bounding box center [1171, 548] width 22 height 22
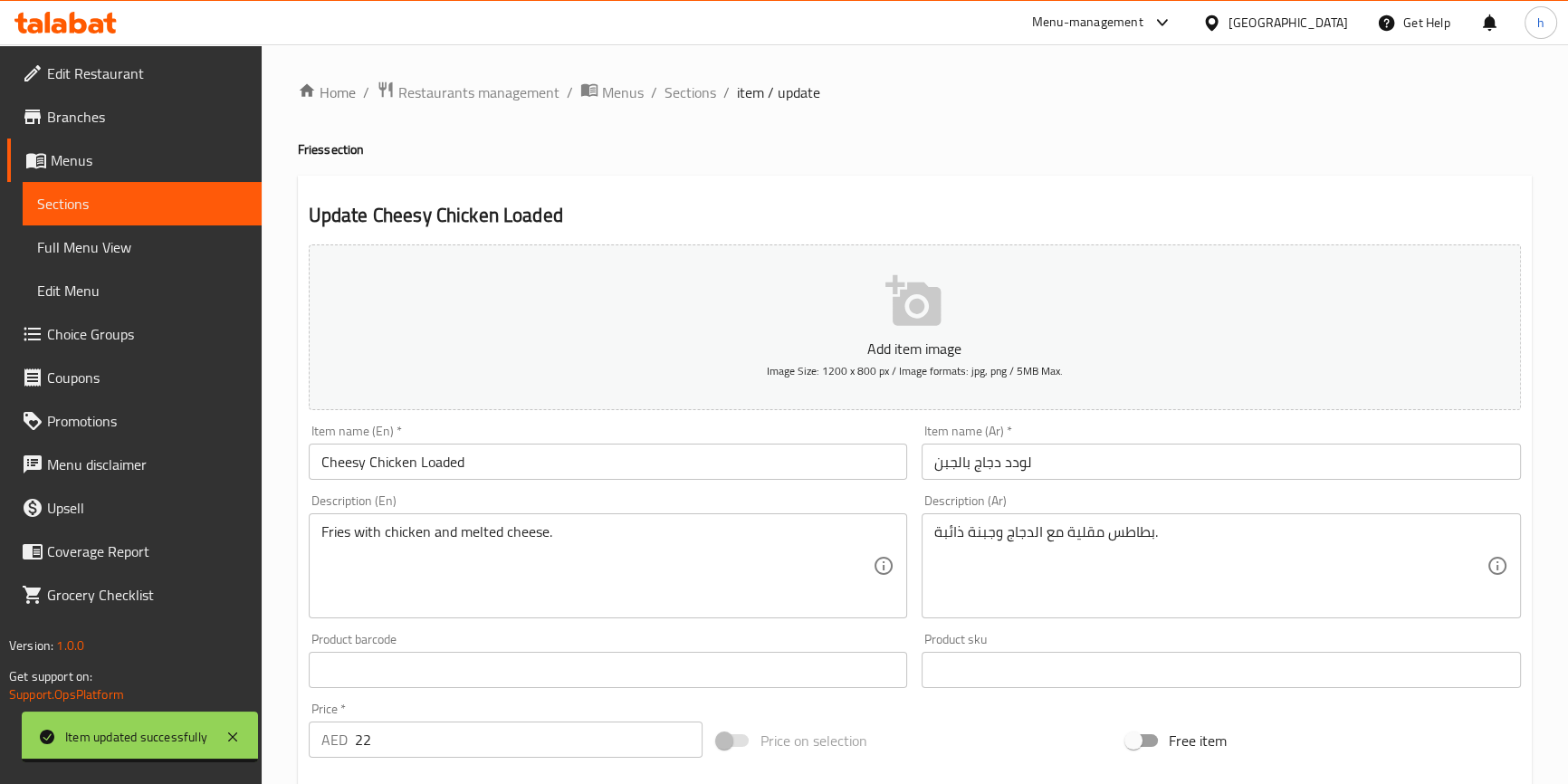
click at [934, 461] on input "لودد دجاج بالجبن" at bounding box center [1221, 462] width 599 height 37
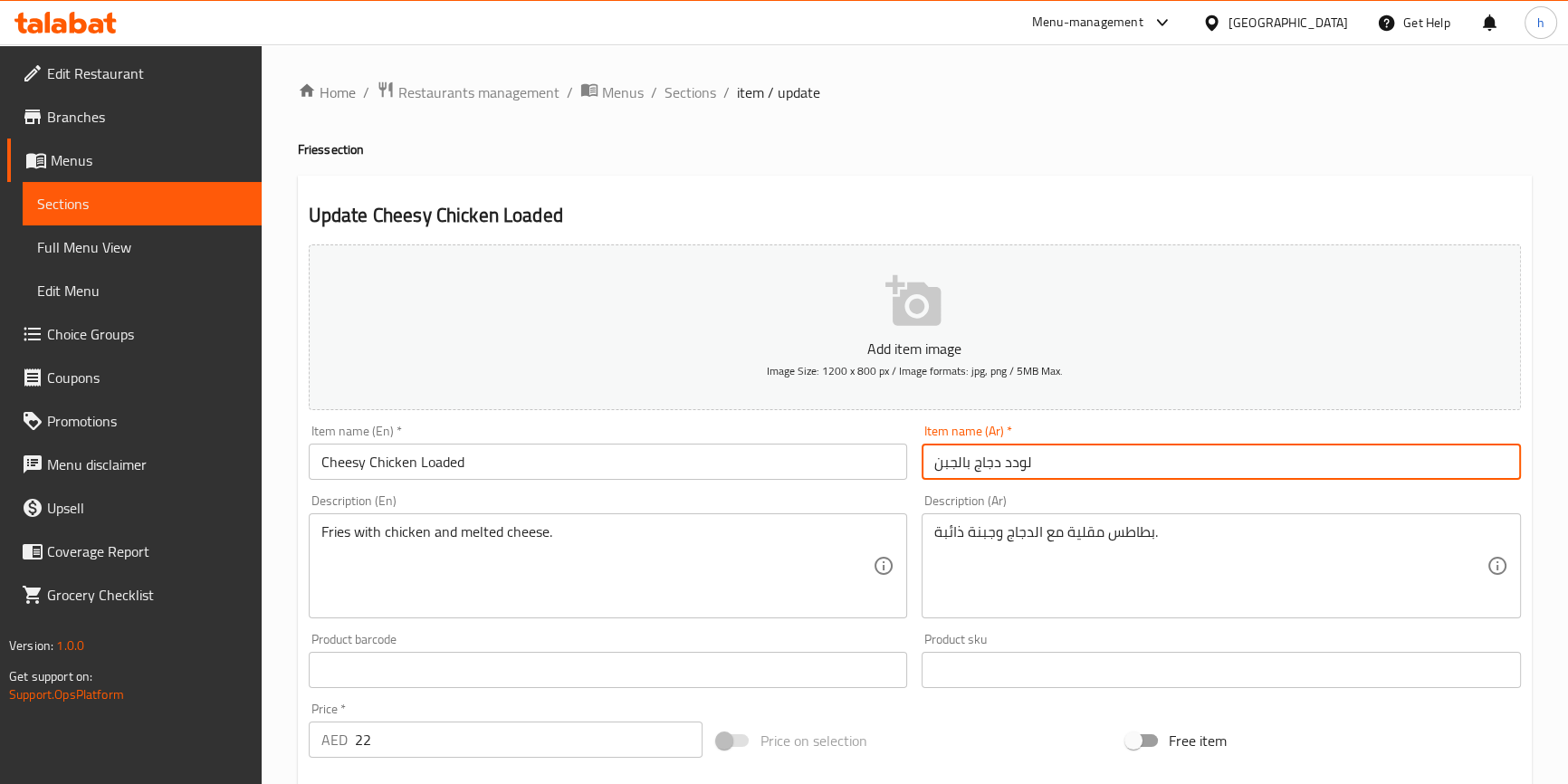
click at [1051, 461] on input "لودد دجاج بالجبن" at bounding box center [1221, 462] width 599 height 37
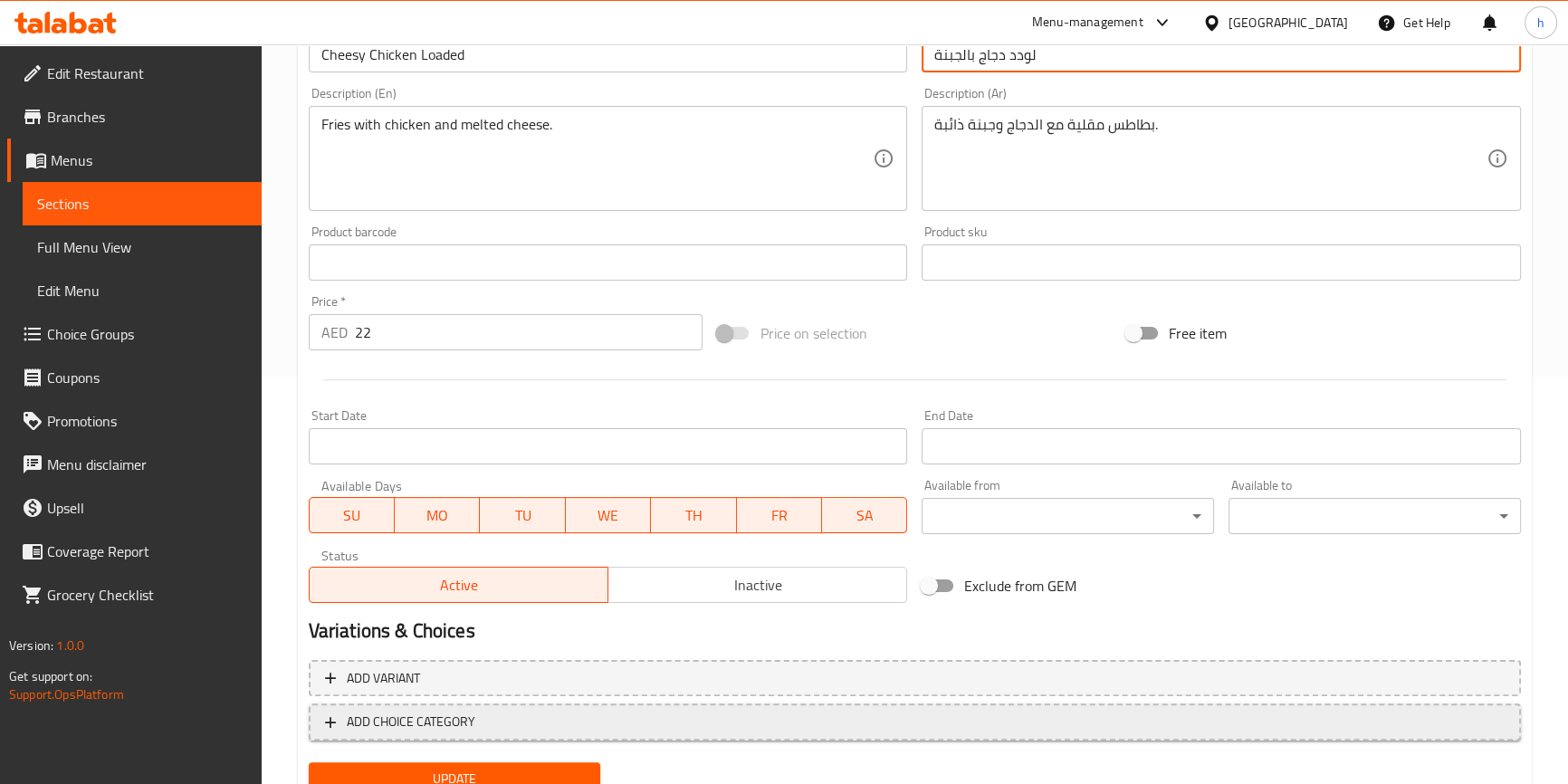
scroll to position [478, 0]
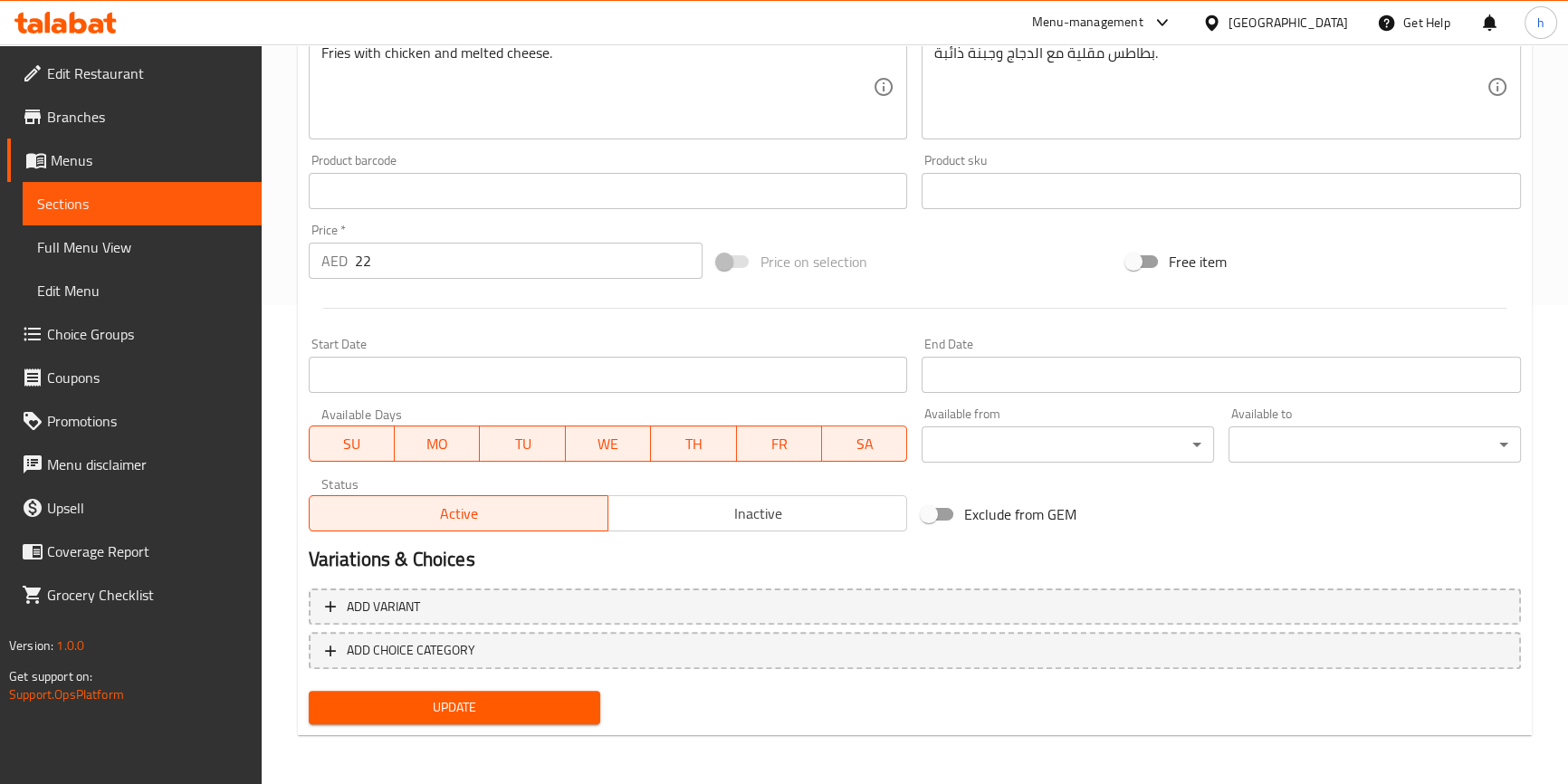
type input "لودد دجاج بالجبنة"
click at [544, 709] on span "Update" at bounding box center [455, 707] width 263 height 23
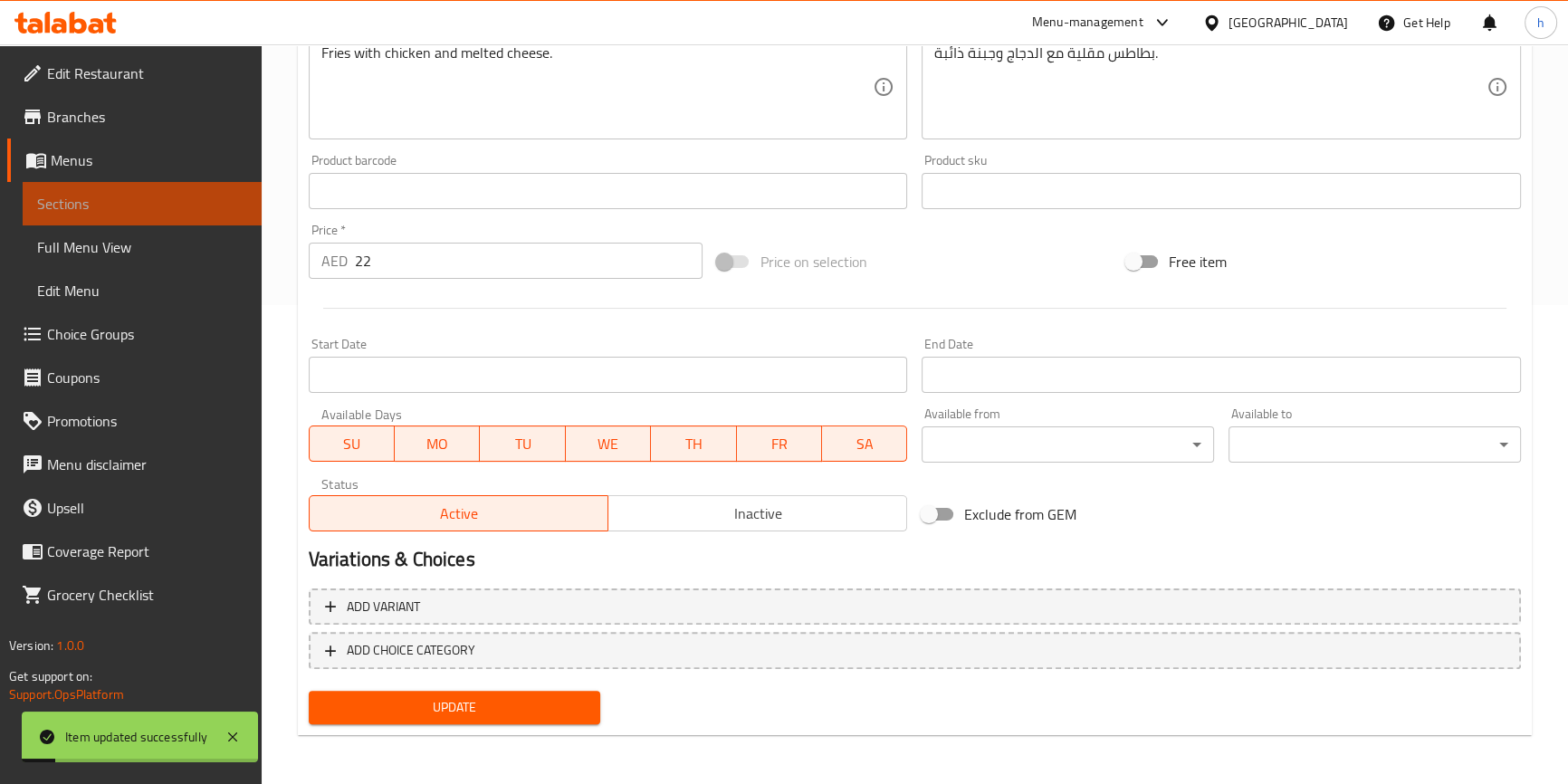
click at [146, 203] on span "Sections" at bounding box center [141, 203] width 210 height 22
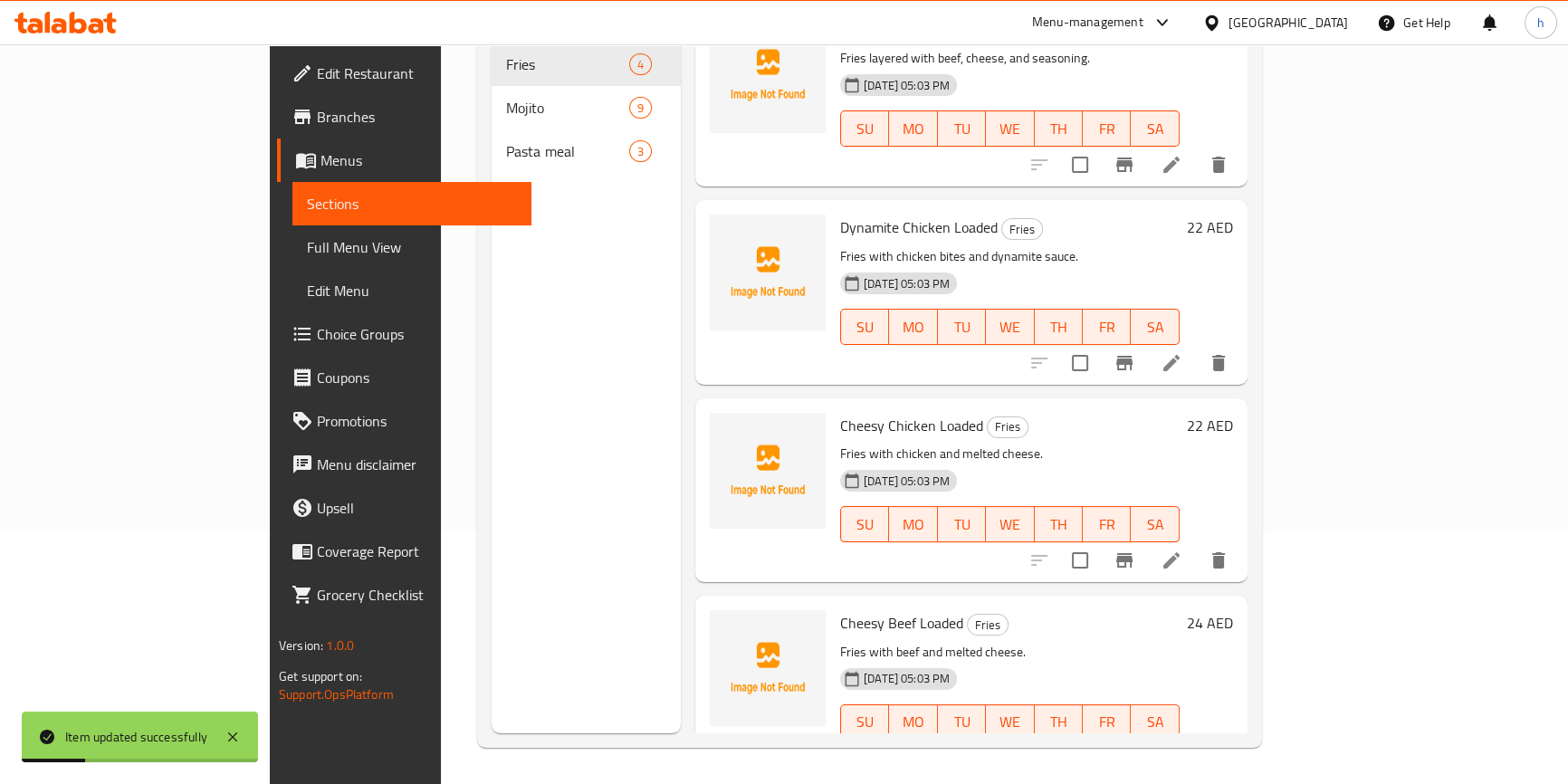
scroll to position [52, 0]
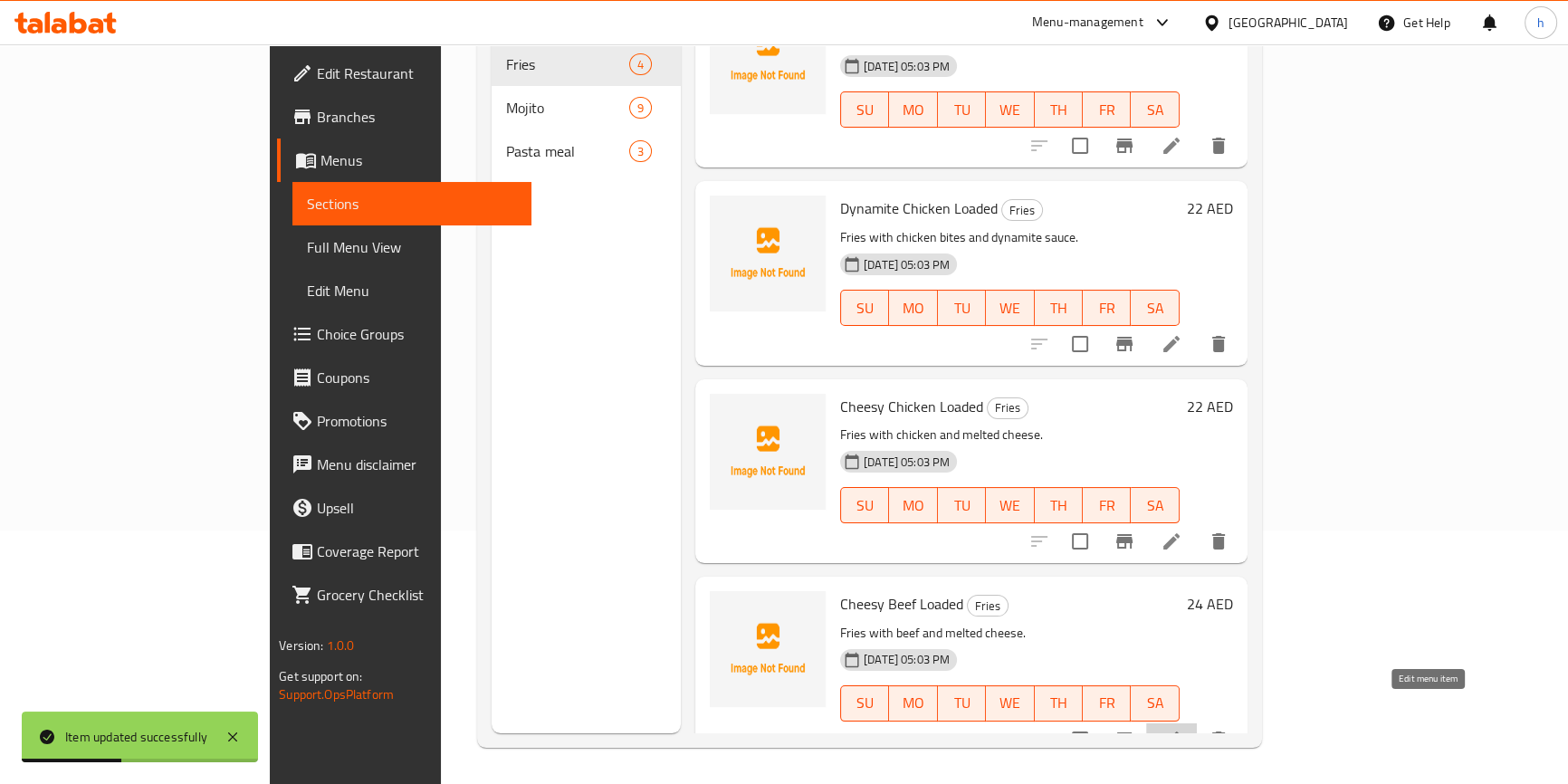
click at [1182, 729] on icon at bounding box center [1171, 739] width 22 height 22
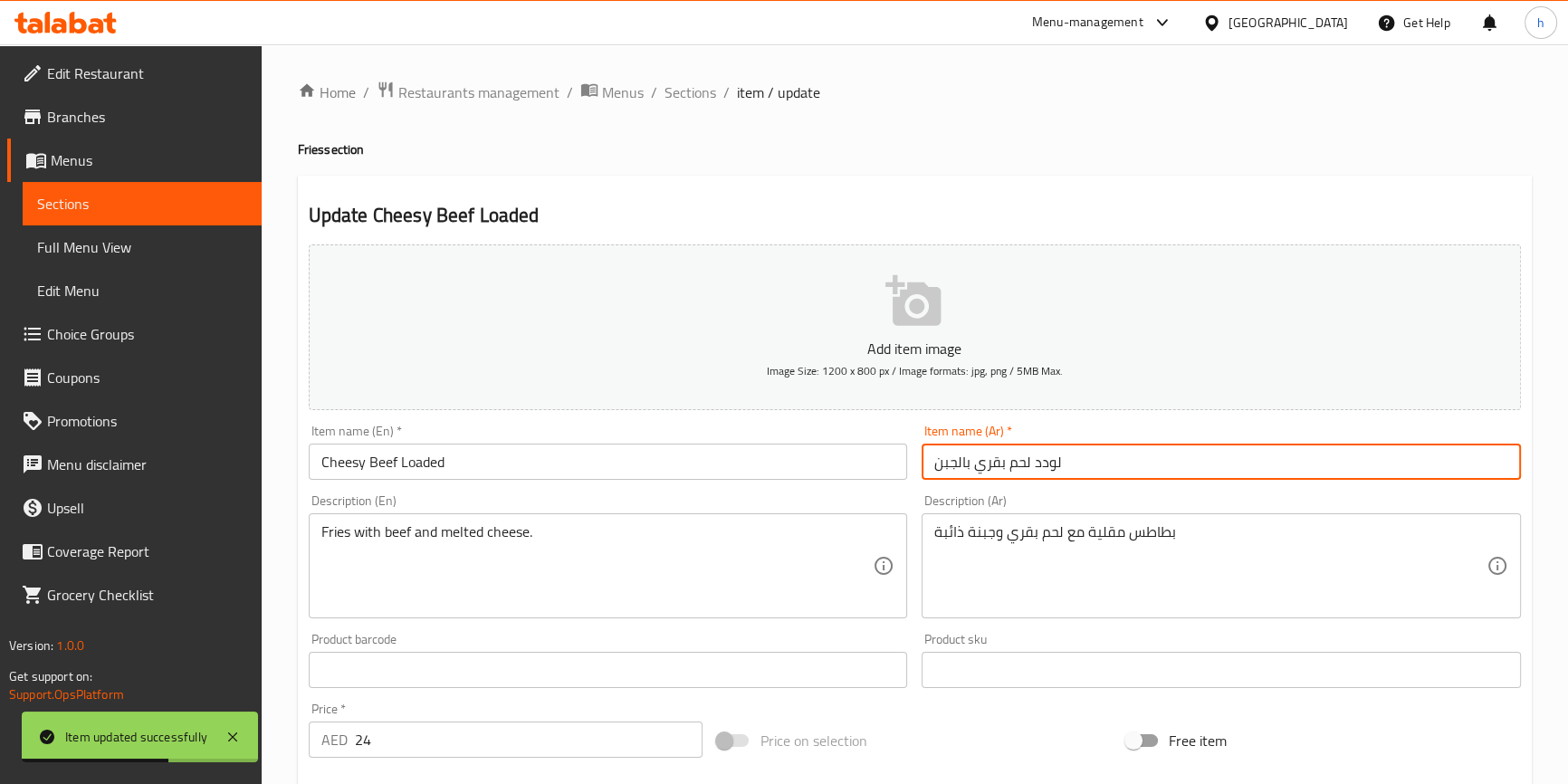
click at [932, 462] on input "لودد لحم بقري بالجبن" at bounding box center [1221, 462] width 599 height 37
click at [1079, 461] on input "لودد لحم بقري بالجبن" at bounding box center [1221, 462] width 599 height 37
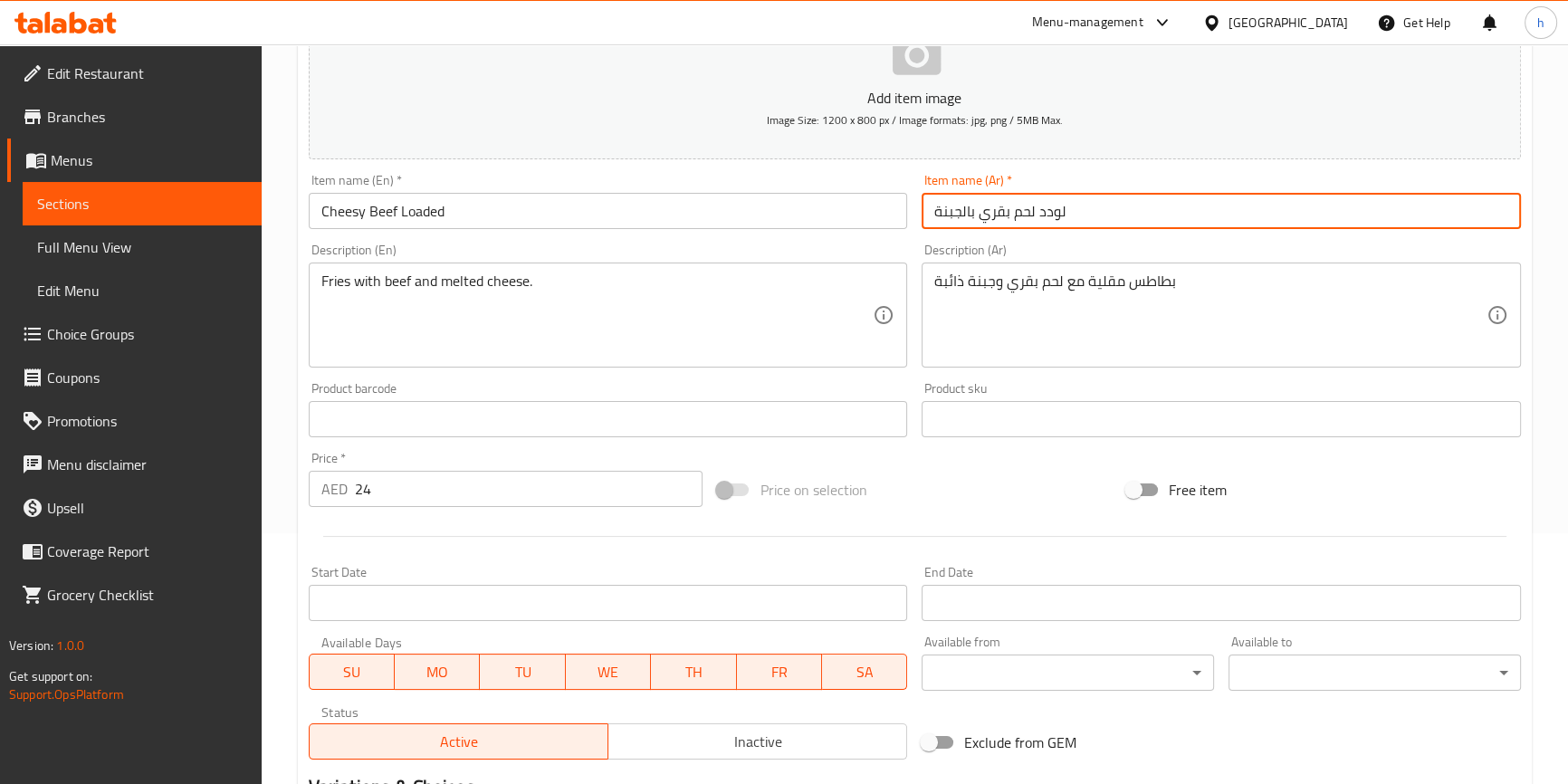
scroll to position [478, 0]
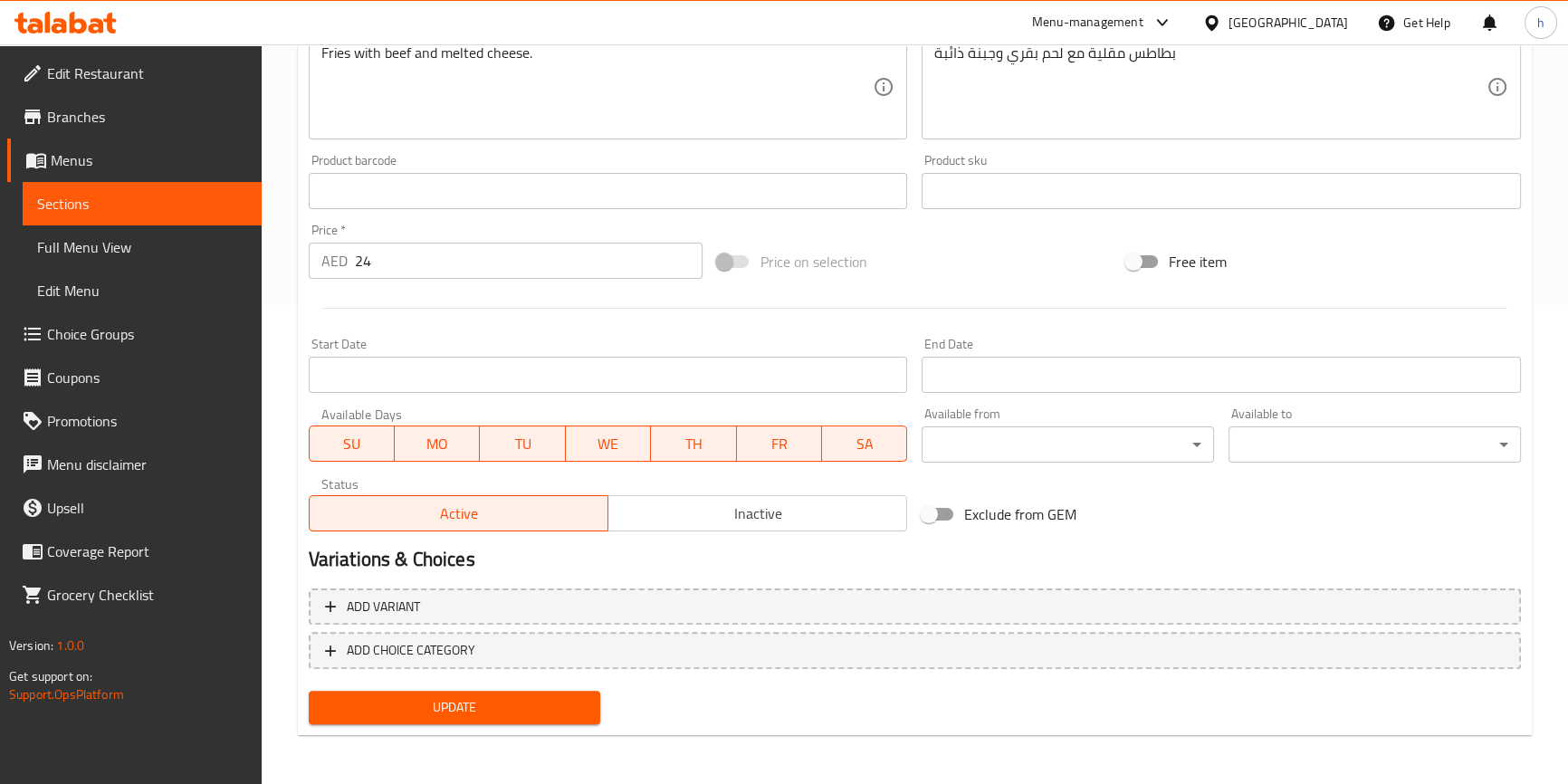
type input "لودد لحم بقري بالجبنة"
click at [525, 712] on span "Update" at bounding box center [455, 707] width 263 height 23
click at [172, 205] on span "Sections" at bounding box center [141, 203] width 210 height 22
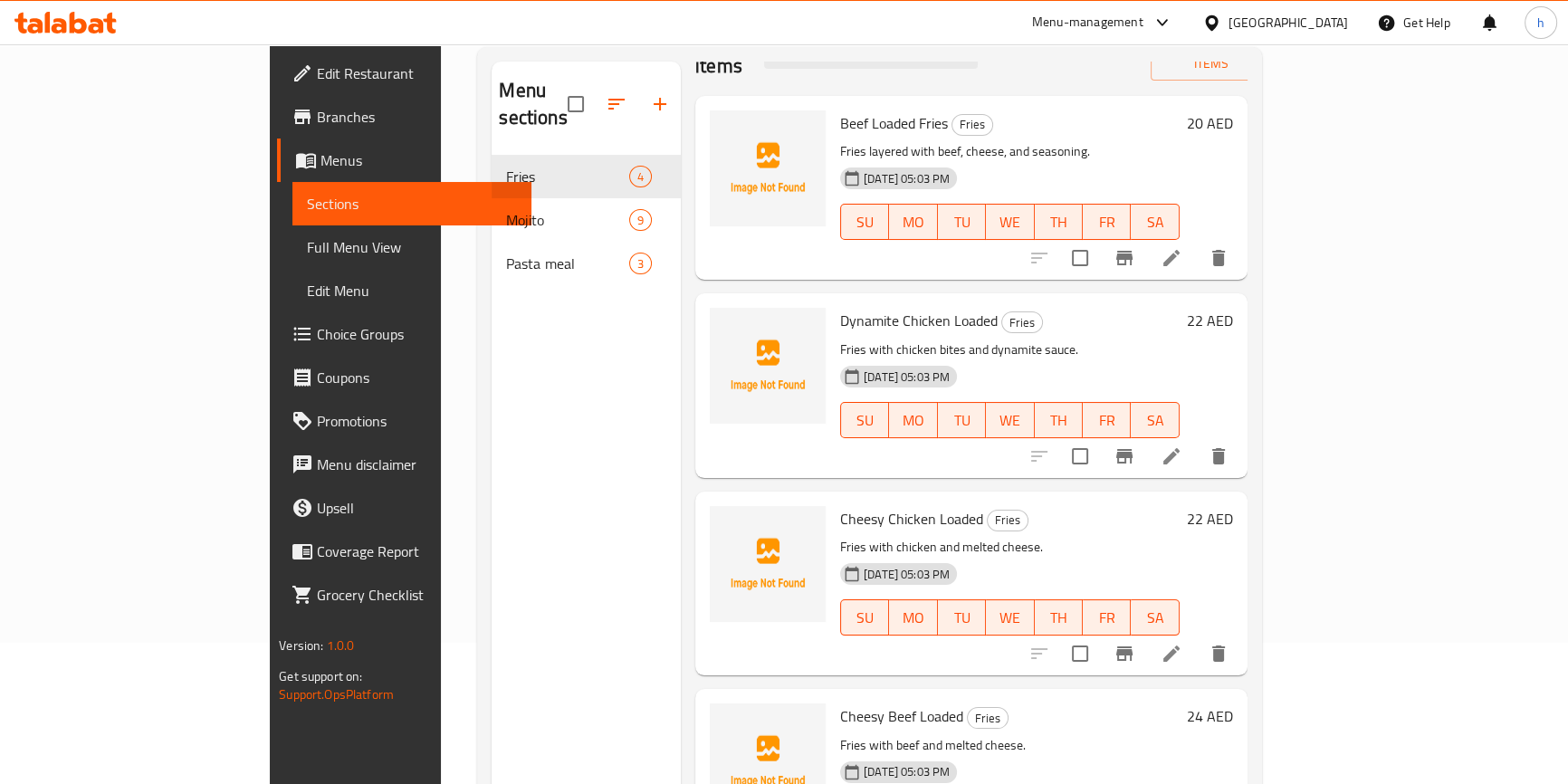
scroll to position [8, 0]
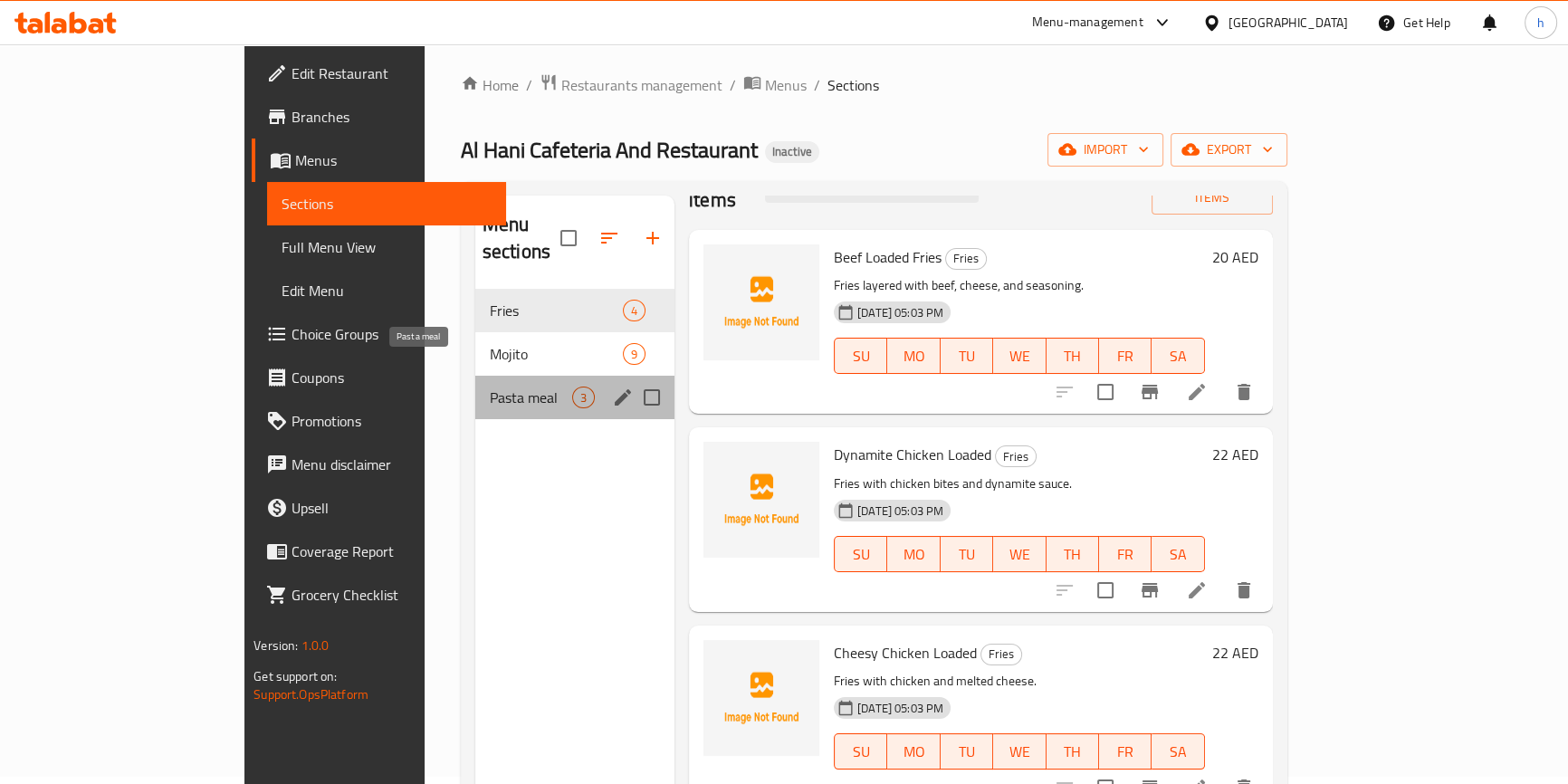
click at [490, 386] on span "Pasta meal" at bounding box center [531, 397] width 83 height 22
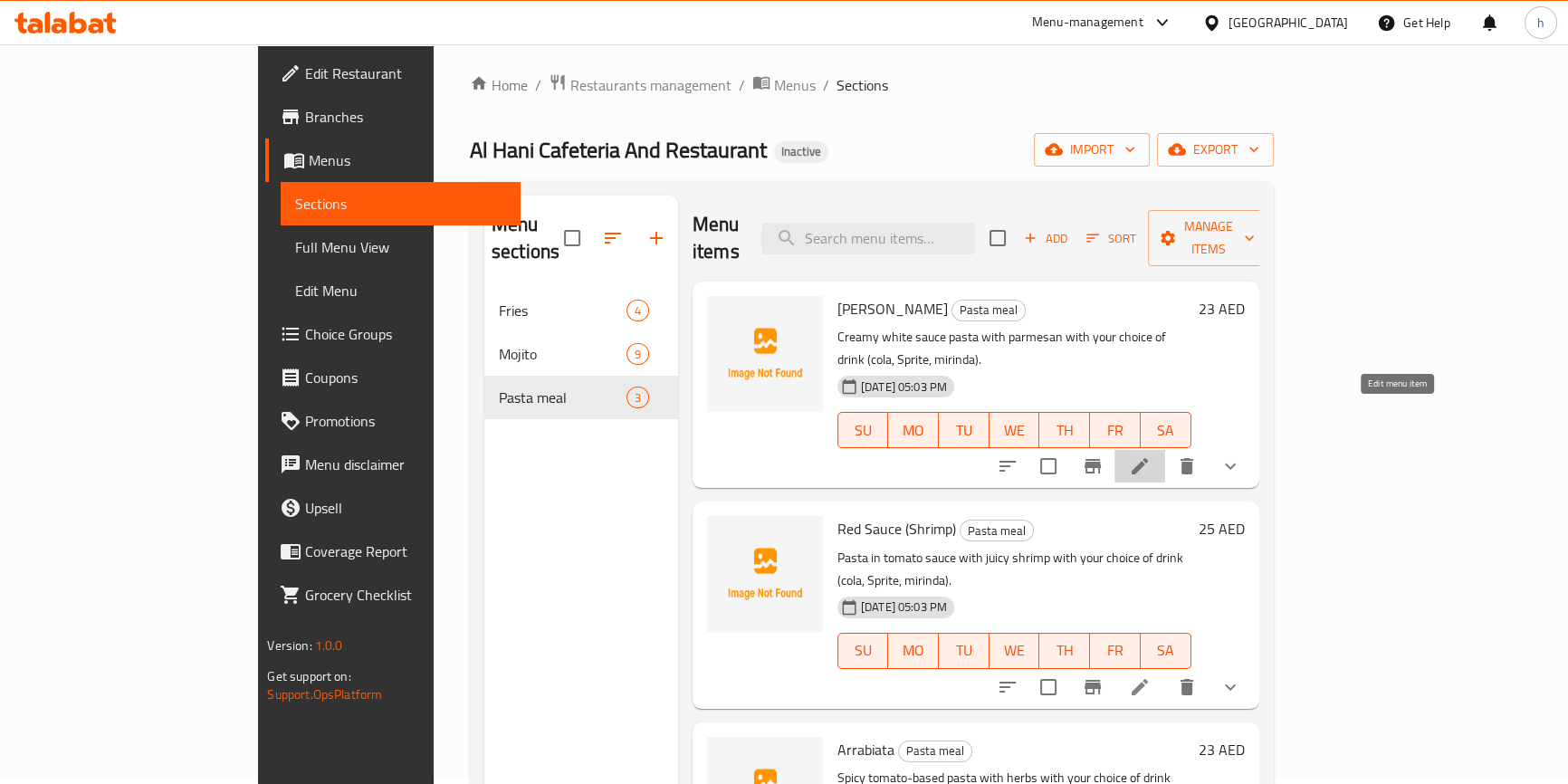
click at [1150, 455] on icon at bounding box center [1139, 465] width 22 height 22
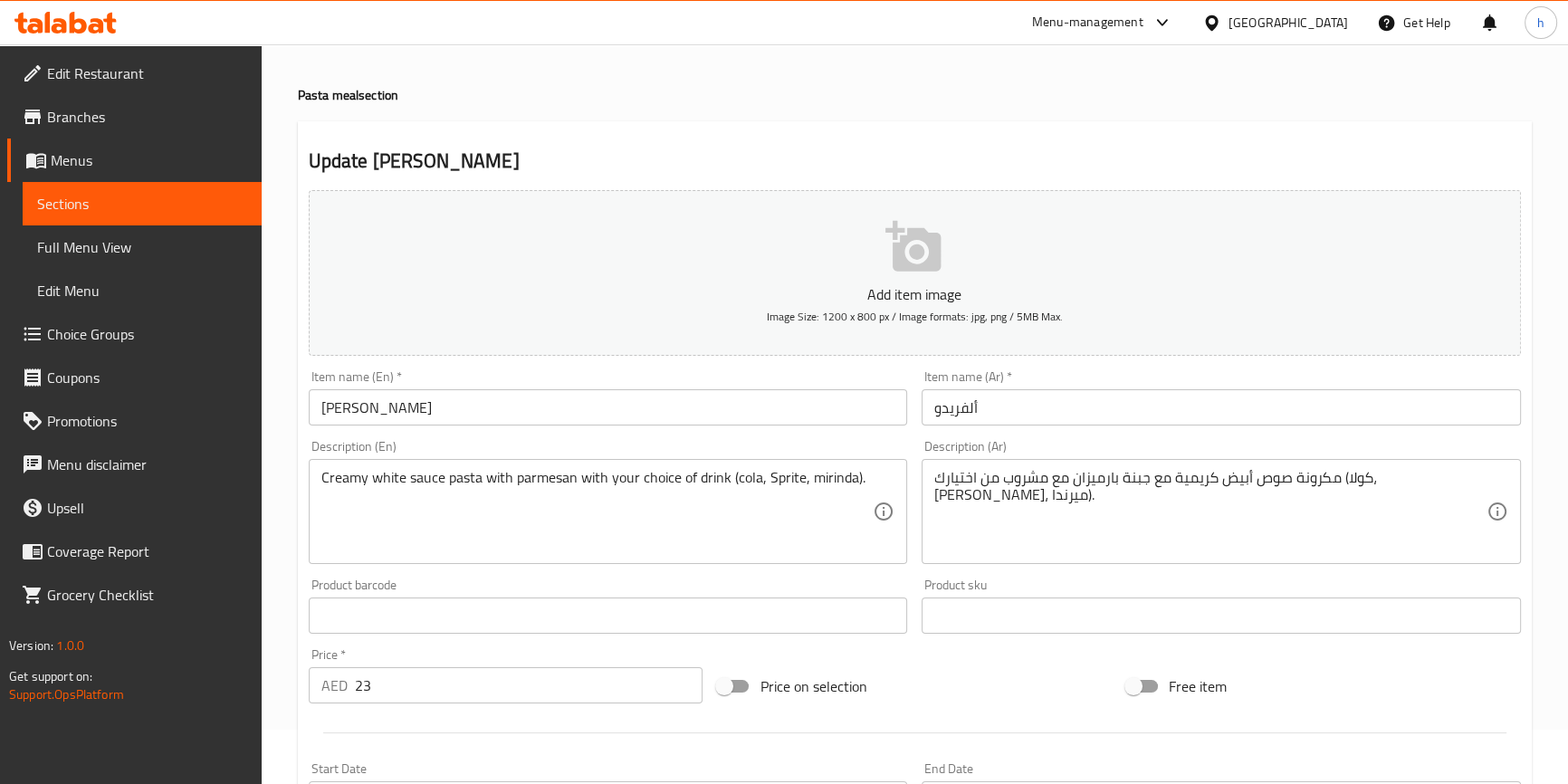
scroll to position [164, 0]
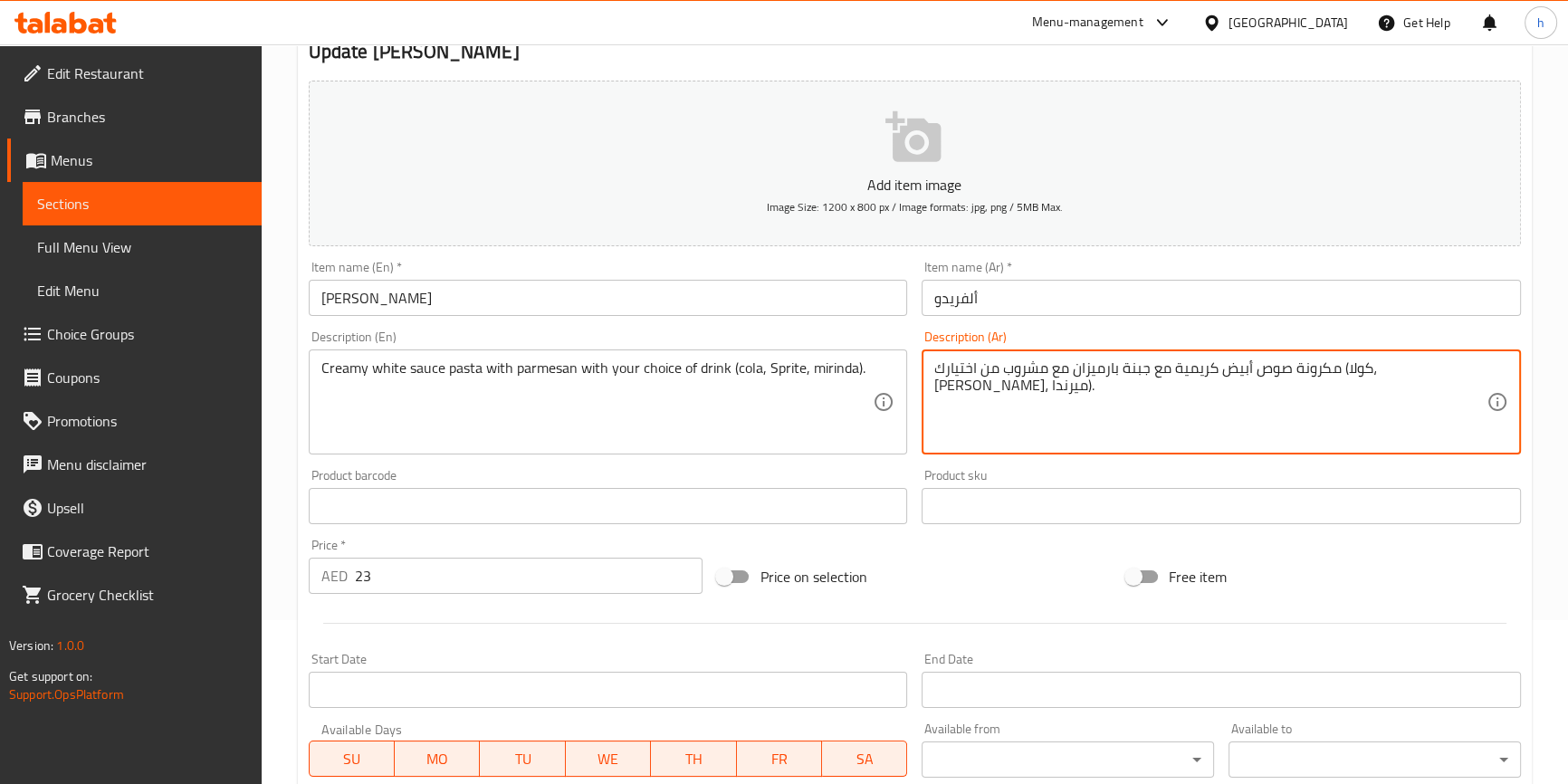
drag, startPoint x: 1247, startPoint y: 369, endPoint x: 1277, endPoint y: 373, distance: 30.3
drag, startPoint x: 1104, startPoint y: 368, endPoint x: 1177, endPoint y: 360, distance: 73.4
click at [1177, 360] on textarea "مكرونة صوص أبيض كريمية مع بارميزان مع مشروب من اختيارك (كولا، سبرايت، ميرندا)." at bounding box center [1210, 401] width 552 height 86
click at [1063, 364] on textarea "مكرونة صوص أبيض كريمية مع بارميزان مع اختيارك (كولا، سبرايت، ميرندا)." at bounding box center [1210, 401] width 552 height 86
paste textarea "مشروب من"
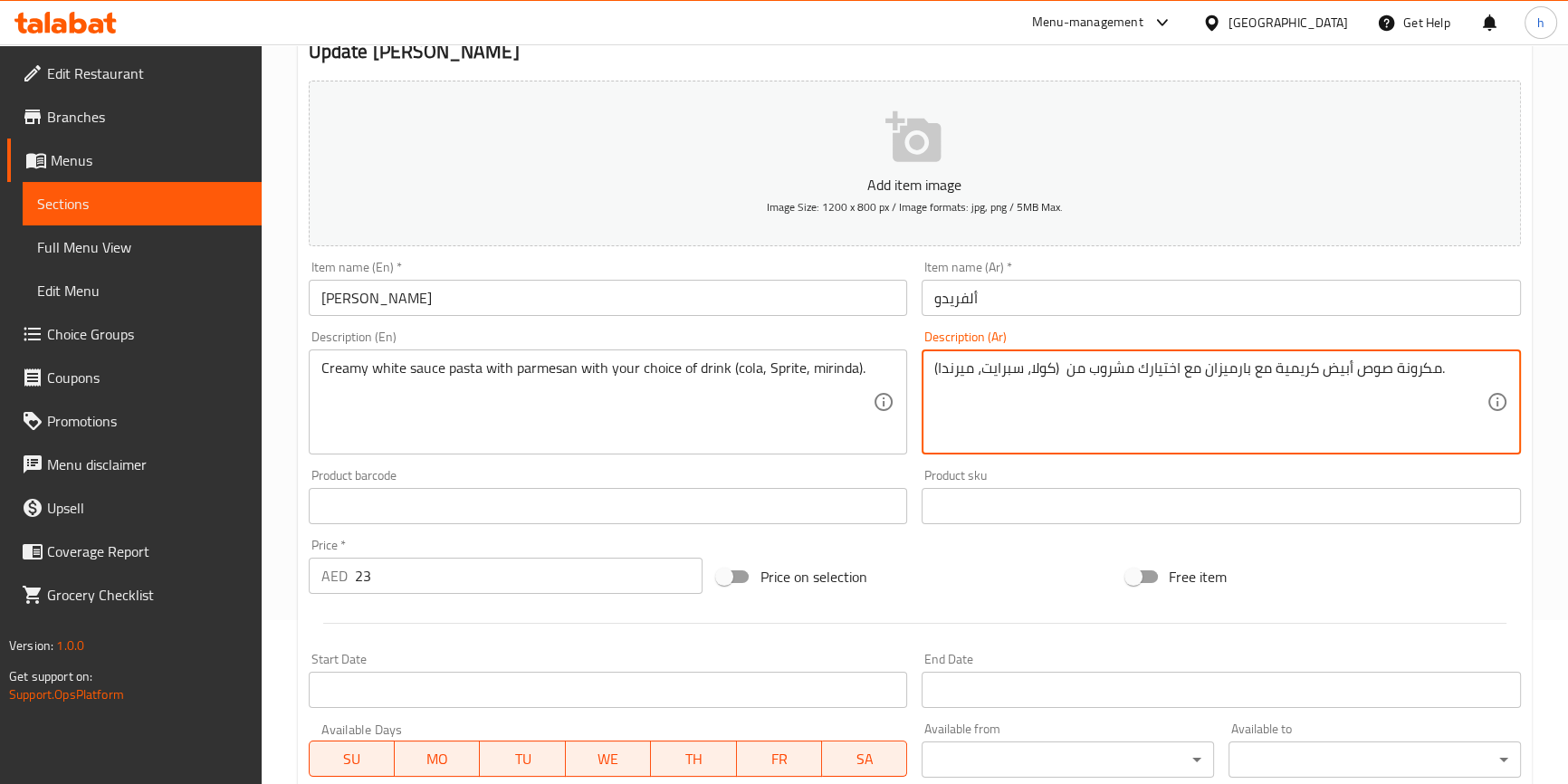
drag, startPoint x: 1068, startPoint y: 368, endPoint x: 1085, endPoint y: 372, distance: 17.5
click at [1085, 372] on textarea "مكرونة صوص أبيض كريمية مع بارميزان مع اختيارك مشروب من (كولا، سبرايت، ميرندا)." at bounding box center [1210, 401] width 552 height 86
click at [1058, 368] on textarea "مكرونة صوص أبيض كريمية مع بارميزان مع اختيارك مشروب (كولا، سبرايت، ميرندا)." at bounding box center [1210, 401] width 552 height 86
click at [1110, 367] on textarea "مكرونة صوص أبيض كريمية مع بارميزان مع اختيارك مشروب(كولا، سبرايت، ميرندا)." at bounding box center [1210, 401] width 552 height 86
click at [1105, 368] on textarea "مكرونة صوص أبيض كريمية مع بارميزان مع اختيارك من مشروب(كولا، سبرايت، ميرندا)." at bounding box center [1210, 401] width 552 height 86
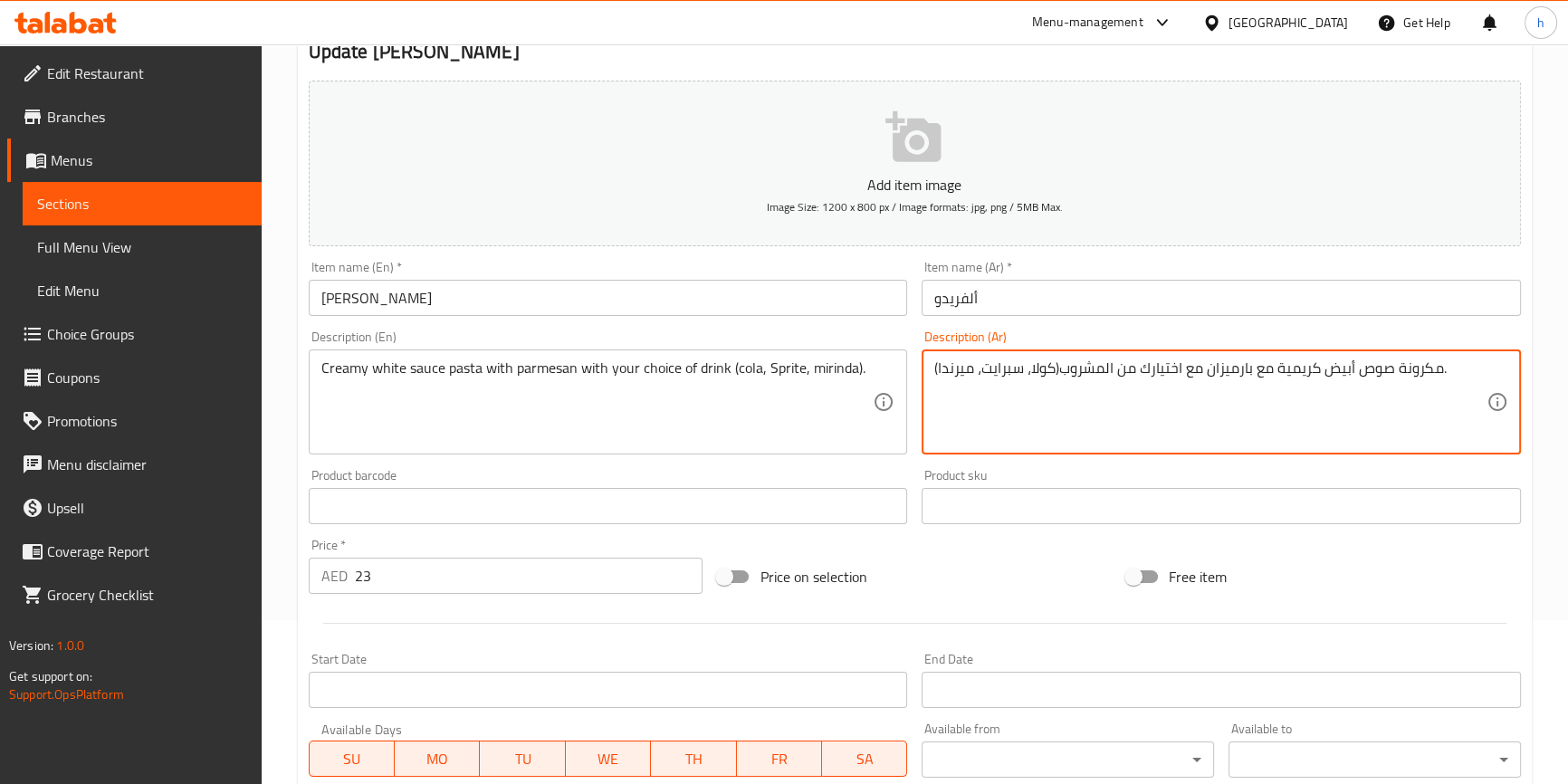
click at [1059, 370] on textarea "مكرونة صوص أبيض كريمية مع بارميزان مع اختيارك من المشروب(كولا، سبرايت، ميرندا)." at bounding box center [1210, 401] width 552 height 86
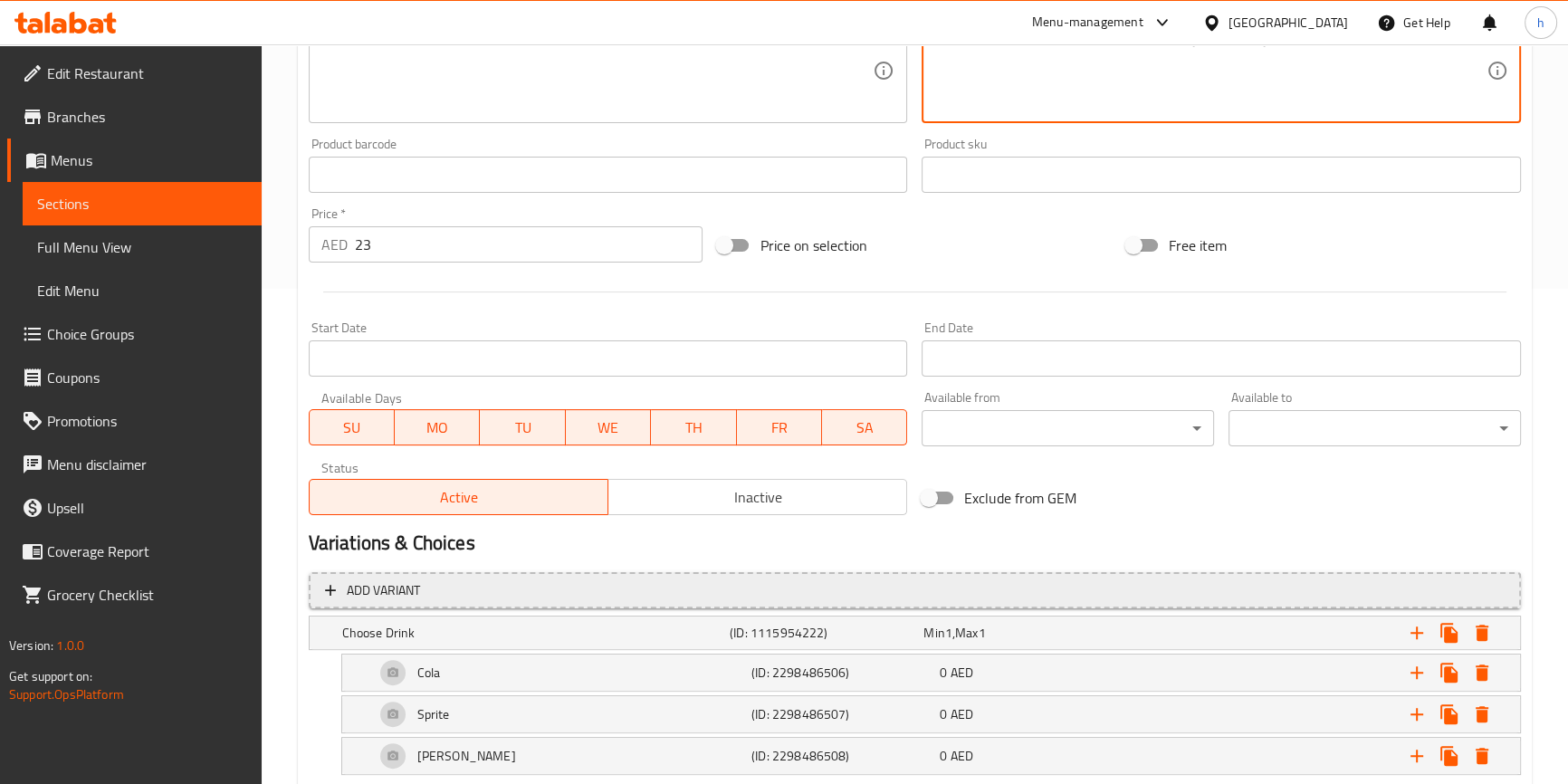
scroll to position [597, 0]
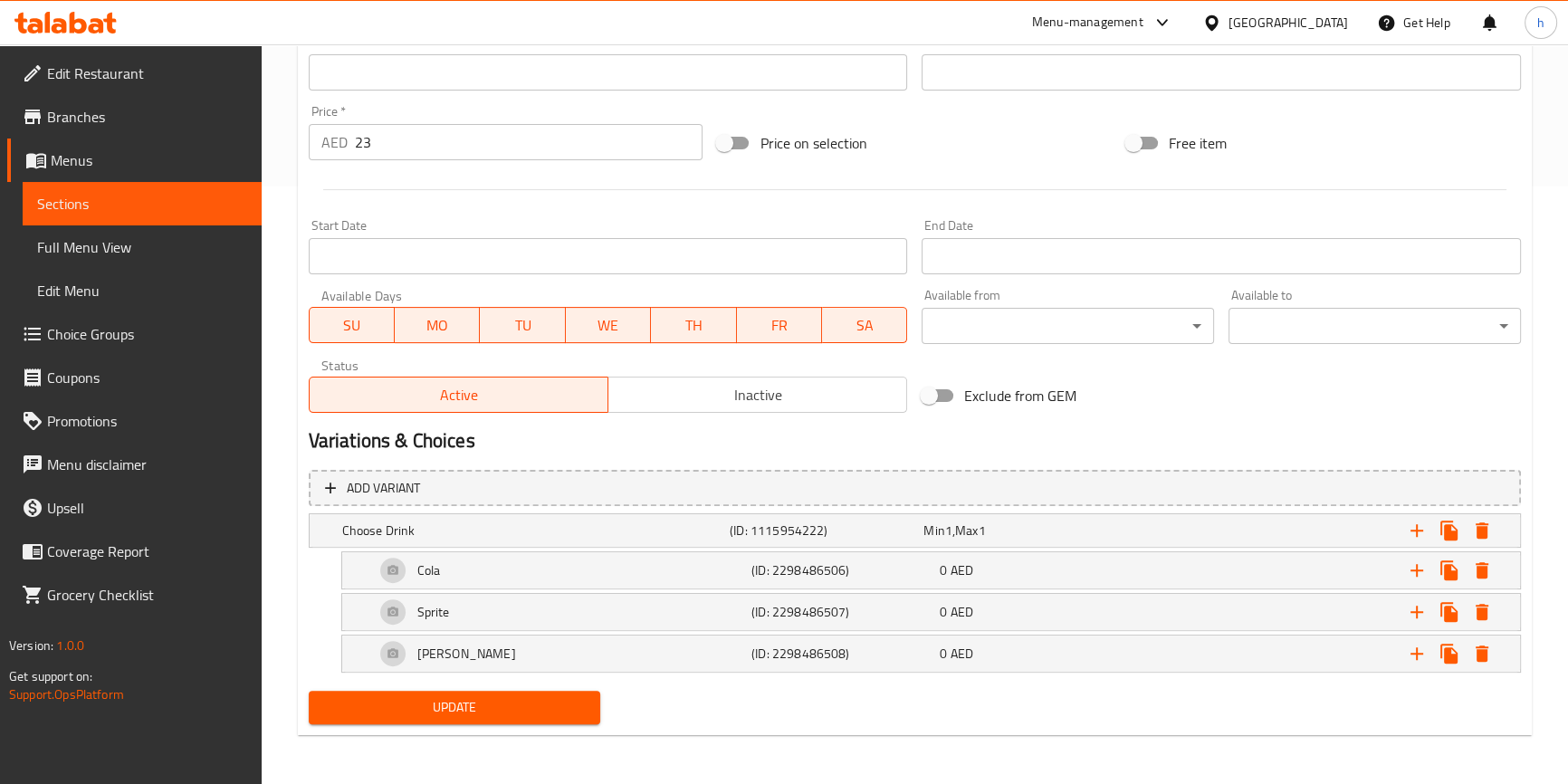
type textarea "مكرونة صوص أبيض كريمية مع بارميزان مع اختيارك من المشروب (كولا، سبرايت، ميرندا)."
click at [436, 703] on span "Update" at bounding box center [455, 707] width 263 height 23
click at [164, 206] on span "Sections" at bounding box center [141, 203] width 210 height 22
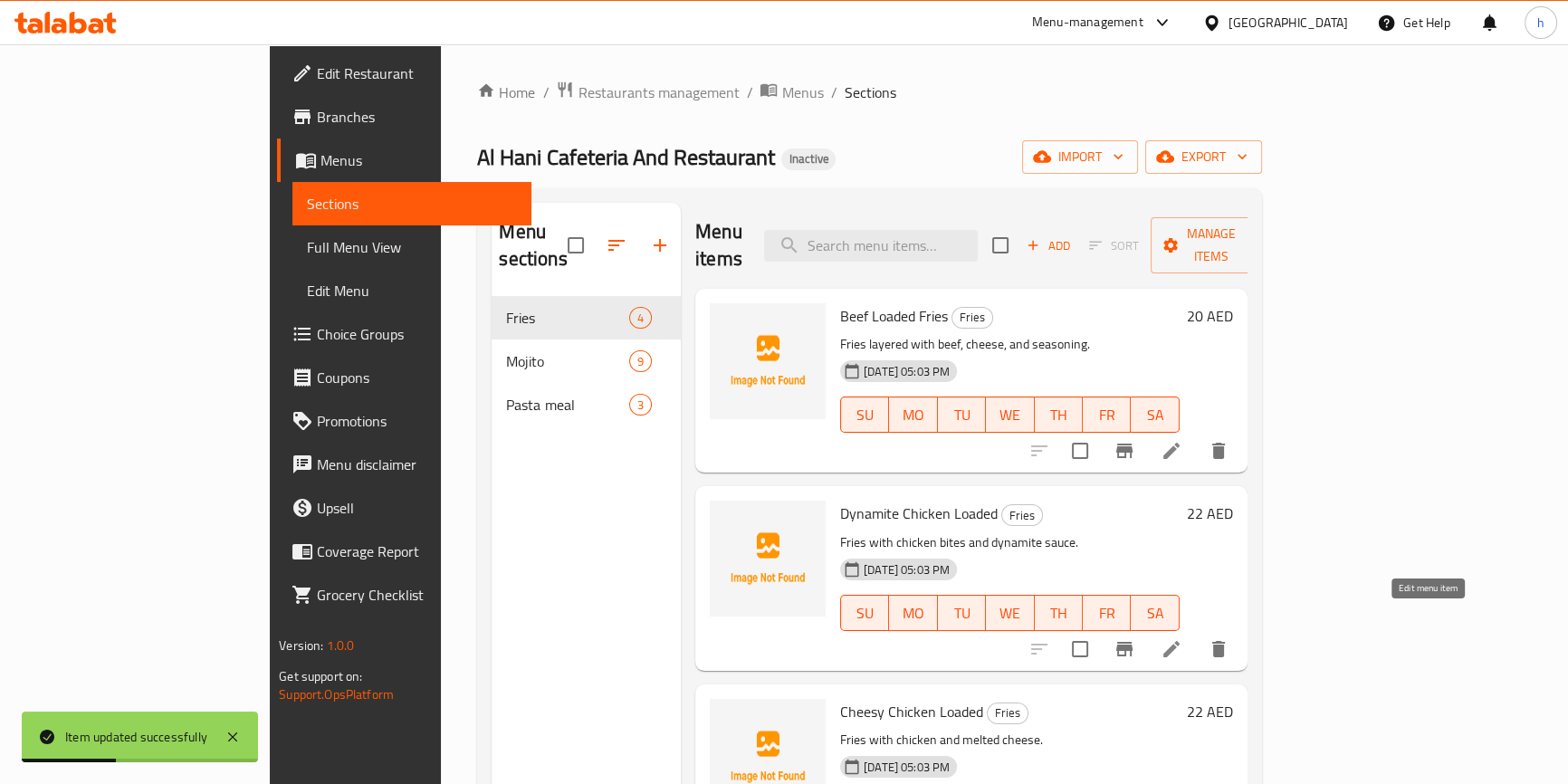
click at [1182, 638] on icon at bounding box center [1171, 649] width 22 height 22
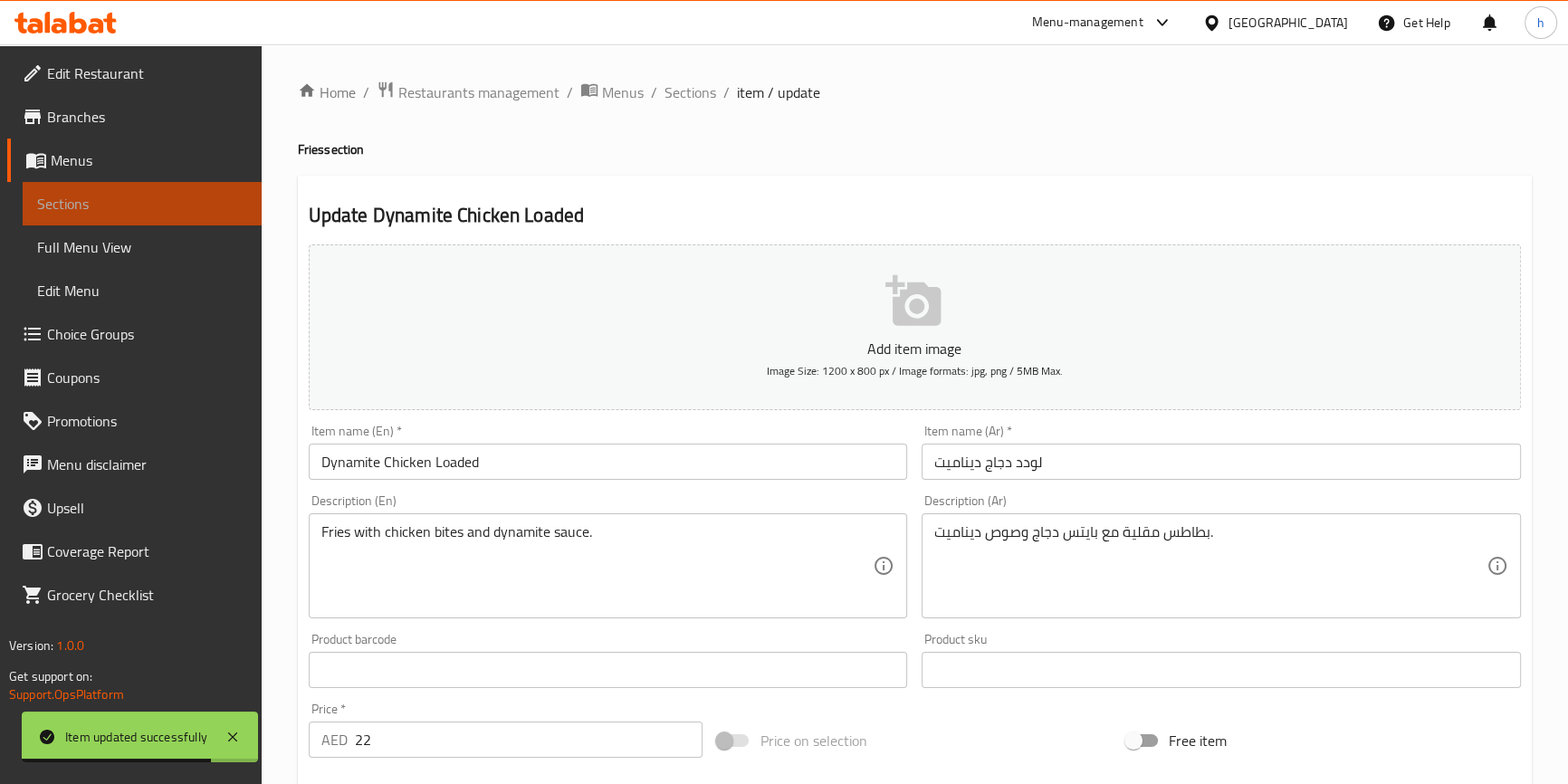
click at [175, 216] on link "Sections" at bounding box center [142, 203] width 239 height 43
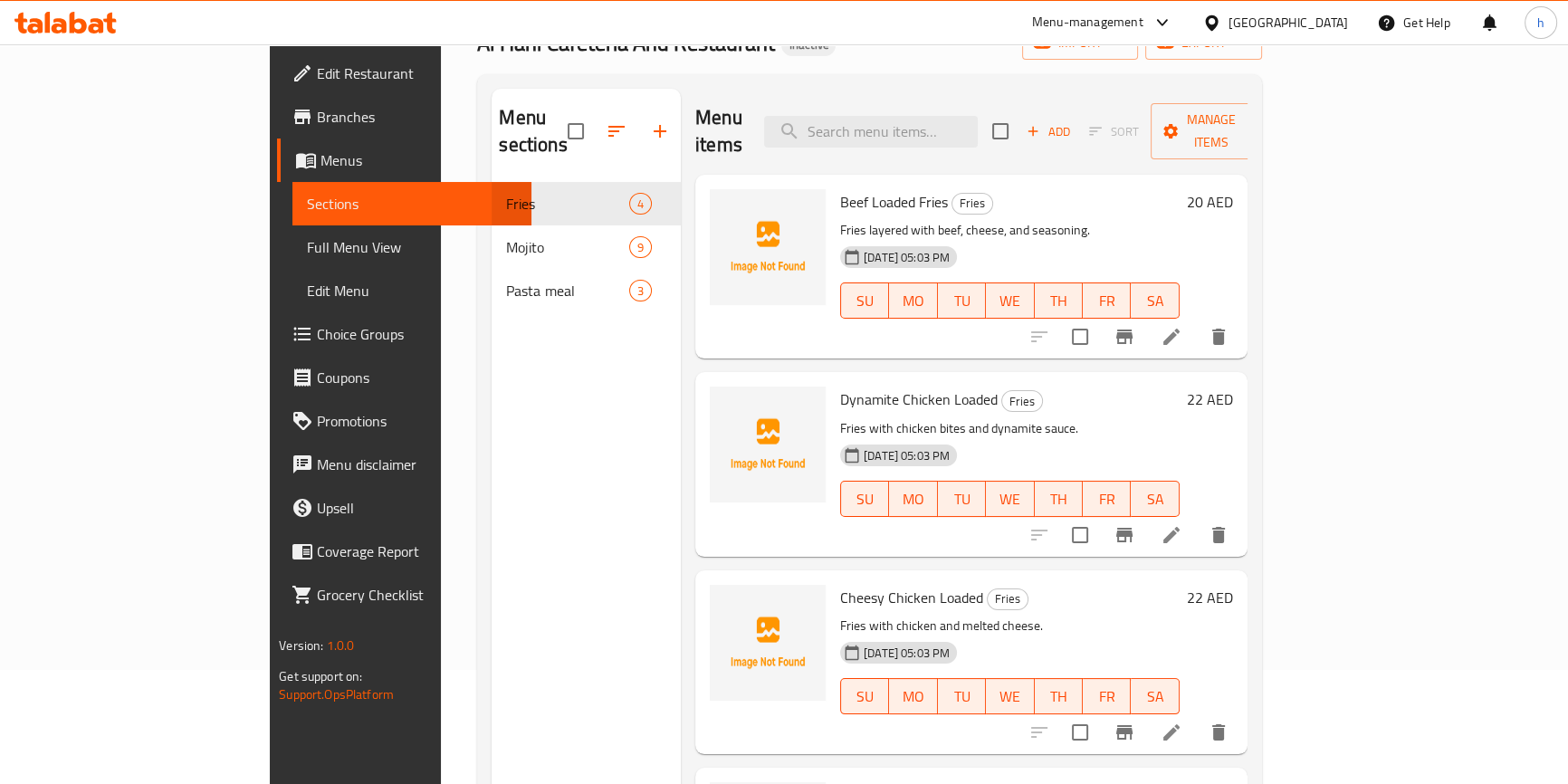
scroll to position [102, 0]
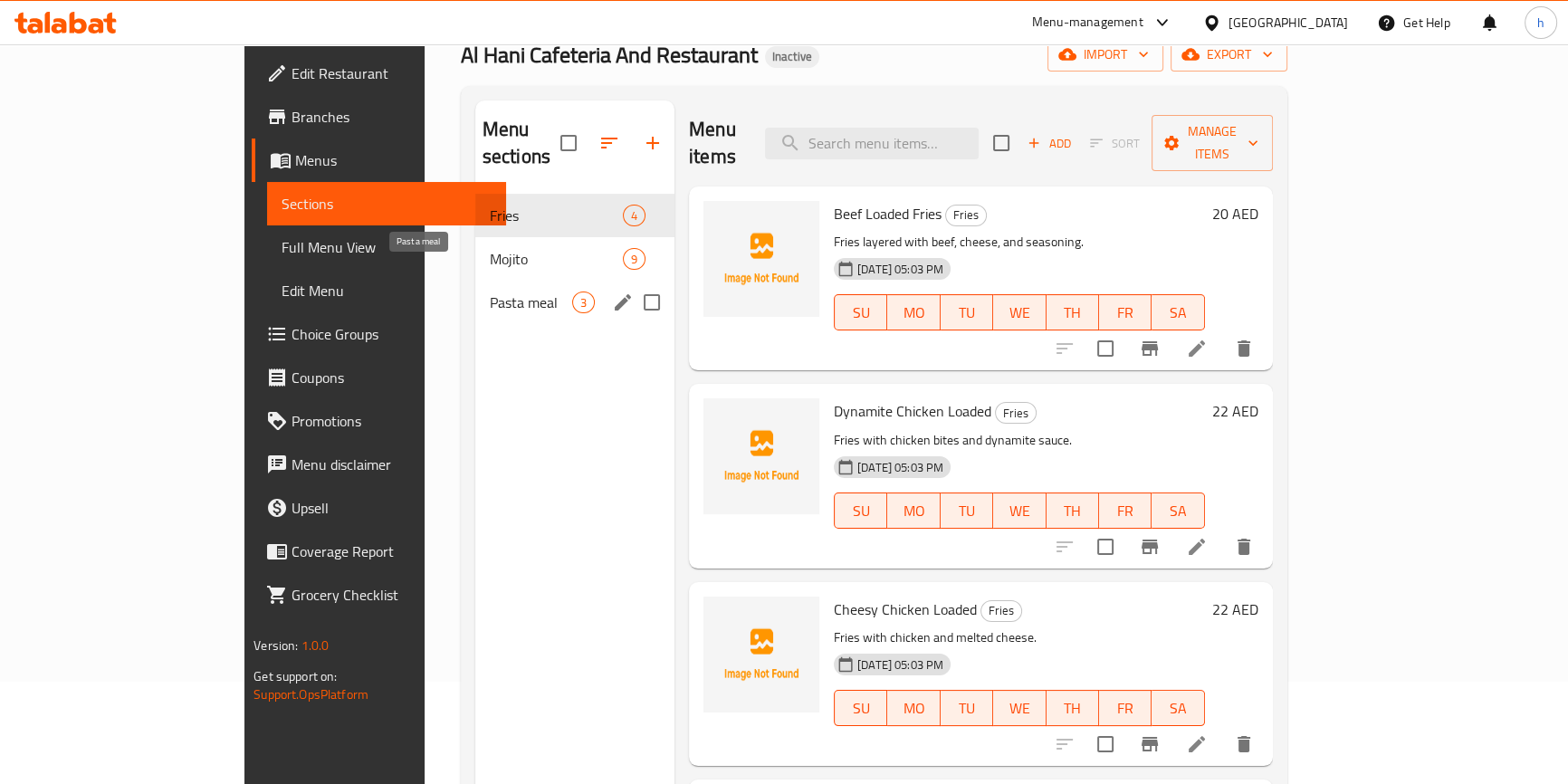
click at [490, 291] on span "Pasta meal" at bounding box center [531, 302] width 83 height 22
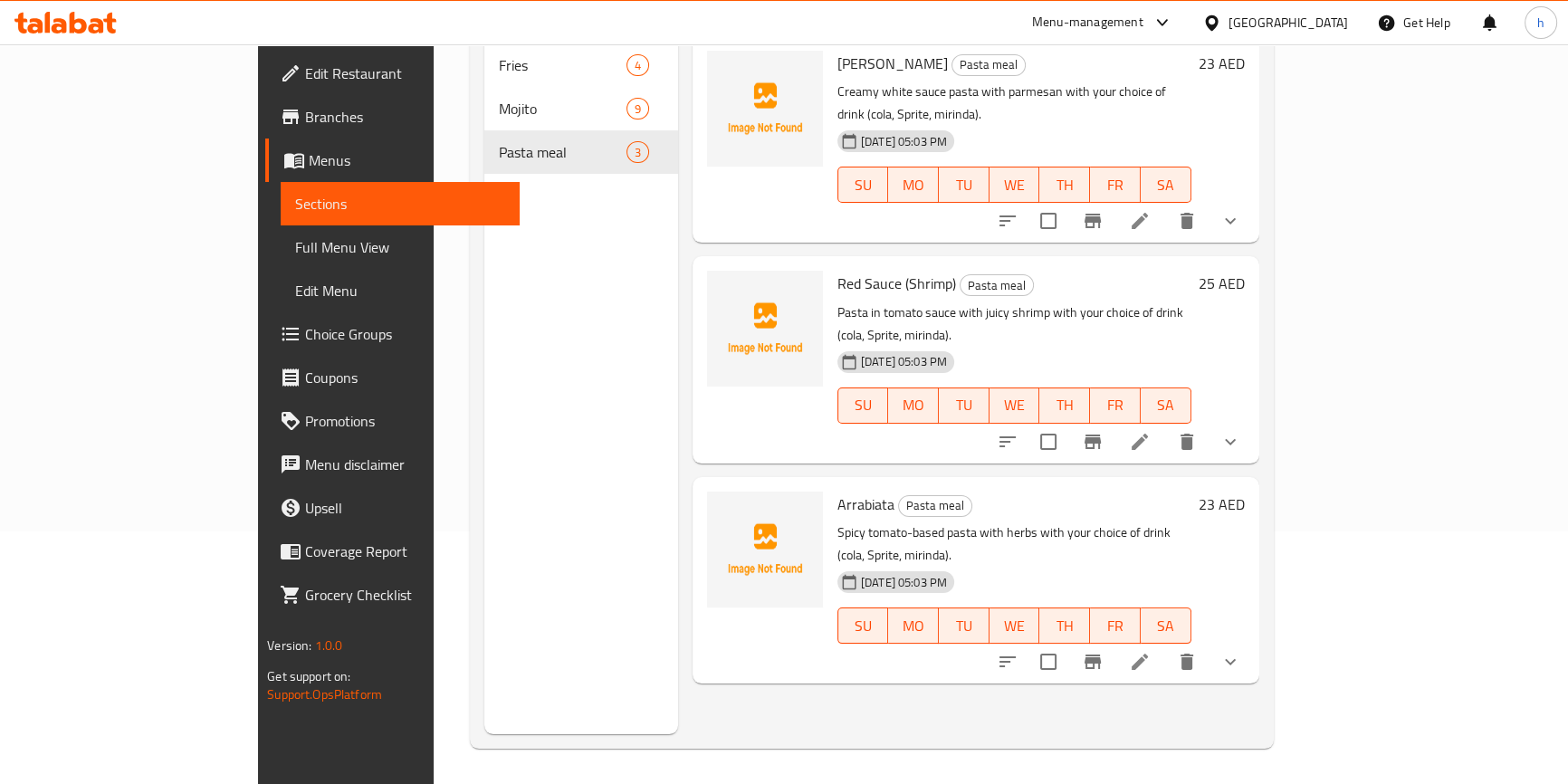
scroll to position [254, 0]
click at [1165, 424] on li at bounding box center [1140, 440] width 51 height 33
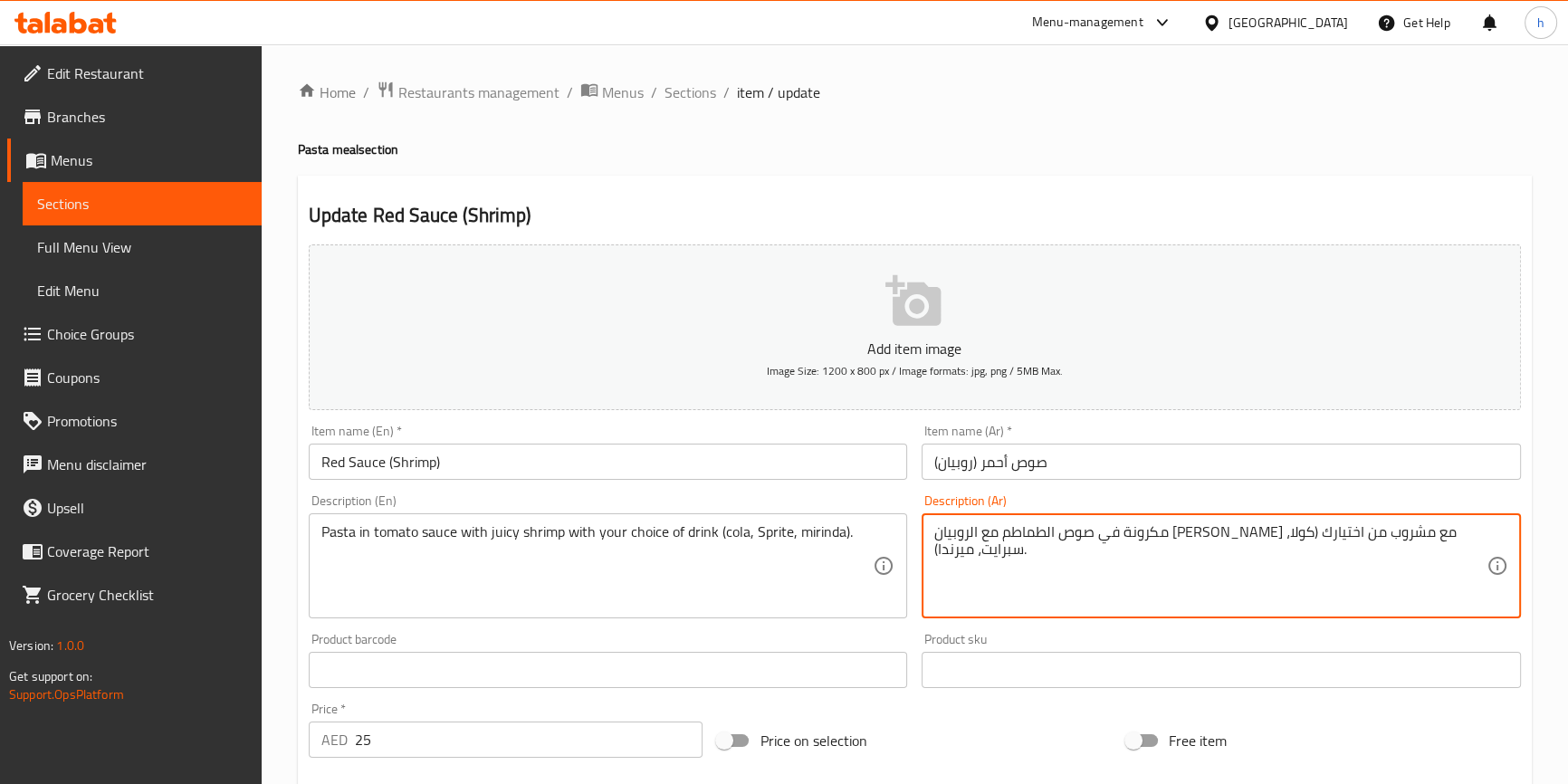
drag, startPoint x: 1061, startPoint y: 531, endPoint x: 1132, endPoint y: 534, distance: 71.1
click at [1060, 534] on textarea "مكرونة في صوص الطماطم مع الروبيان الجوسي مع اختيارك (كولا، سبرايت، ميرندا)." at bounding box center [1210, 565] width 552 height 86
click at [1062, 534] on textarea "مكرونة في صوص الطماطم مع الروبيان الجوسي مع اختيارك (كولا، سبرايت، ميرندا)." at bounding box center [1210, 565] width 552 height 86
paste textarea "مشروب من"
drag, startPoint x: 1015, startPoint y: 533, endPoint x: 1038, endPoint y: 531, distance: 23.1
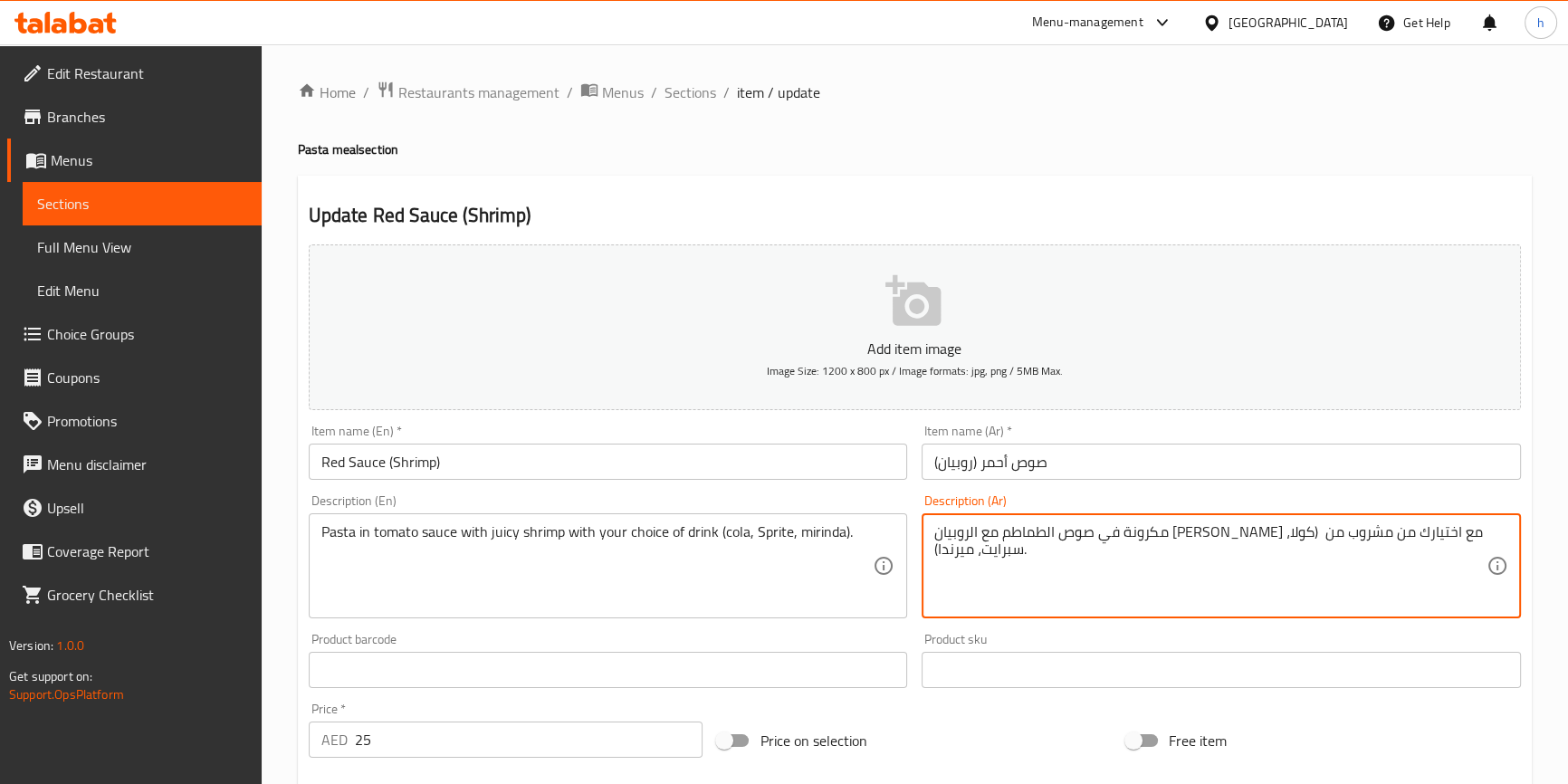
click at [1038, 531] on textarea "مكرونة في صوص الطماطم مع الروبيان الجوسي مع اختيارك من مشروب من (كولا، سبرايت، …" at bounding box center [1210, 565] width 552 height 86
click at [1065, 530] on textarea "مكرونة في صوص الطماطم مع الروبيان الجوسي مع اختيارك من مشروب (كولا، سبرايت، مير…" at bounding box center [1210, 565] width 552 height 86
drag, startPoint x: 1021, startPoint y: 532, endPoint x: 1141, endPoint y: 541, distance: 120.3
click at [1141, 541] on textarea "مكرونة في صوص الطماطم مع الروبيان [PERSON_NAME] مع اختيارك من المشروب (كولا، سب…" at bounding box center [1210, 565] width 552 height 86
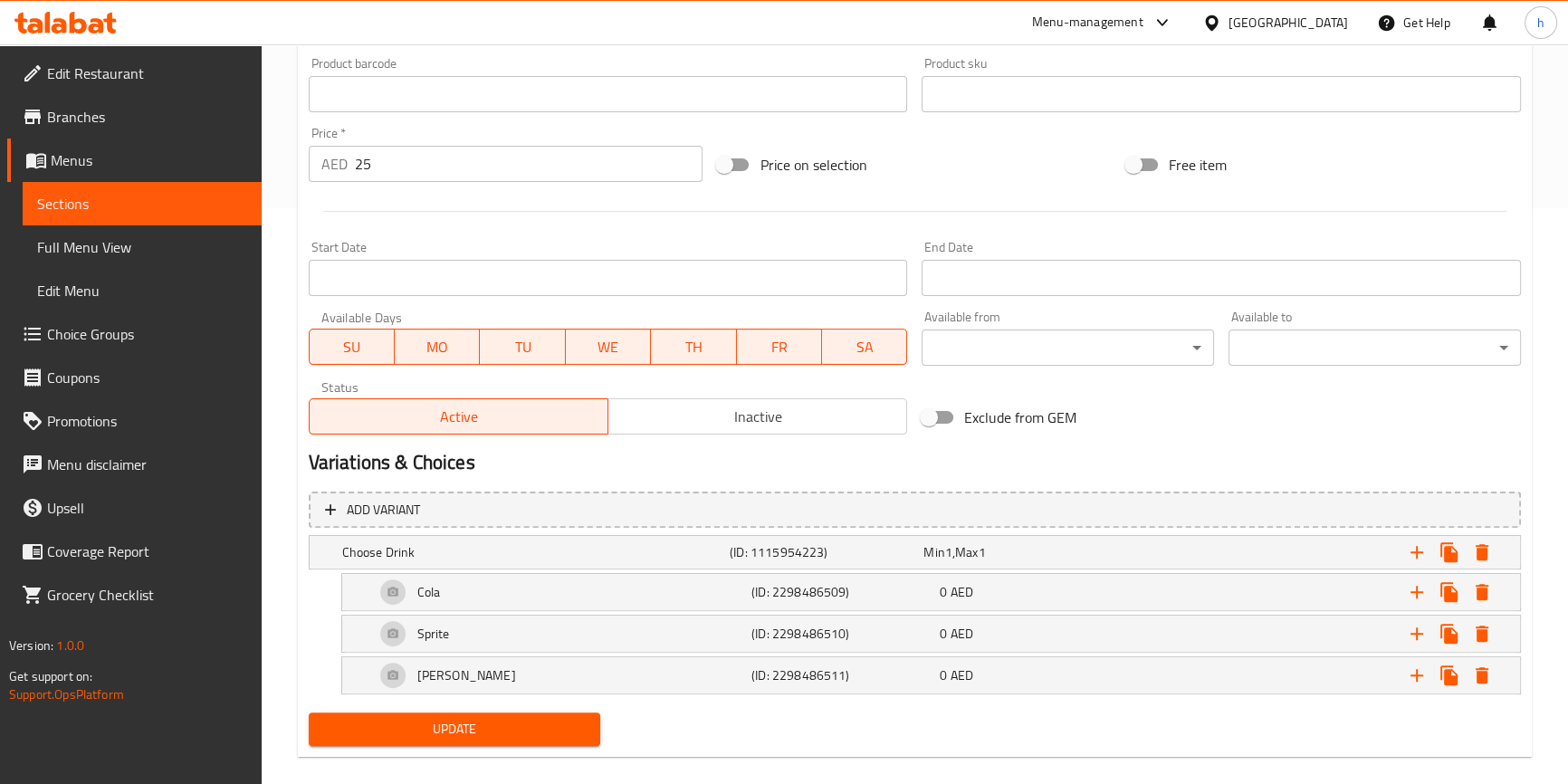
type textarea "مكرونة في صوص الطماطم مع الروبيان [PERSON_NAME] مع اختيارك من المشروب (كولا، سب…"
click at [548, 733] on span "Update" at bounding box center [455, 729] width 263 height 23
click at [196, 205] on span "Sections" at bounding box center [141, 203] width 210 height 22
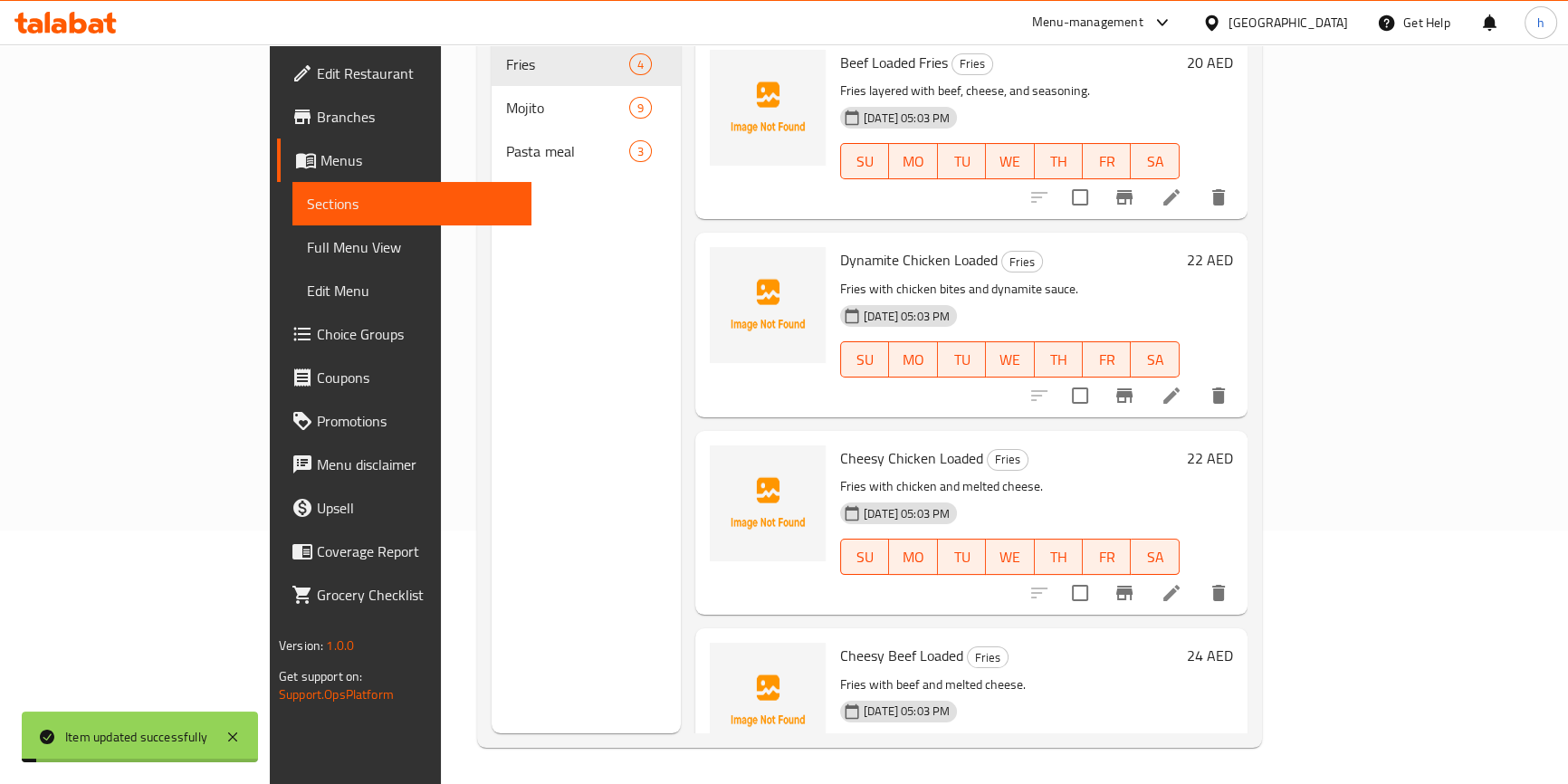
scroll to position [254, 0]
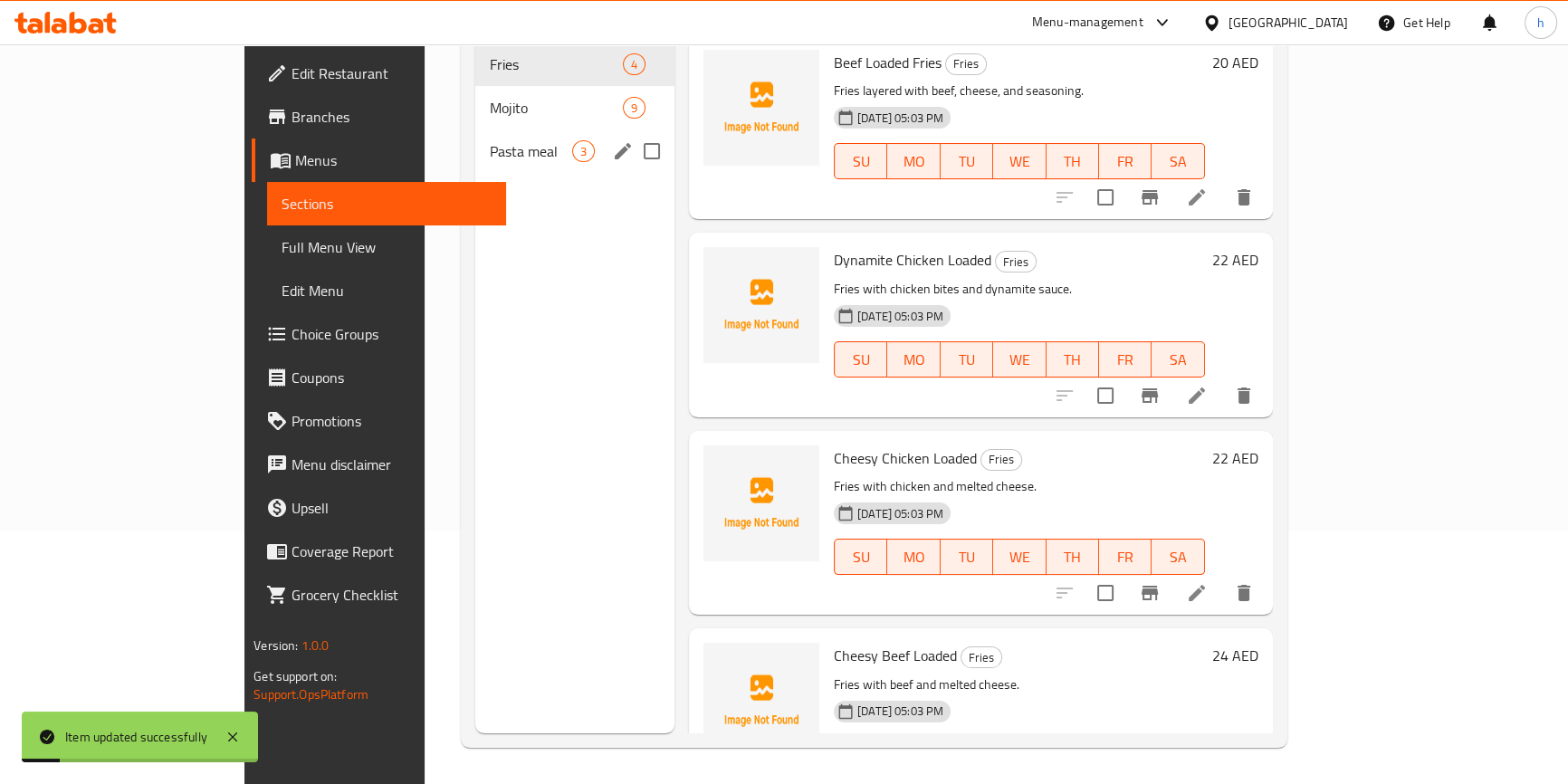
click at [490, 140] on span "Pasta meal" at bounding box center [531, 150] width 83 height 22
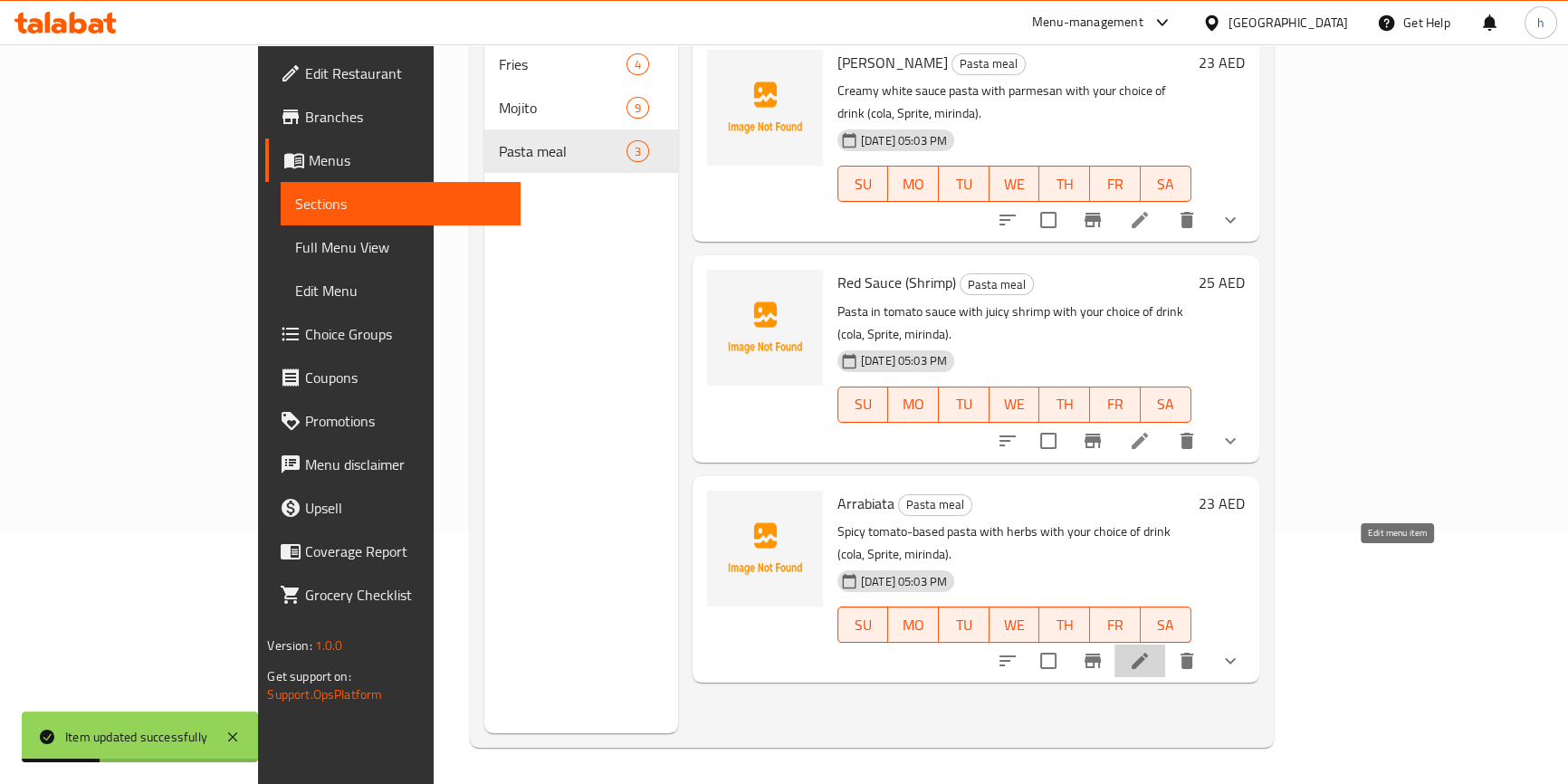
click at [1148, 652] on icon at bounding box center [1139, 660] width 16 height 16
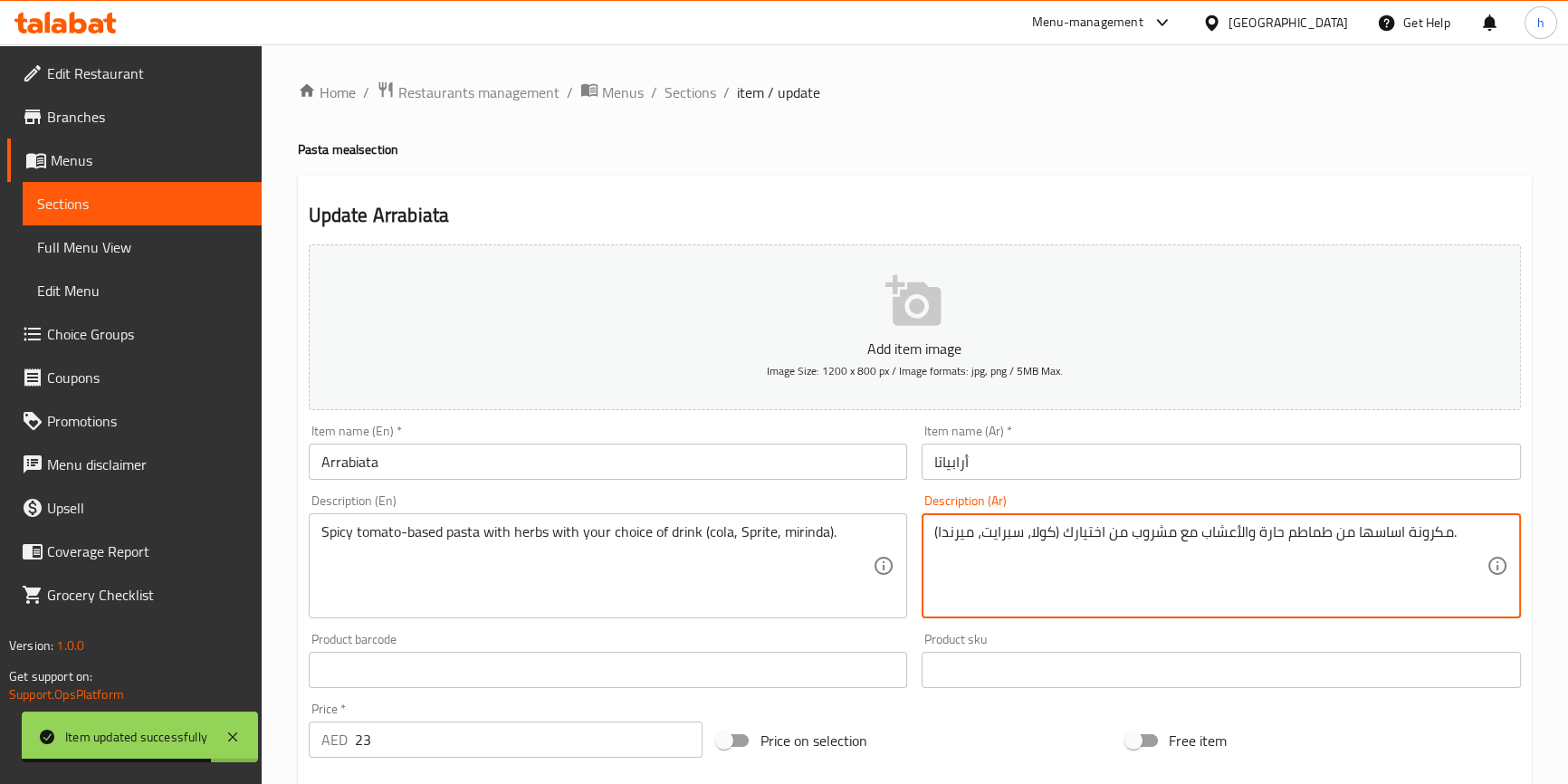
drag, startPoint x: 1064, startPoint y: 533, endPoint x: 1127, endPoint y: 541, distance: 63.5
paste textarea "اختيارك من المشروب"
drag, startPoint x: 1149, startPoint y: 528, endPoint x: 1193, endPoint y: 523, distance: 44.3
click at [1193, 523] on textarea "مكرونة اساسها من طماطم حارة والأعشاب مع مشروب اختيارك من المشروب (كولا، سبرايت،…" at bounding box center [1210, 565] width 552 height 86
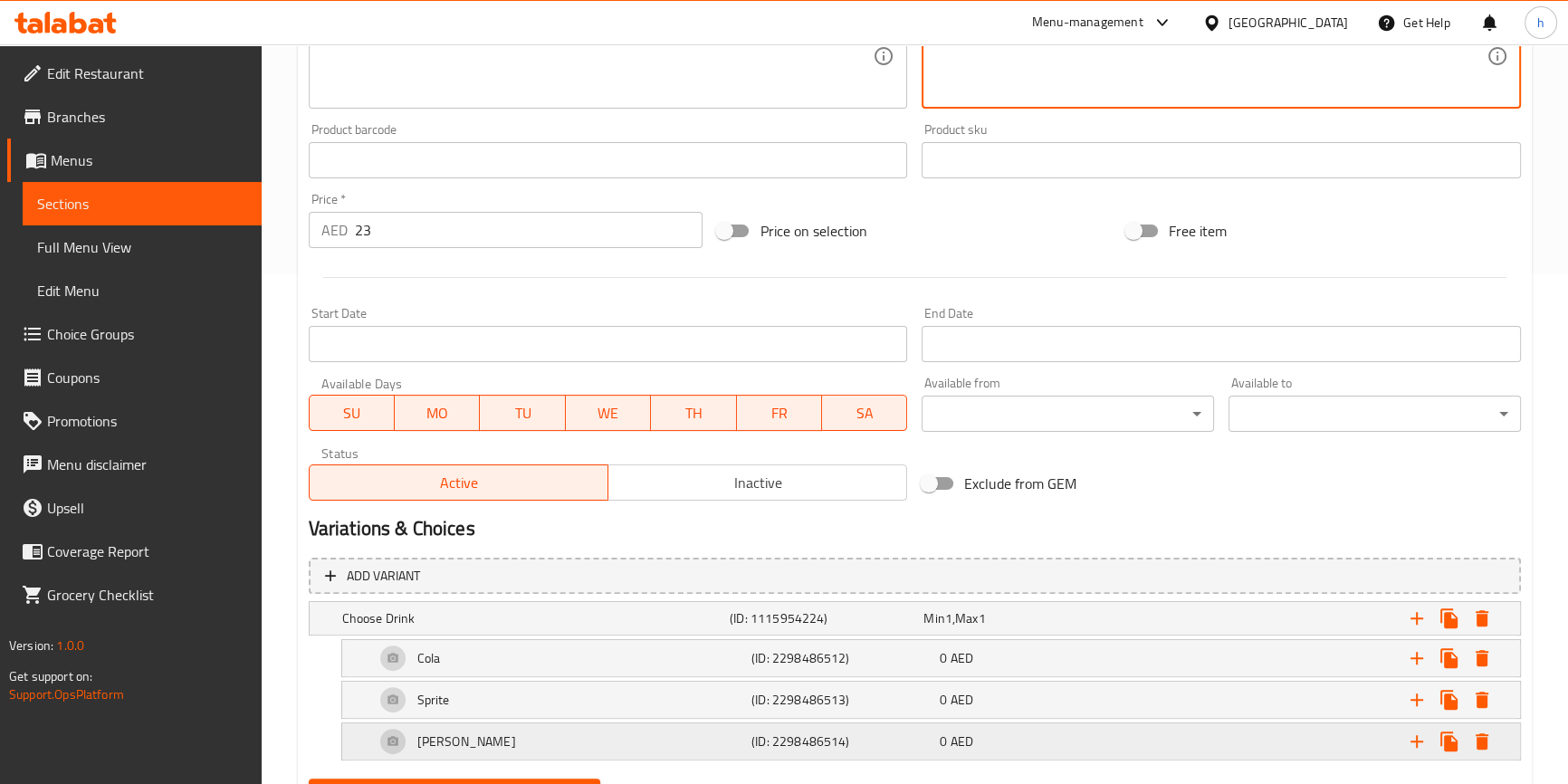
scroll to position [597, 0]
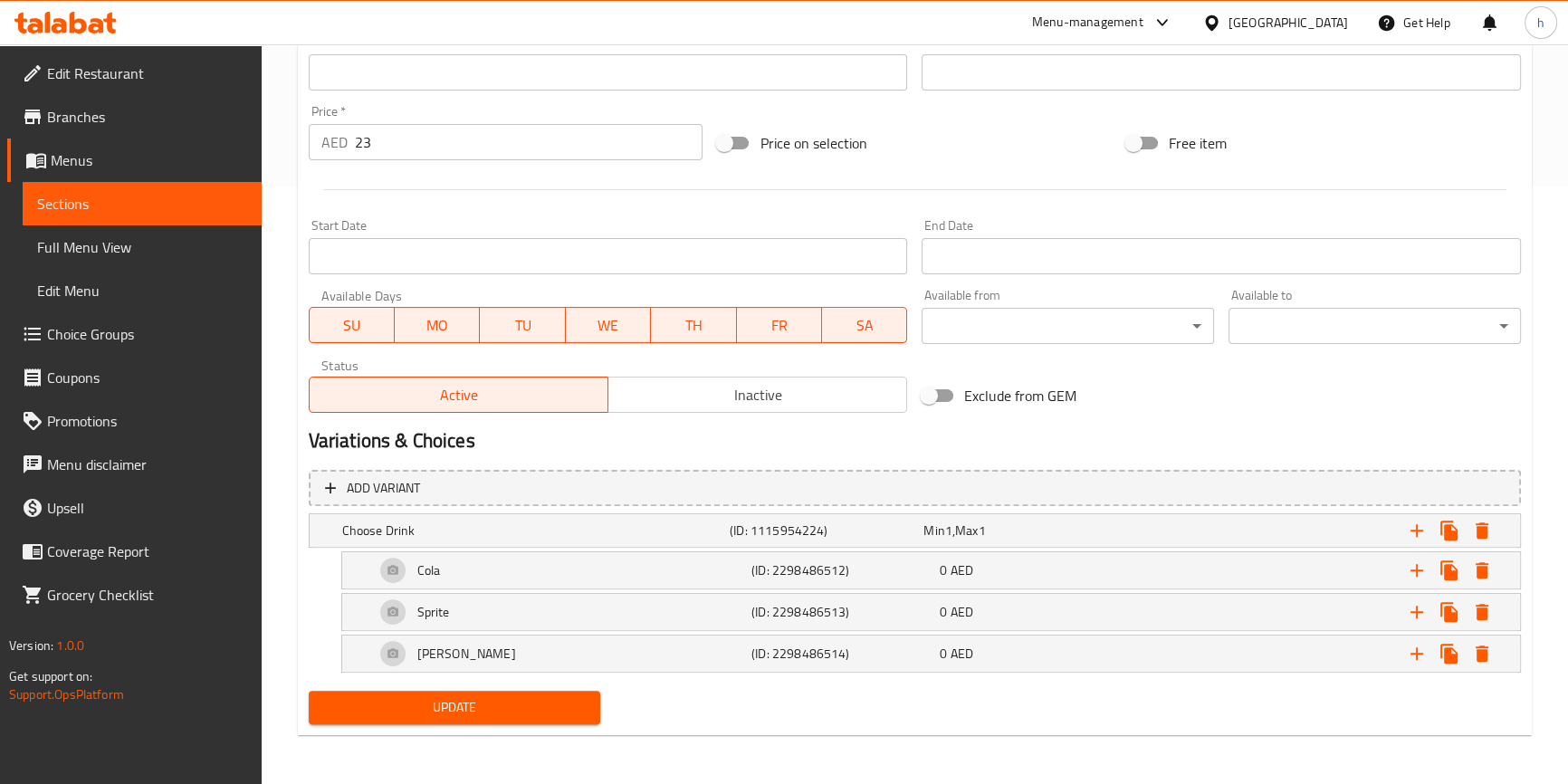
type textarea "مكرونة اساسها من طماطم حارة والأعشاب مع اختيارك من المشروب (كولا، سبرايت، ميرند…"
click at [581, 709] on span "Update" at bounding box center [455, 707] width 263 height 23
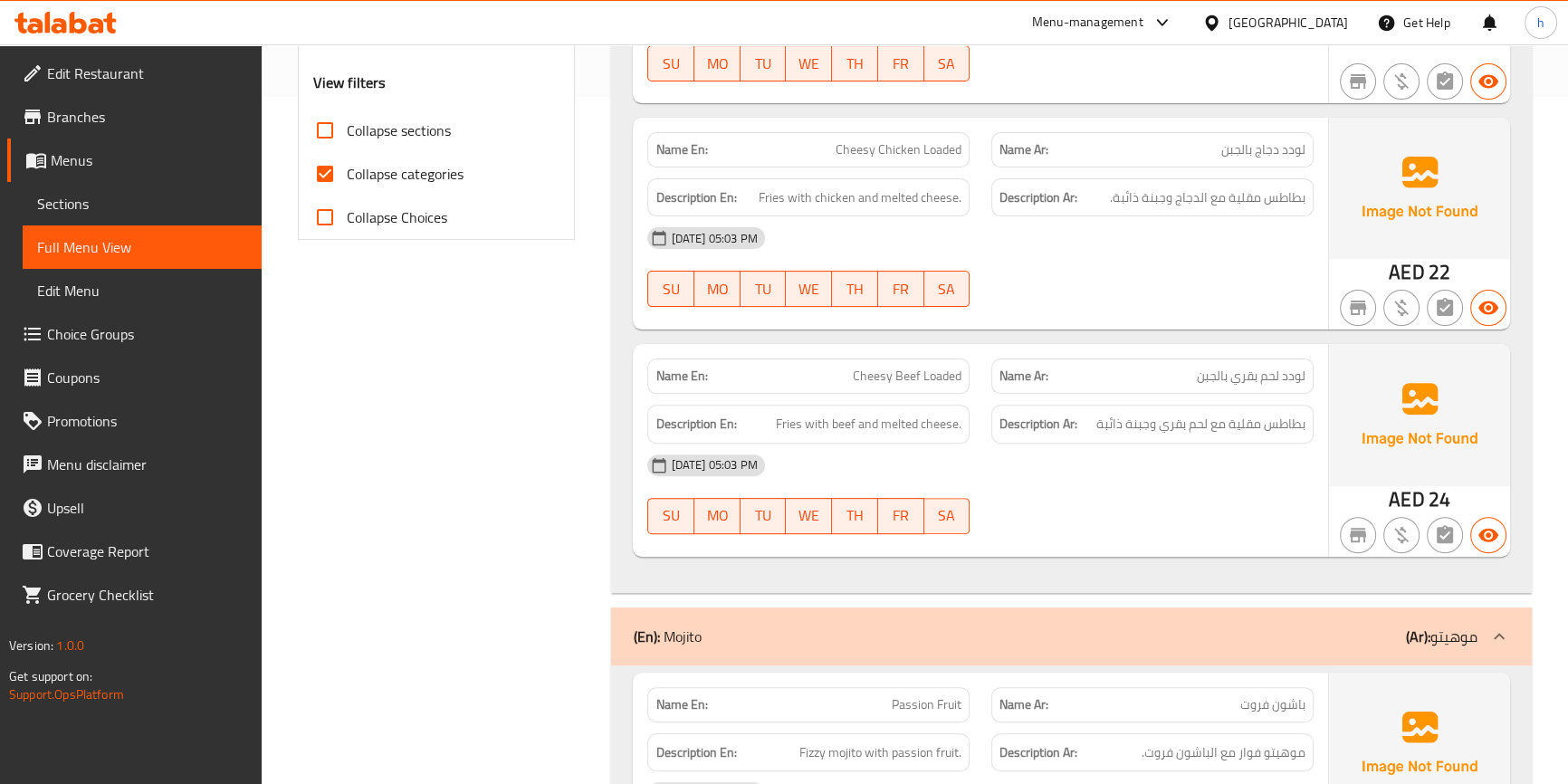
scroll to position [658, 0]
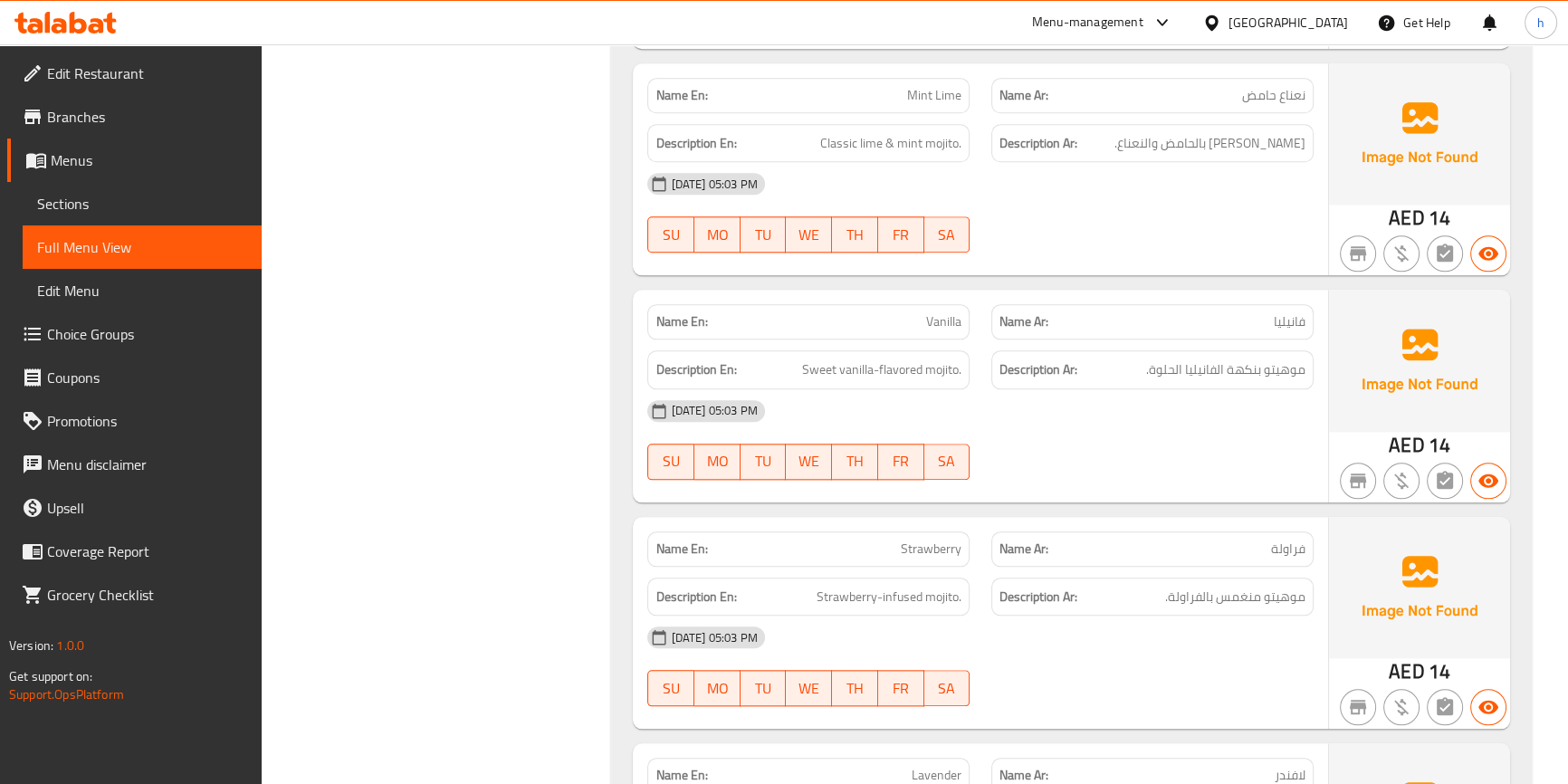
scroll to position [2468, 0]
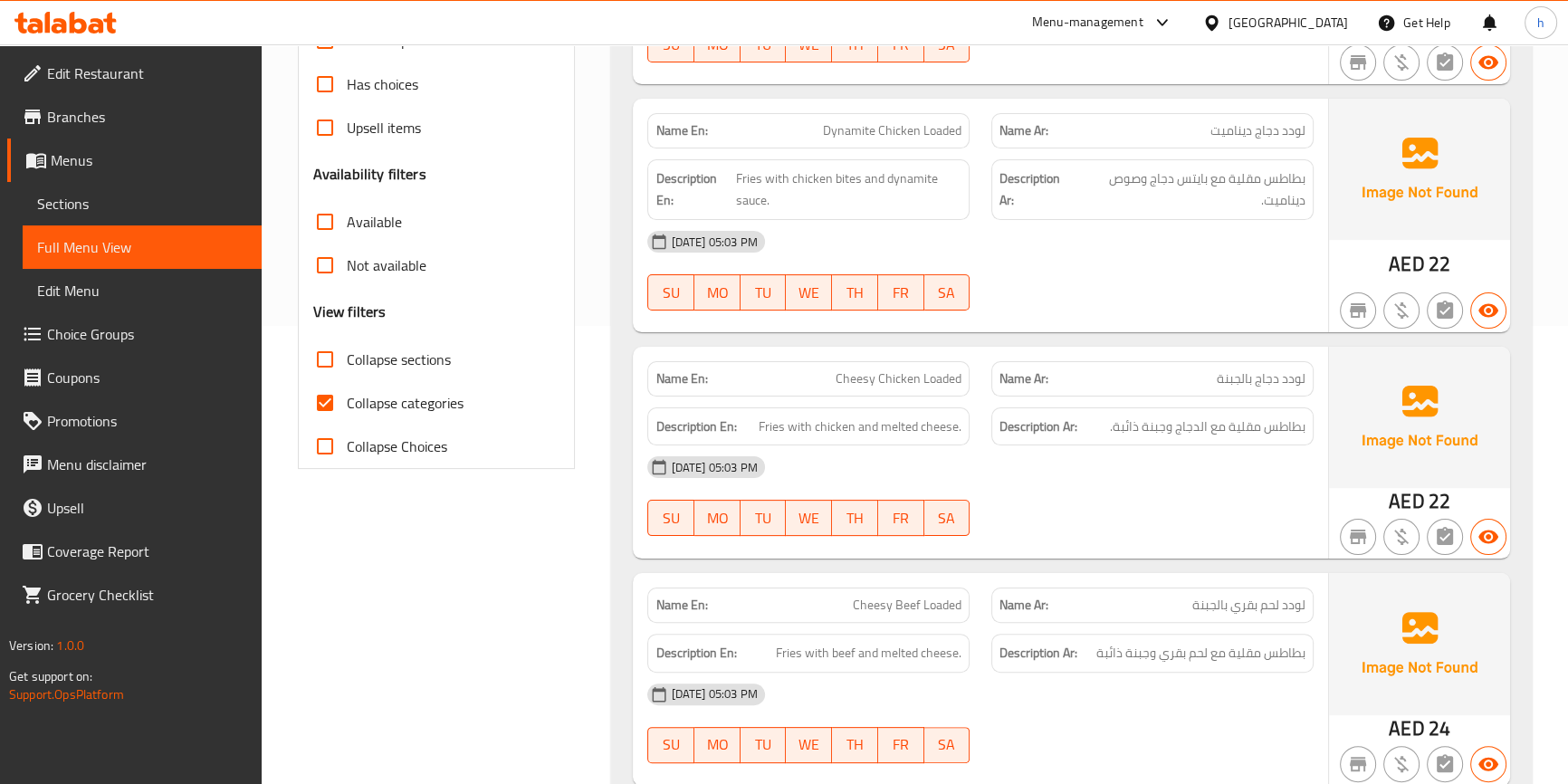
scroll to position [494, 0]
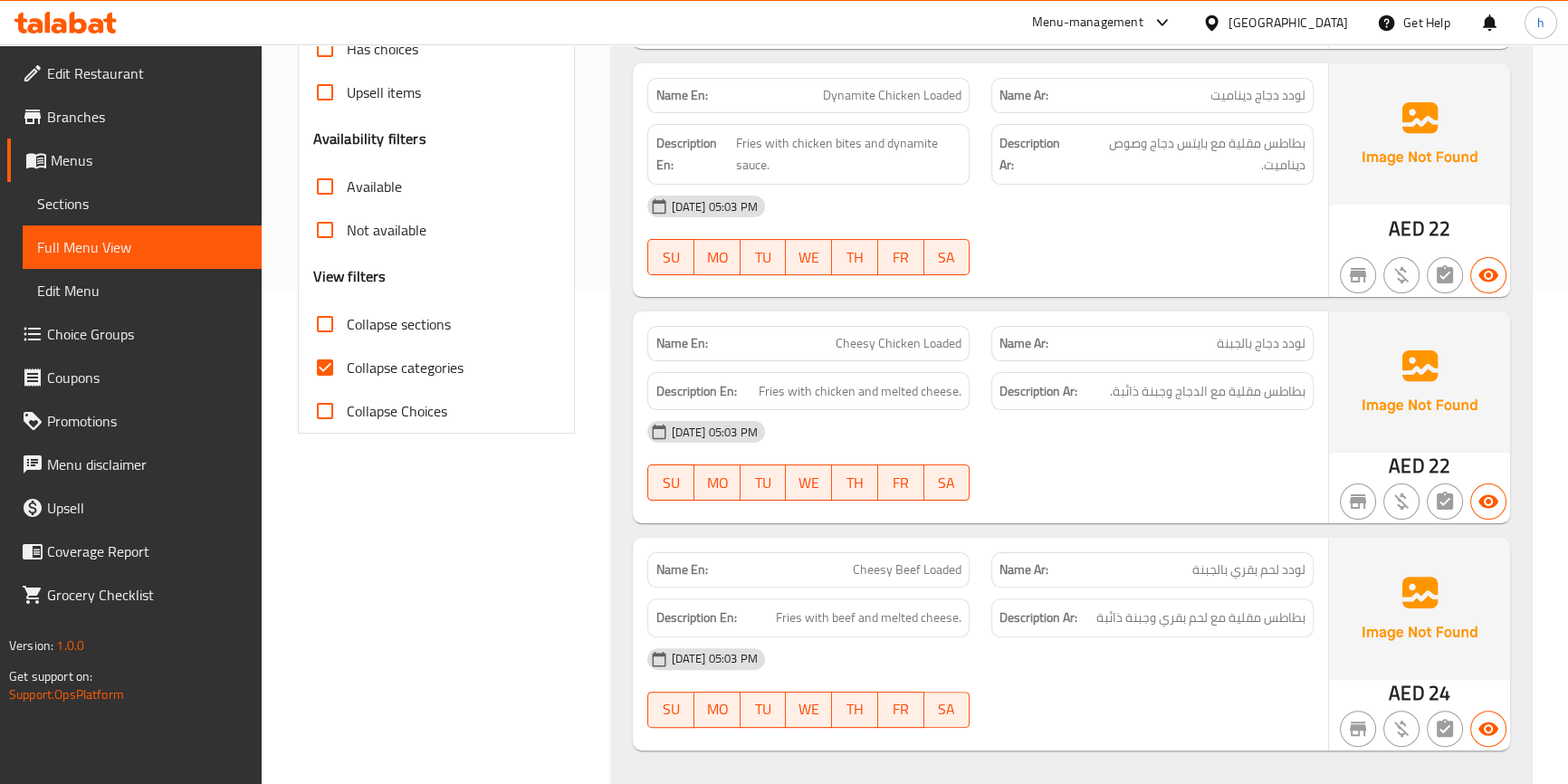
click at [408, 363] on span "Collapse categories" at bounding box center [405, 367] width 117 height 22
click at [347, 363] on input "Collapse categories" at bounding box center [325, 368] width 43 height 43
checkbox input "false"
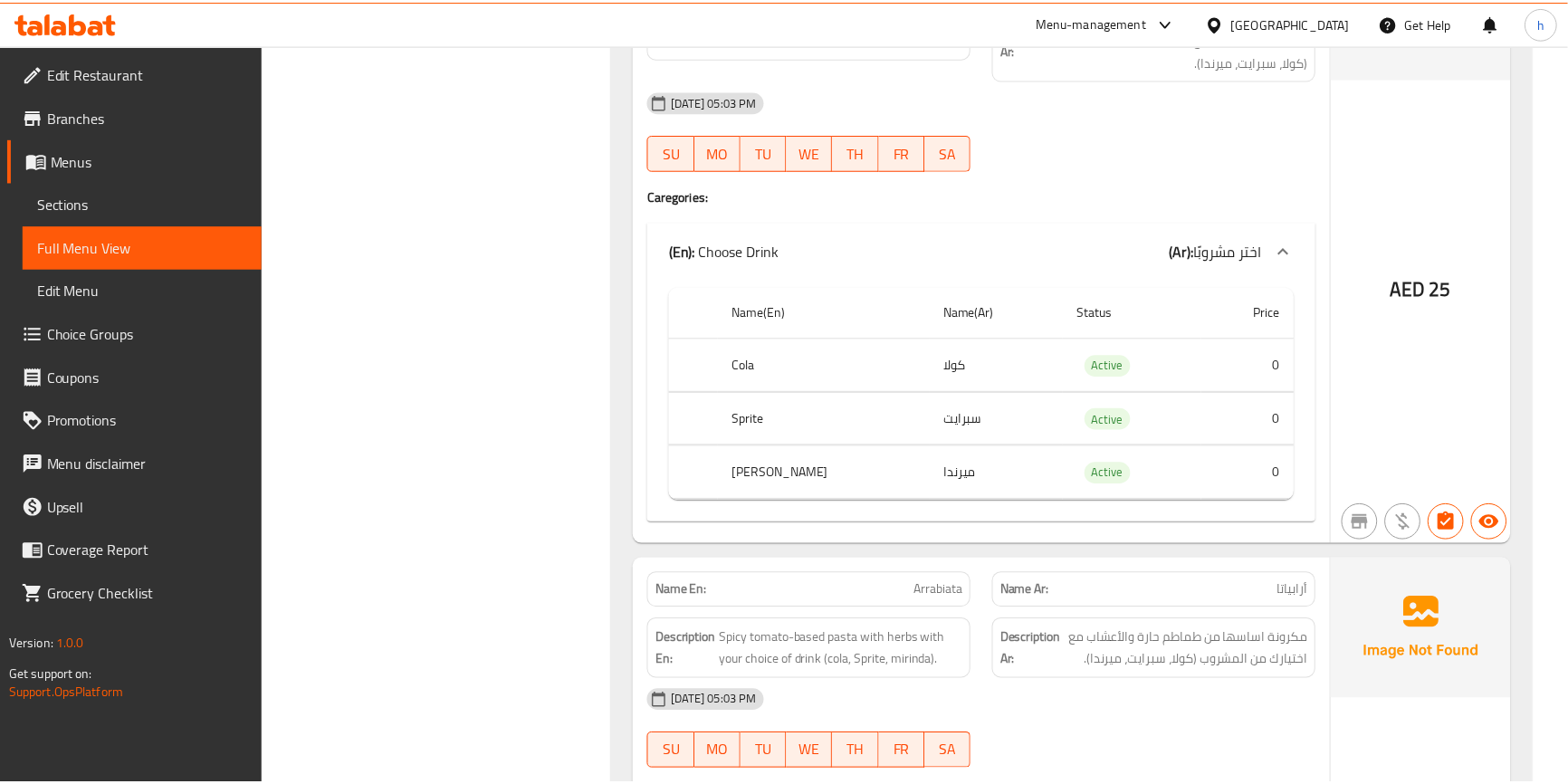
scroll to position [4634, 0]
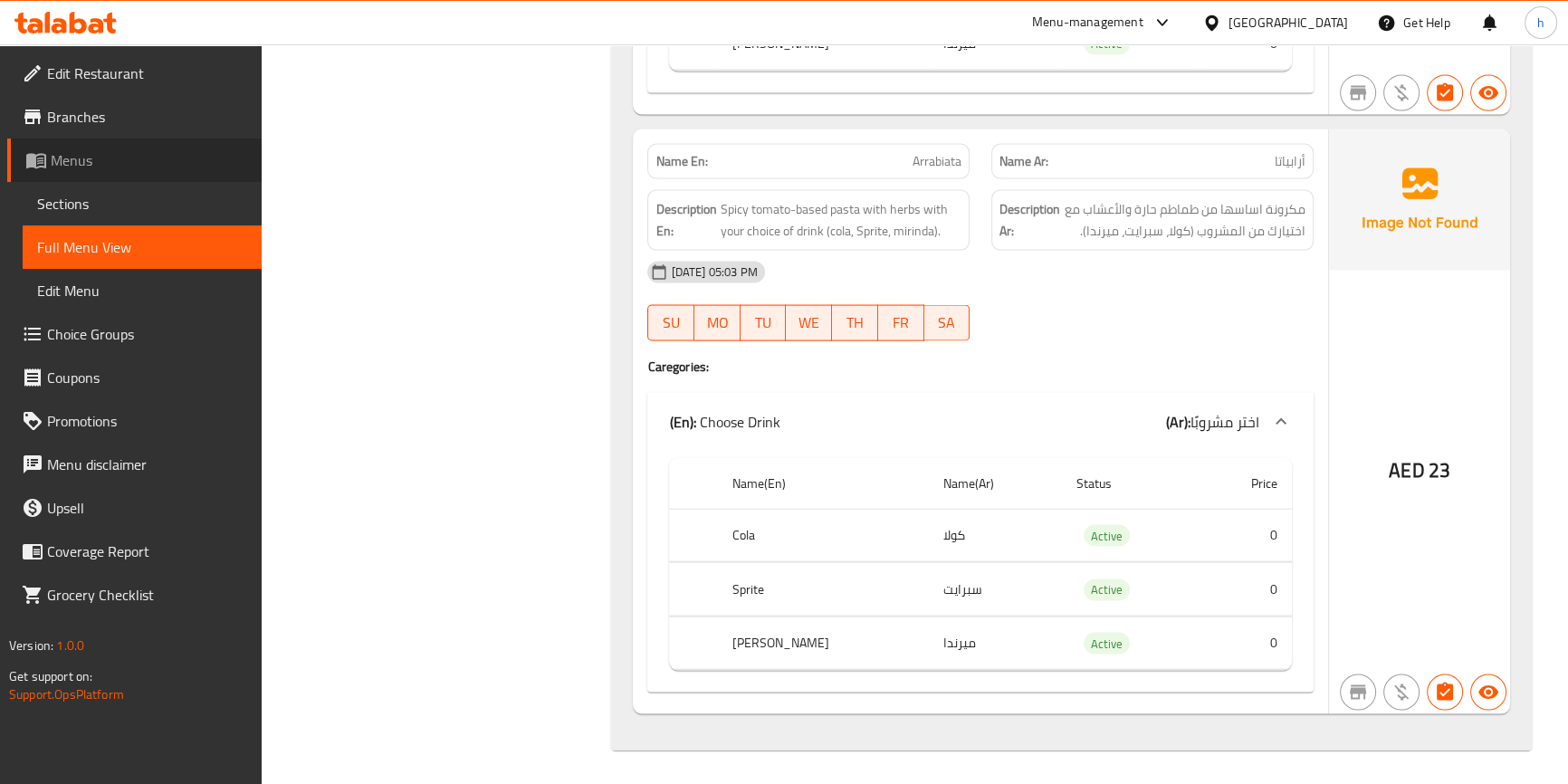
click at [149, 161] on span "Menus" at bounding box center [149, 160] width 197 height 22
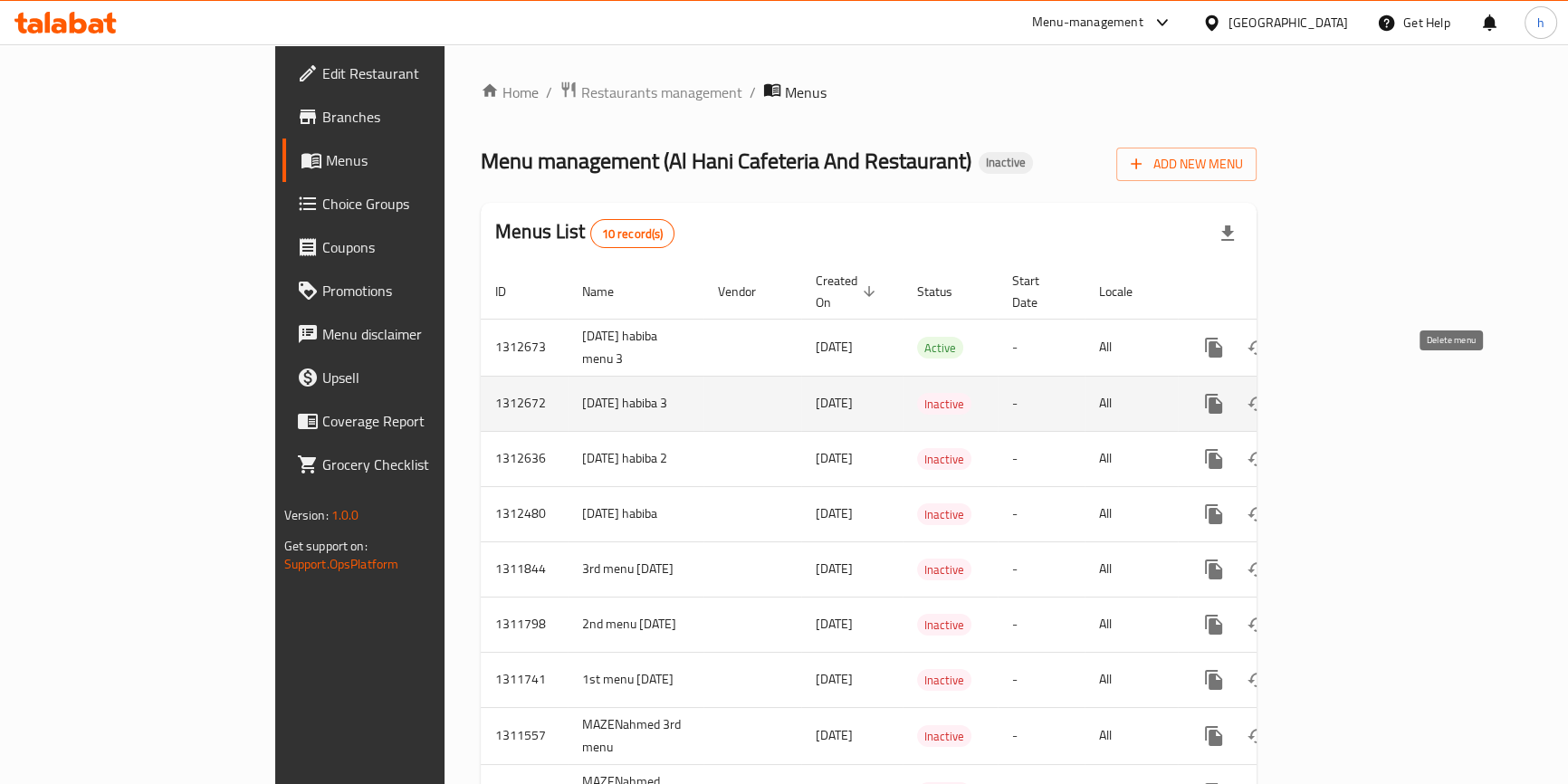
click at [1312, 393] on icon "enhanced table" at bounding box center [1301, 403] width 22 height 22
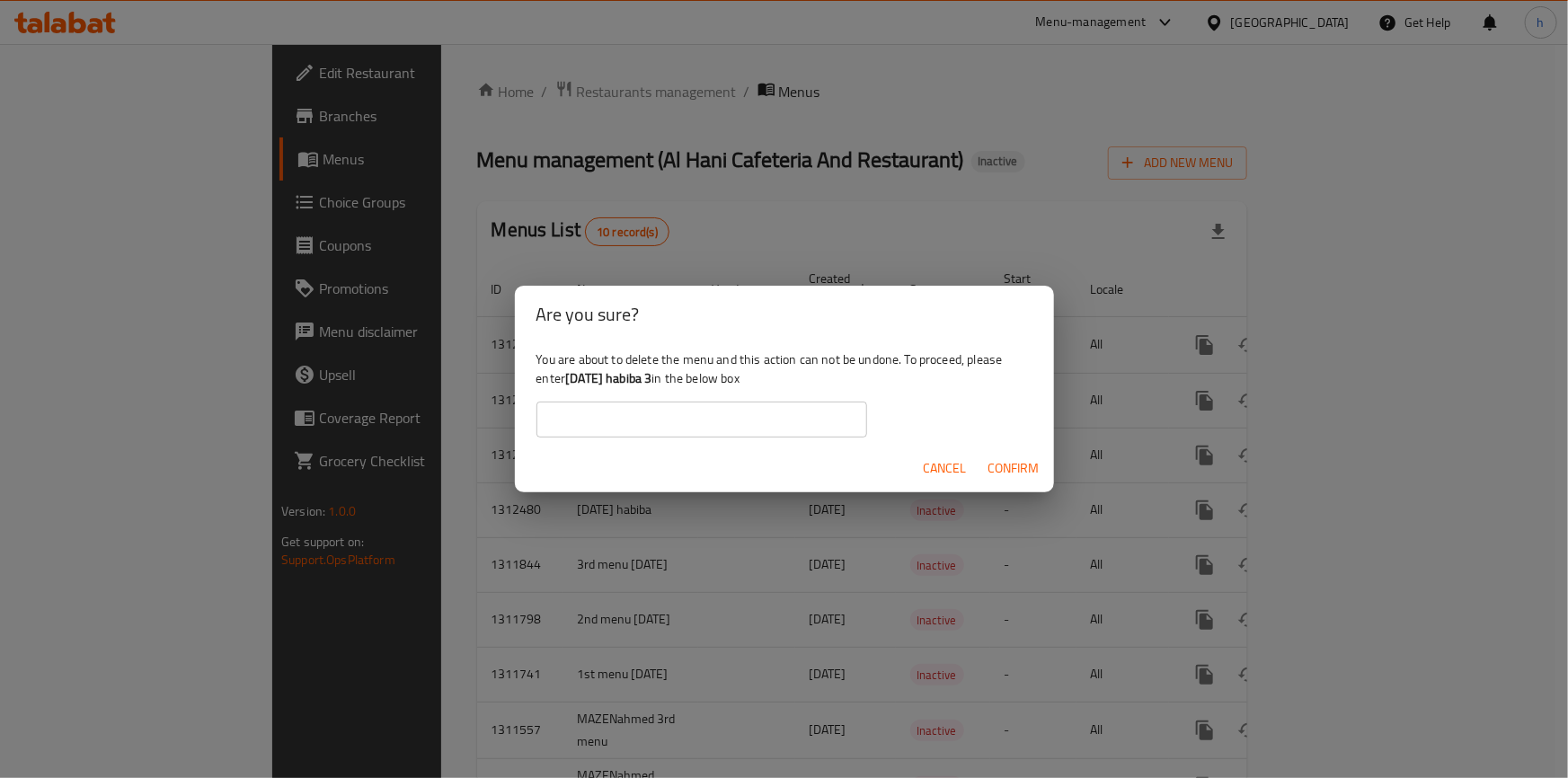
drag, startPoint x: 674, startPoint y: 380, endPoint x: 650, endPoint y: 375, distance: 24.5
click at [650, 375] on b "[DATE] habiba 3" at bounding box center [608, 378] width 86 height 23
click at [651, 376] on b "[DATE] habiba 3" at bounding box center [608, 378] width 86 height 23
drag, startPoint x: 677, startPoint y: 377, endPoint x: 567, endPoint y: 368, distance: 110.4
click at [567, 368] on b "[DATE] habiba 3" at bounding box center [608, 378] width 86 height 23
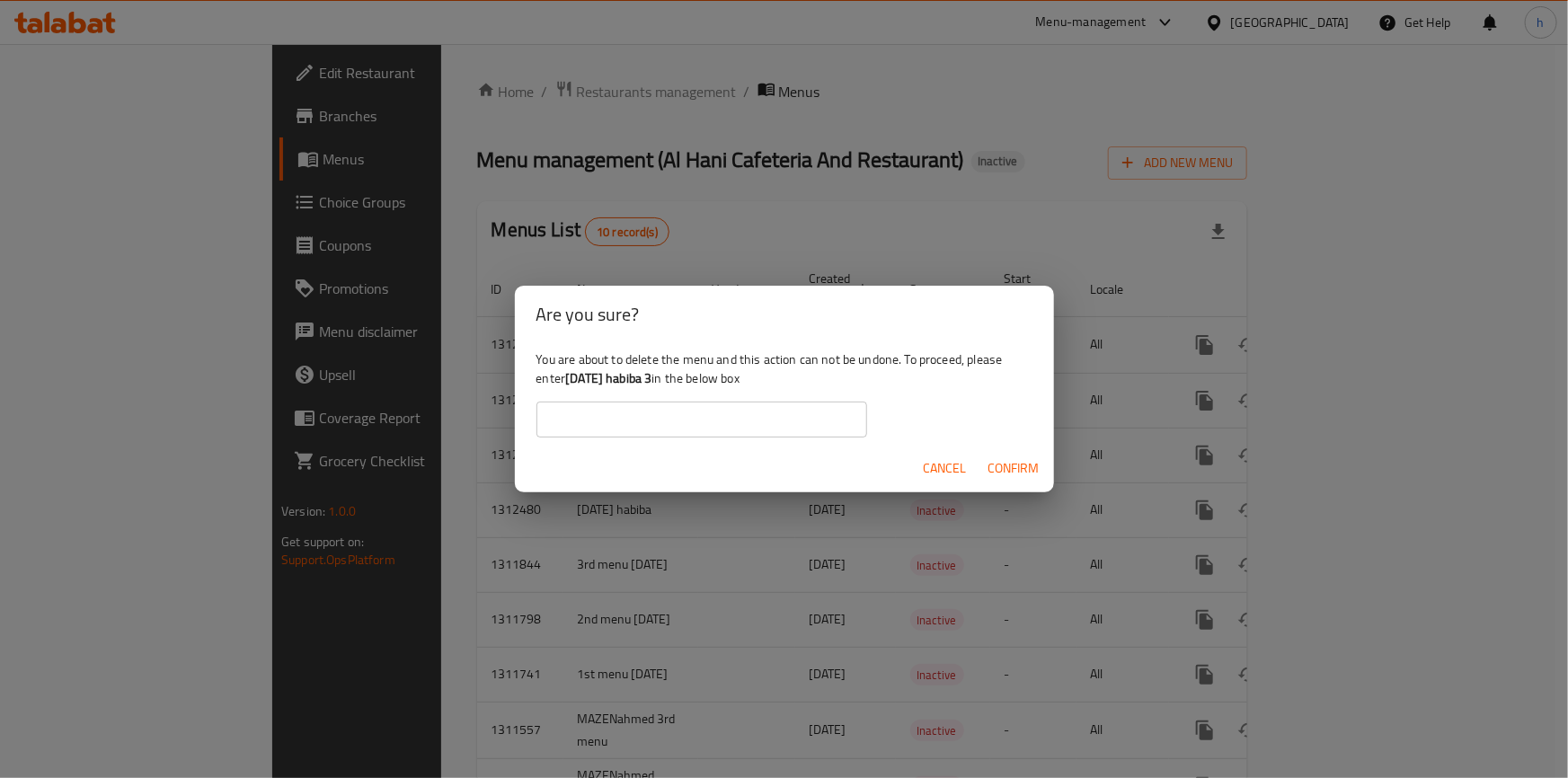
copy b "[DATE] habiba 3"
click at [623, 411] on input "text" at bounding box center [702, 419] width 330 height 36
paste input "[DATE] habiba 3"
type input "[DATE] habiba 3"
click at [986, 465] on button "Confirm" at bounding box center [1014, 468] width 65 height 34
